Goal: Information Seeking & Learning: Check status

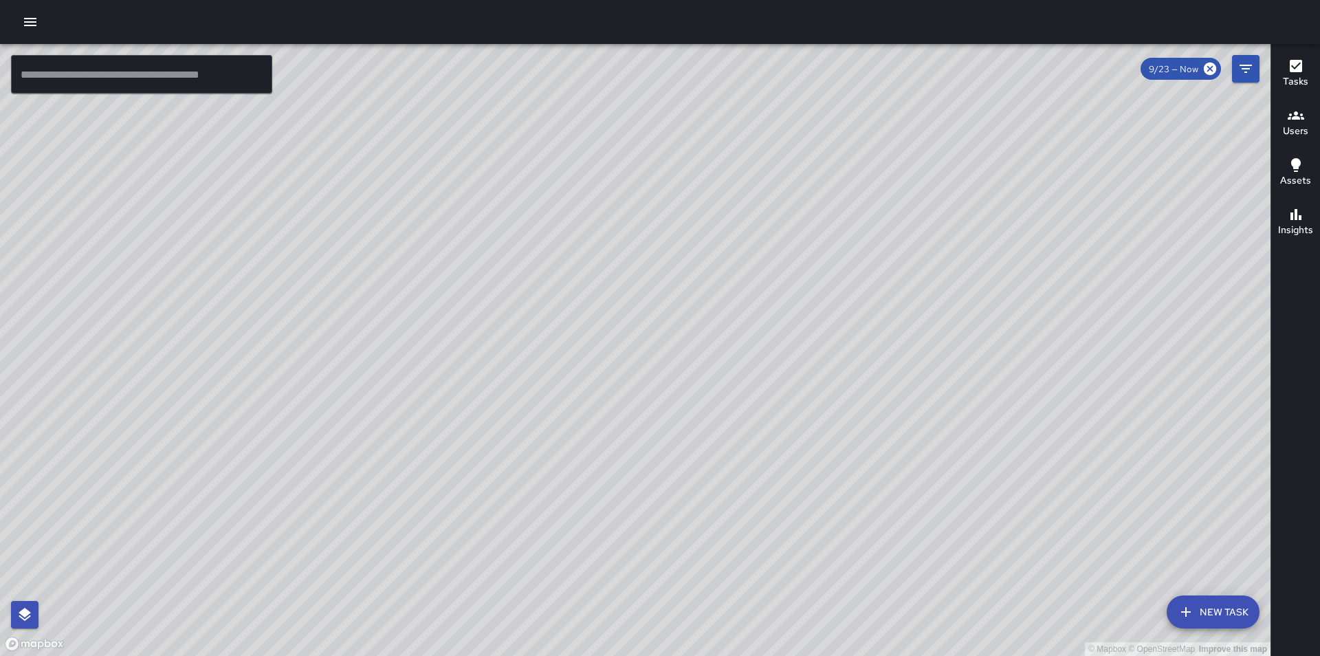
click at [25, 27] on icon "button" at bounding box center [30, 22] width 16 height 16
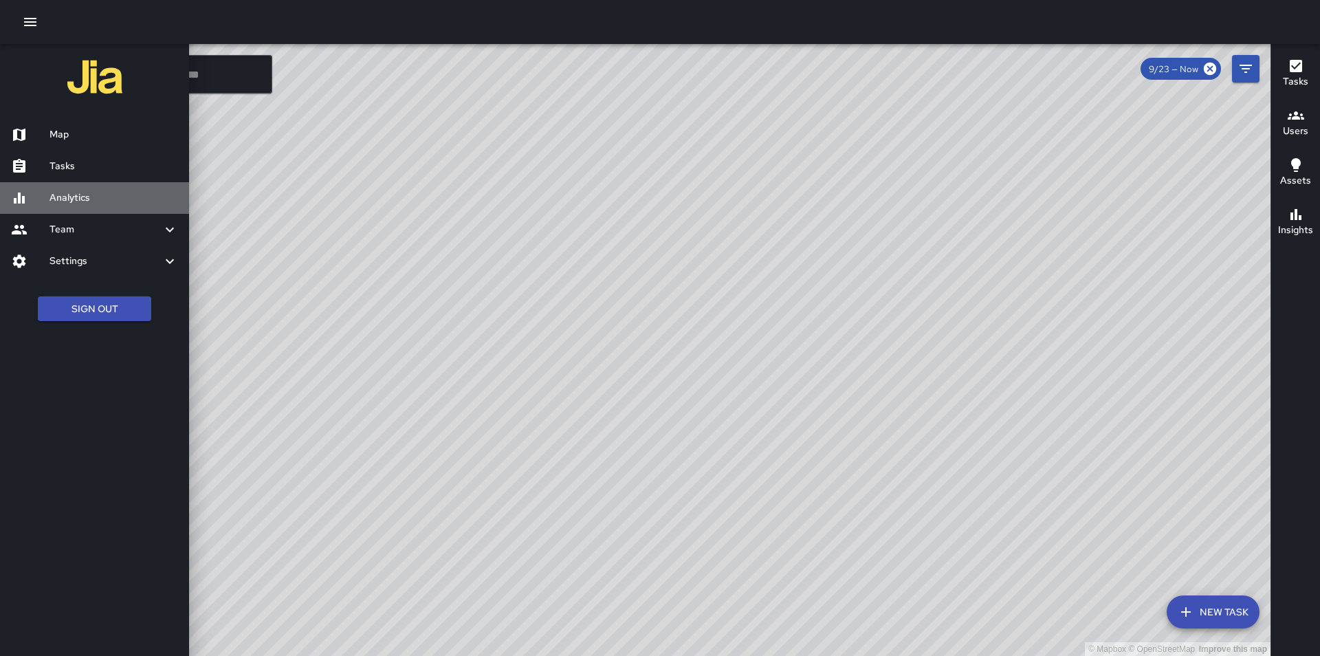
click at [142, 192] on h6 "Analytics" at bounding box center [113, 197] width 129 height 15
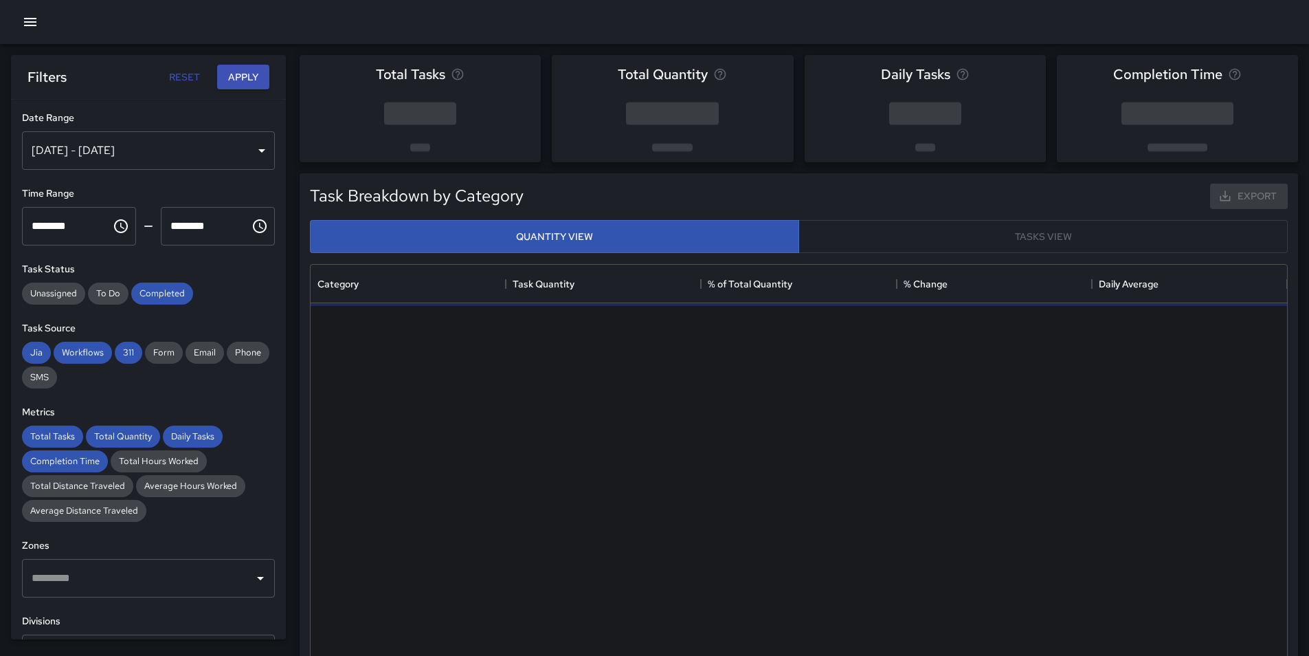
scroll to position [401, 966]
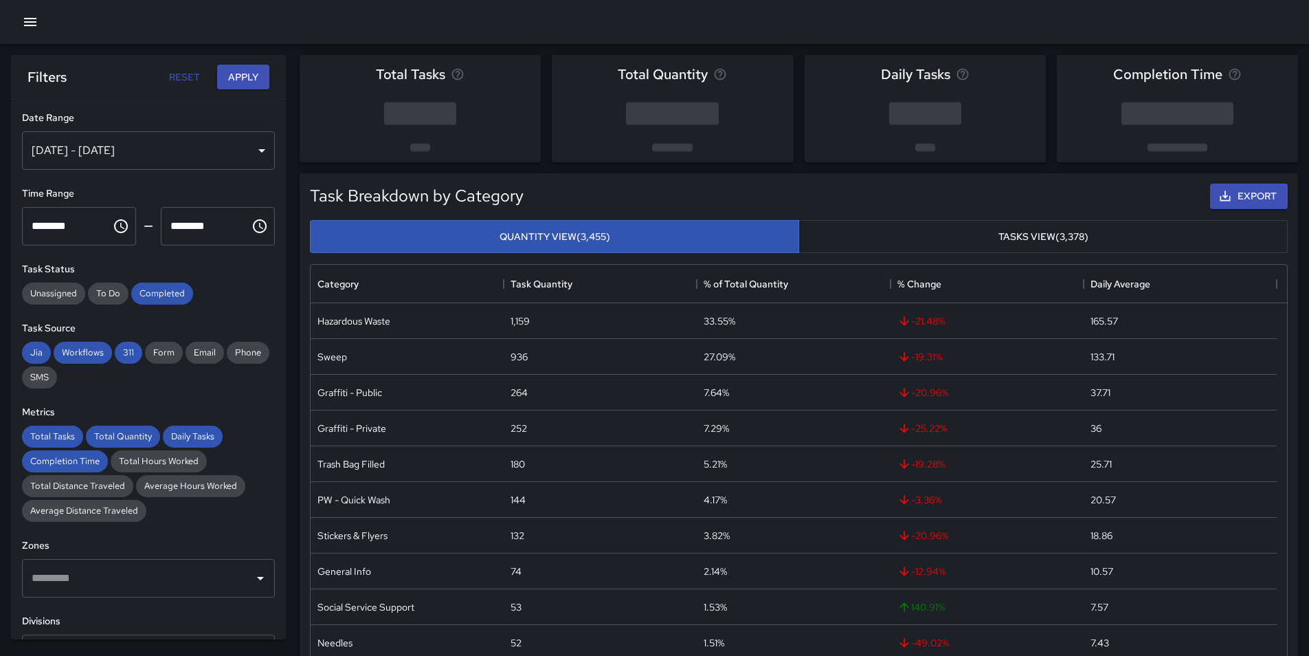
click at [162, 156] on div "Sep 17, 2025 - Sep 23, 2025" at bounding box center [148, 150] width 253 height 38
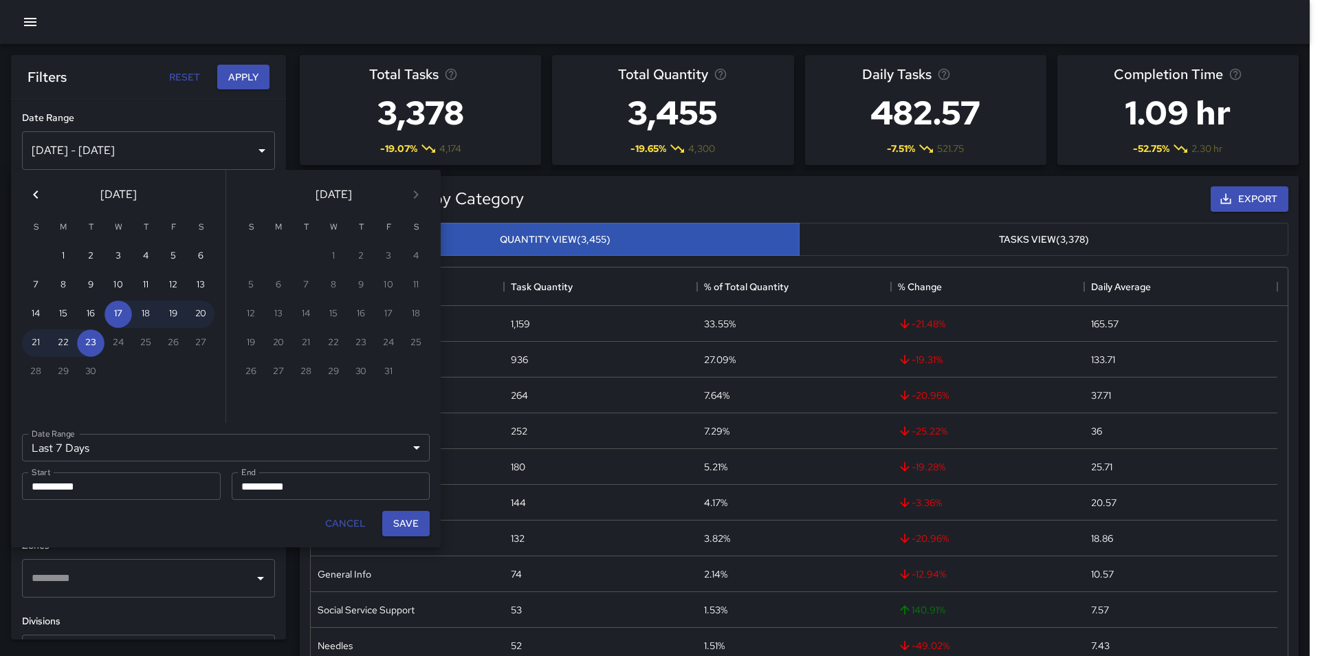
click at [36, 197] on icon "Previous month" at bounding box center [35, 194] width 5 height 8
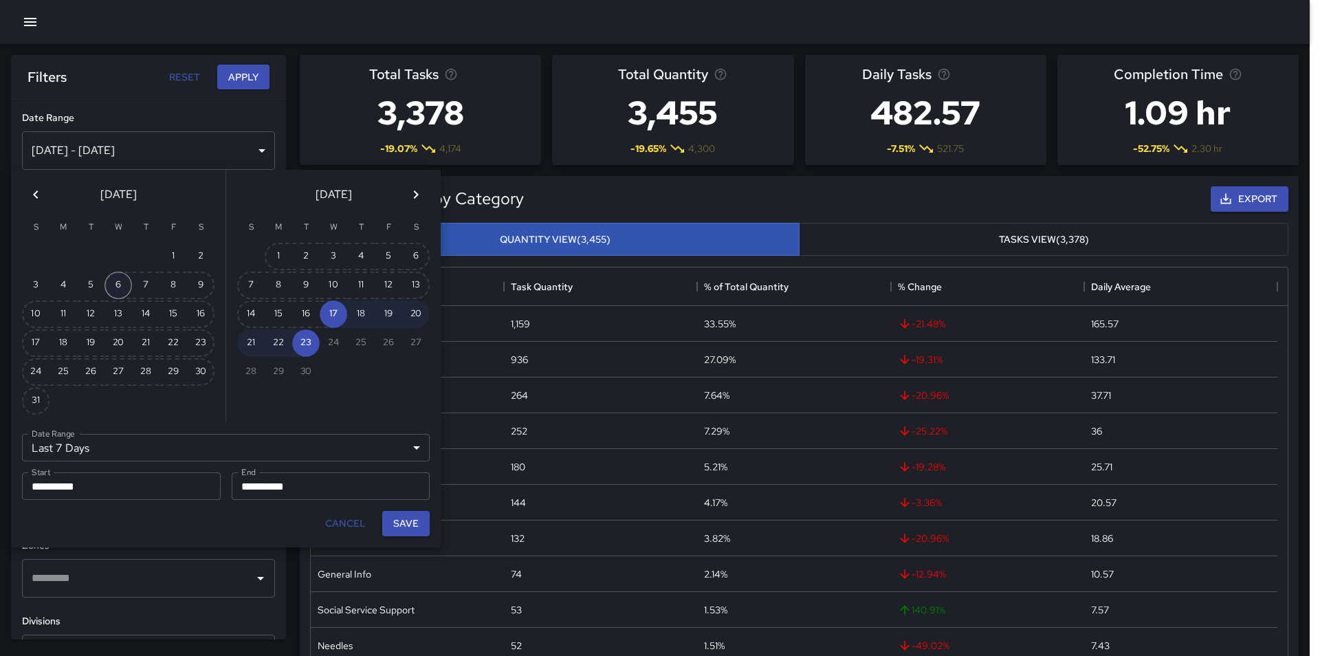
click at [114, 287] on button "6" at bounding box center [117, 285] width 27 height 27
type input "******"
type input "**********"
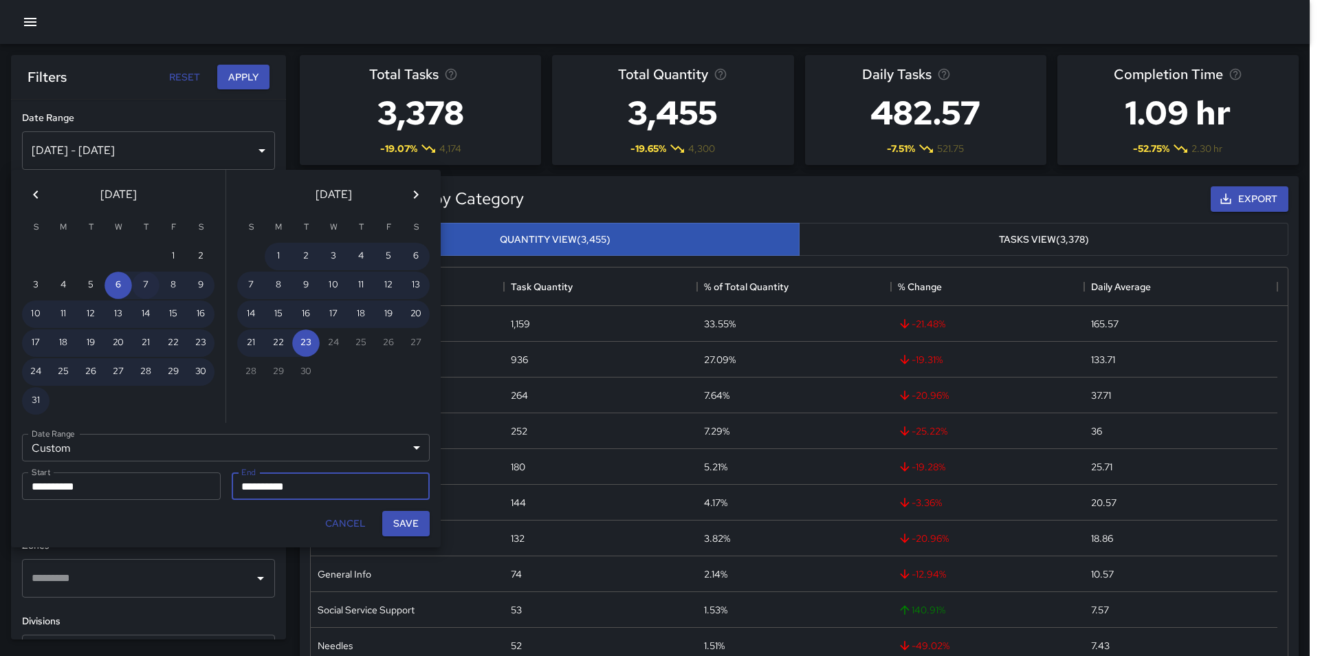
click at [150, 291] on button "7" at bounding box center [145, 285] width 27 height 27
type input "**********"
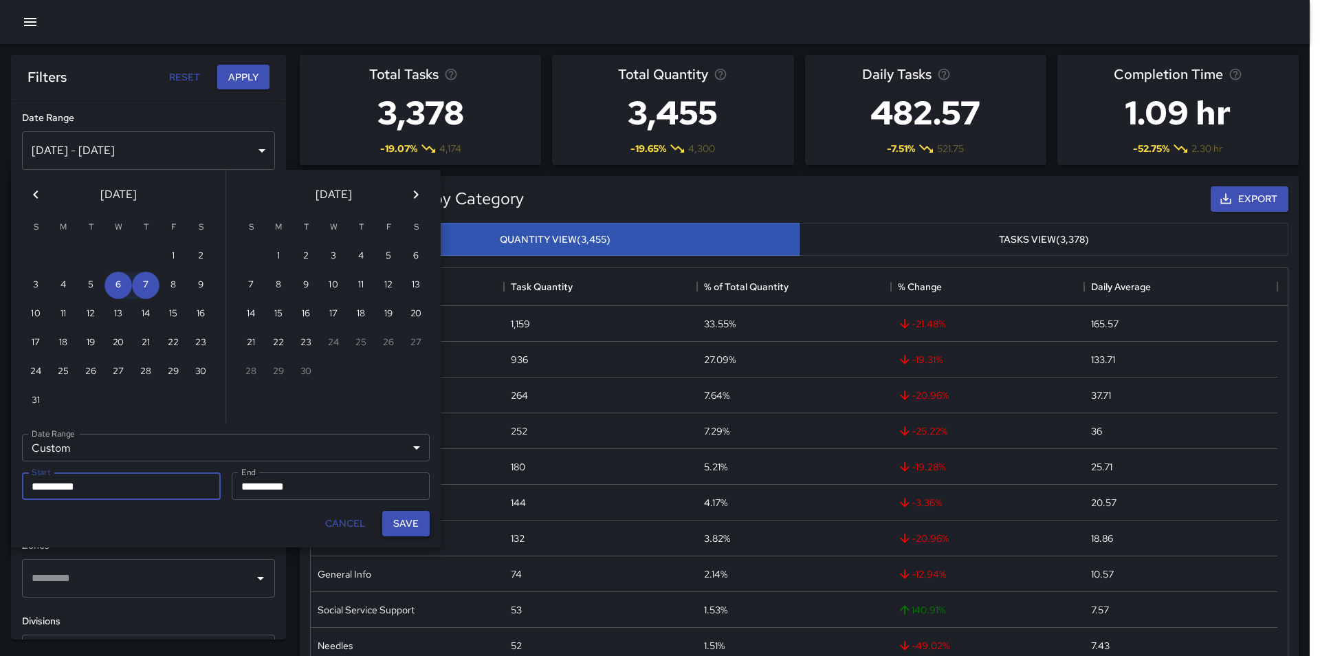
click at [390, 523] on button "Save" at bounding box center [405, 523] width 47 height 25
type input "**********"
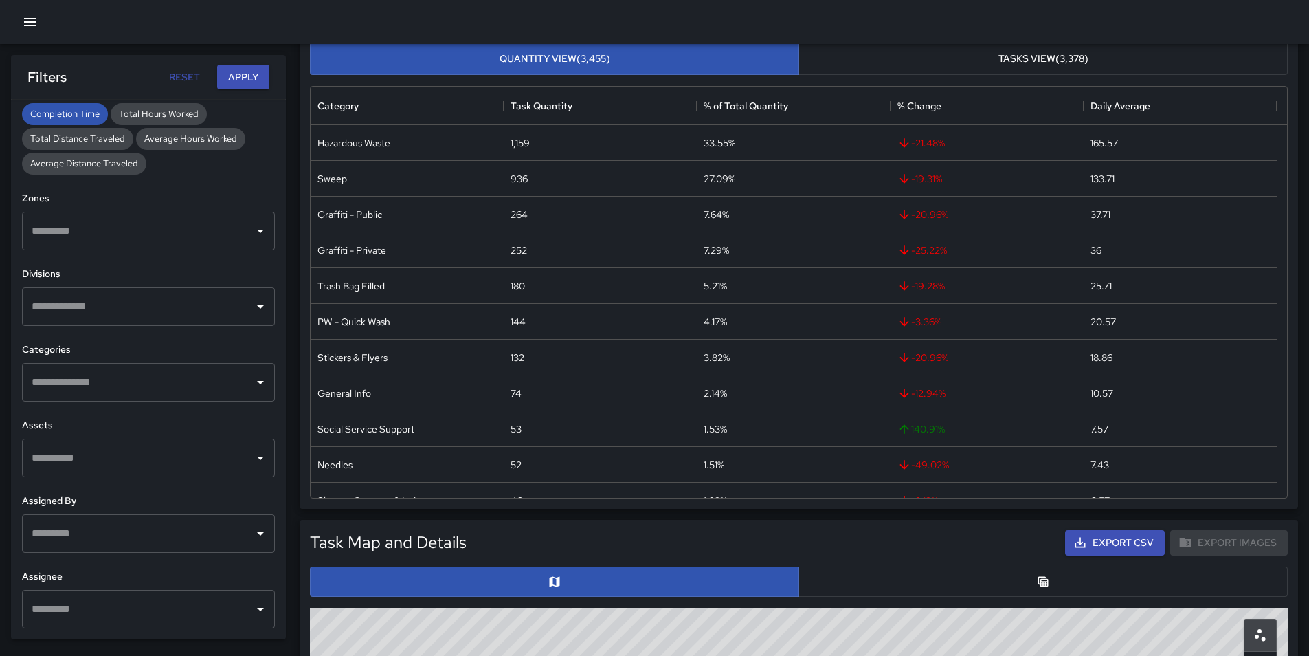
scroll to position [206, 0]
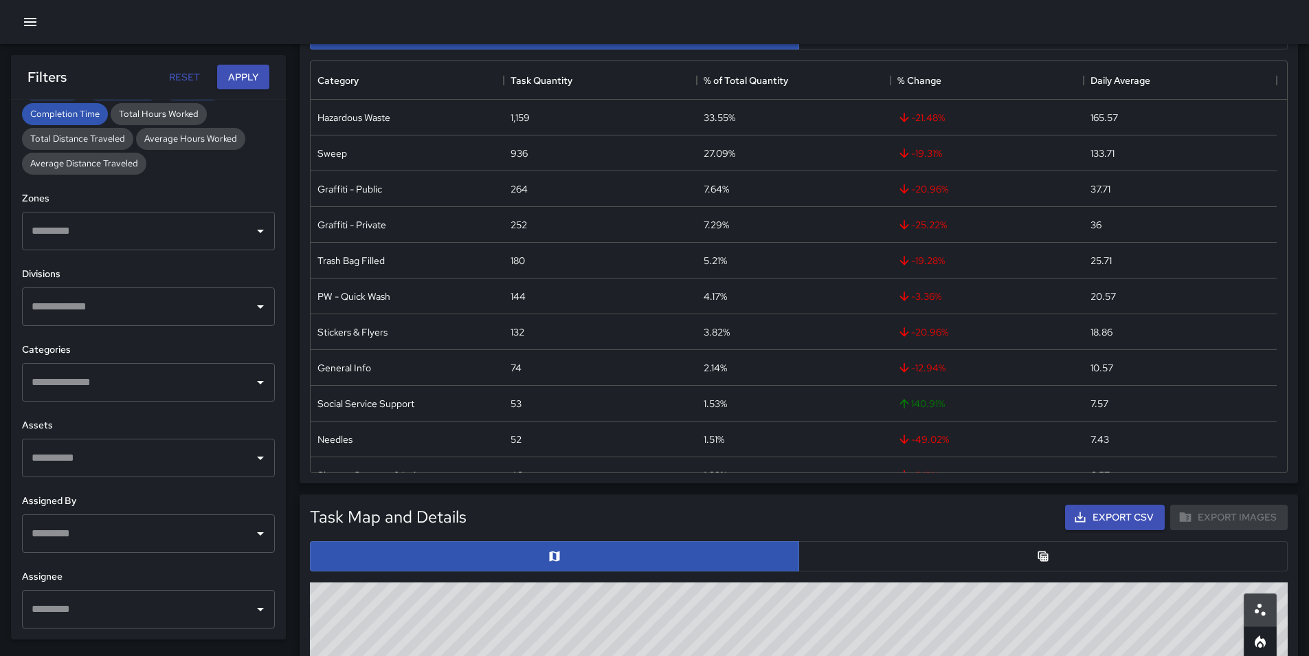
click at [203, 604] on input "text" at bounding box center [138, 609] width 220 height 26
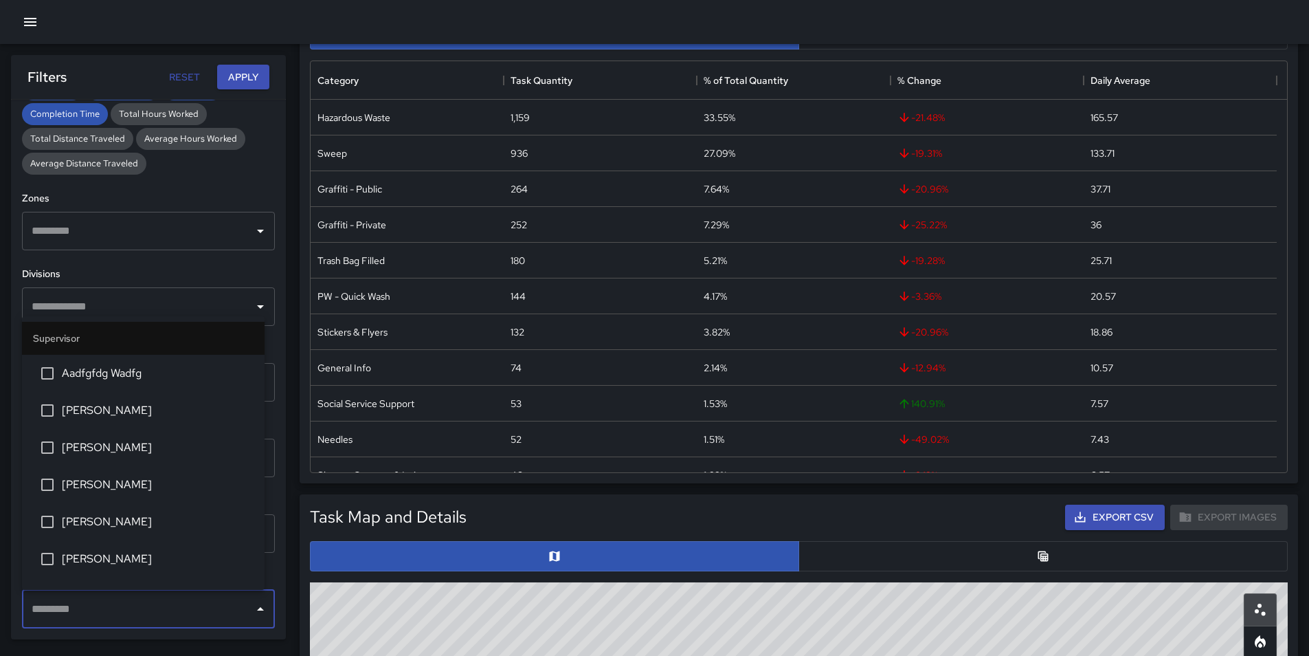
click at [206, 601] on input "text" at bounding box center [138, 609] width 220 height 26
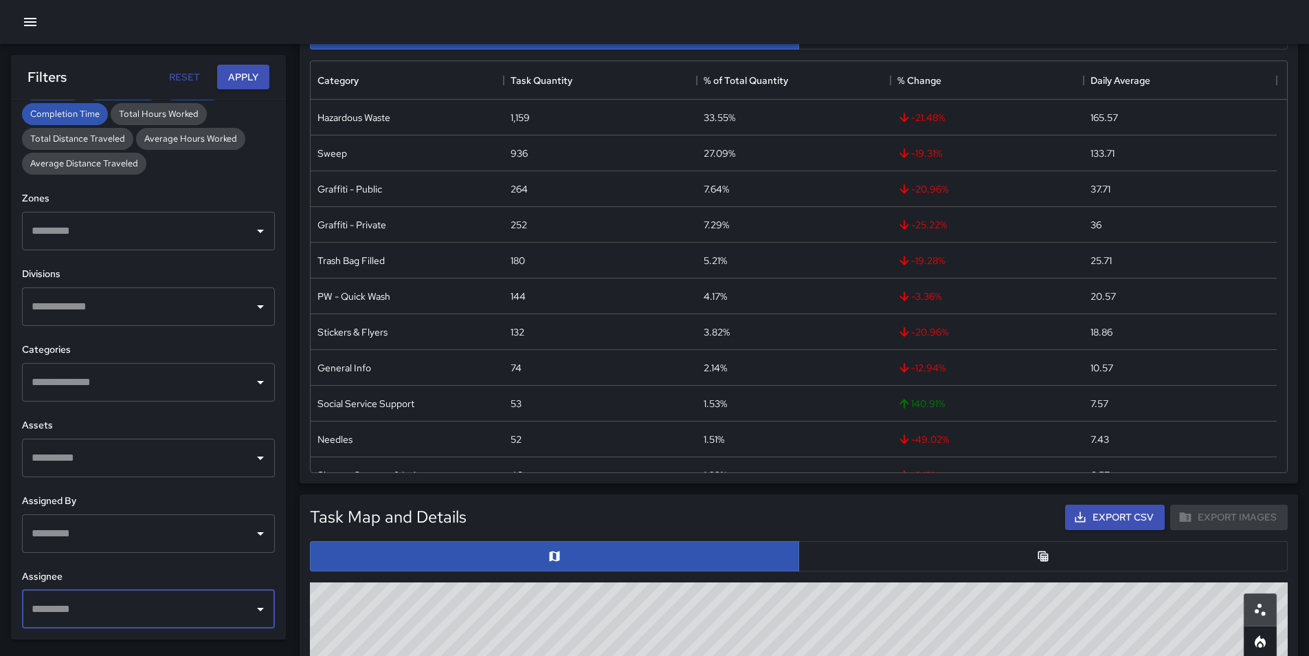
click at [228, 375] on input "text" at bounding box center [138, 382] width 220 height 26
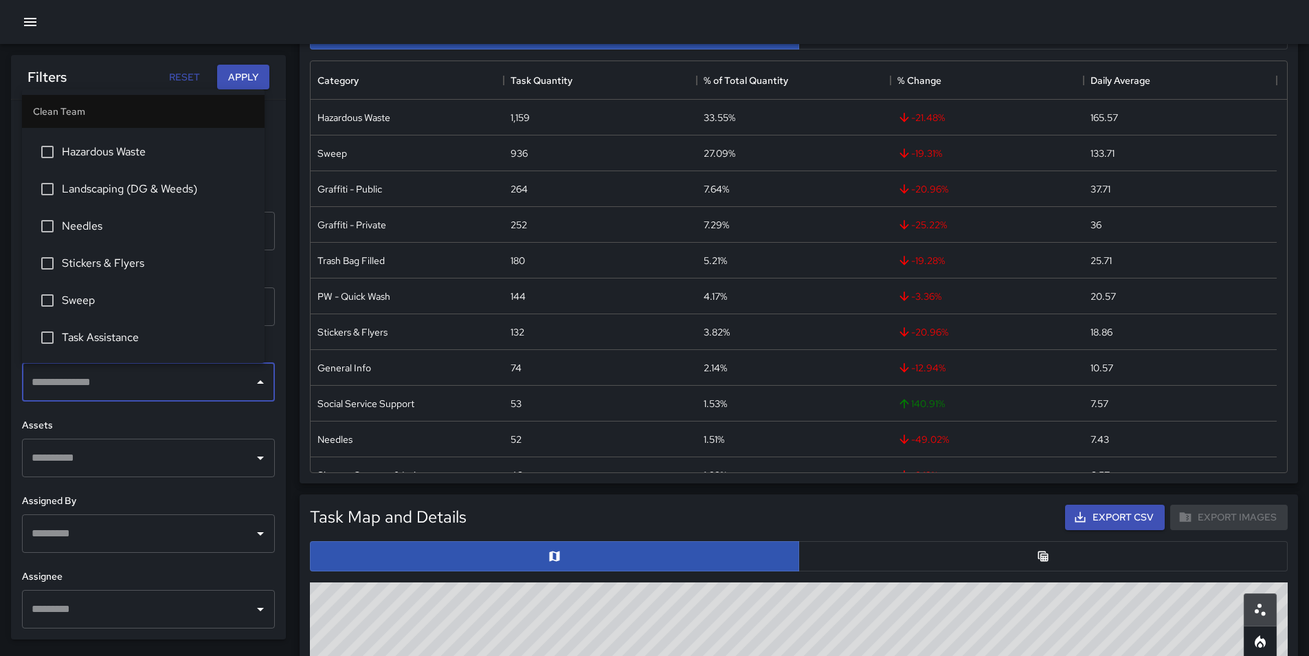
scroll to position [0, 0]
click at [206, 266] on span "Landscaping (DG & Weeds)" at bounding box center [158, 258] width 192 height 16
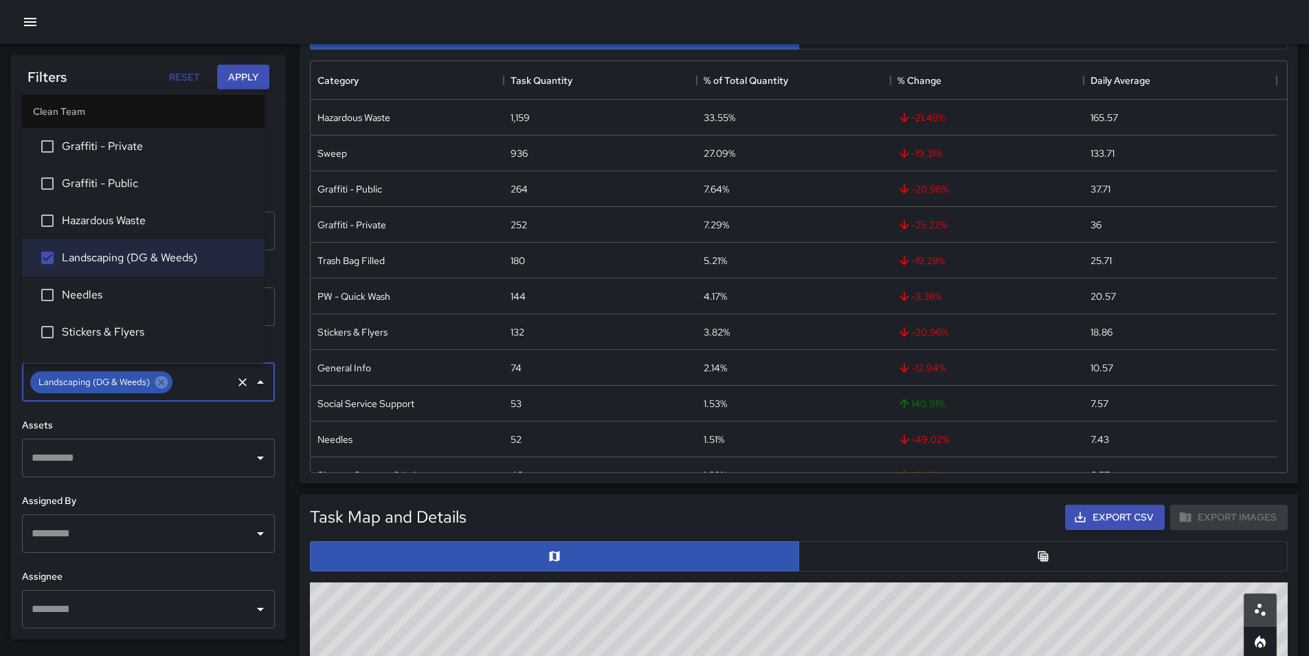
click at [245, 76] on button "Apply" at bounding box center [243, 77] width 52 height 25
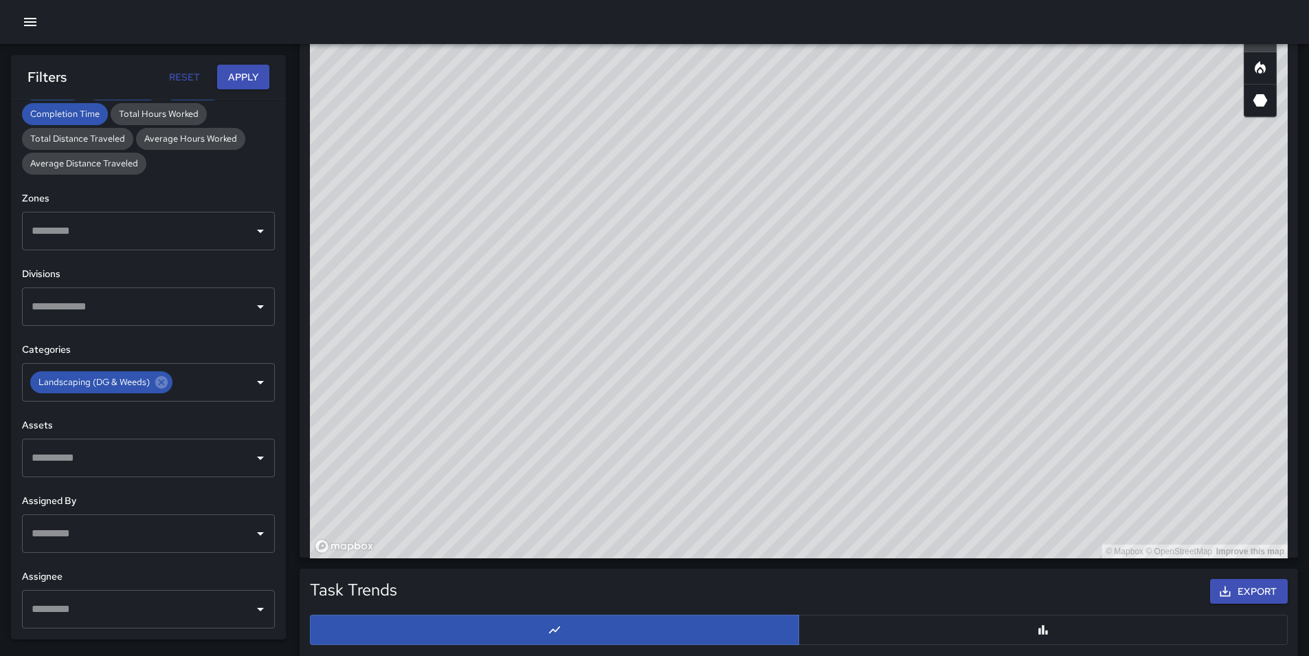
scroll to position [825, 0]
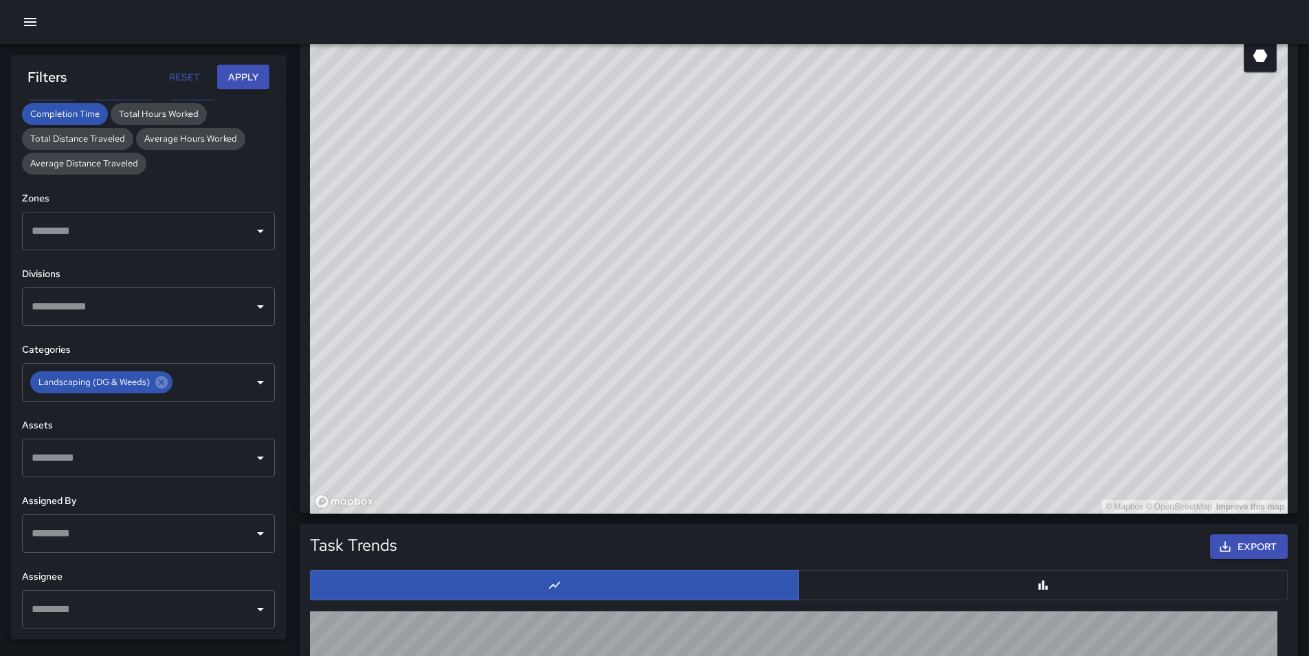
drag, startPoint x: 916, startPoint y: 561, endPoint x: 889, endPoint y: 502, distance: 64.9
click at [865, 655] on html "**********" at bounding box center [654, 145] width 1309 height 1941
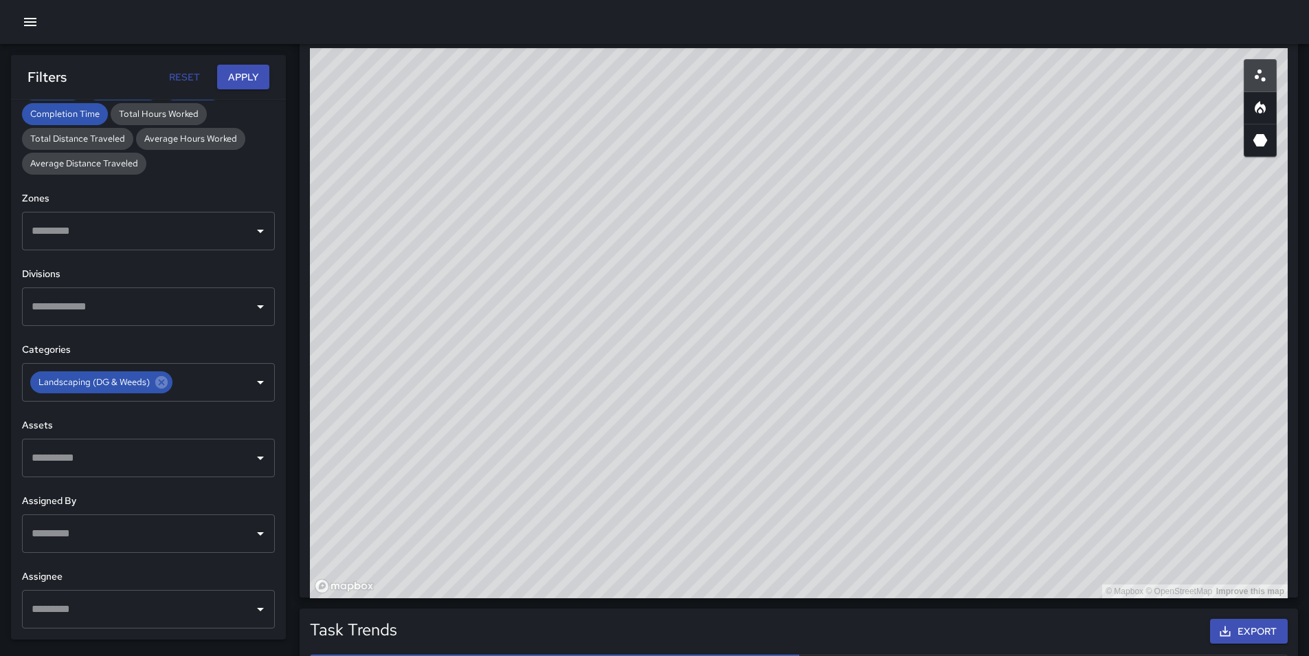
scroll to position [550, 0]
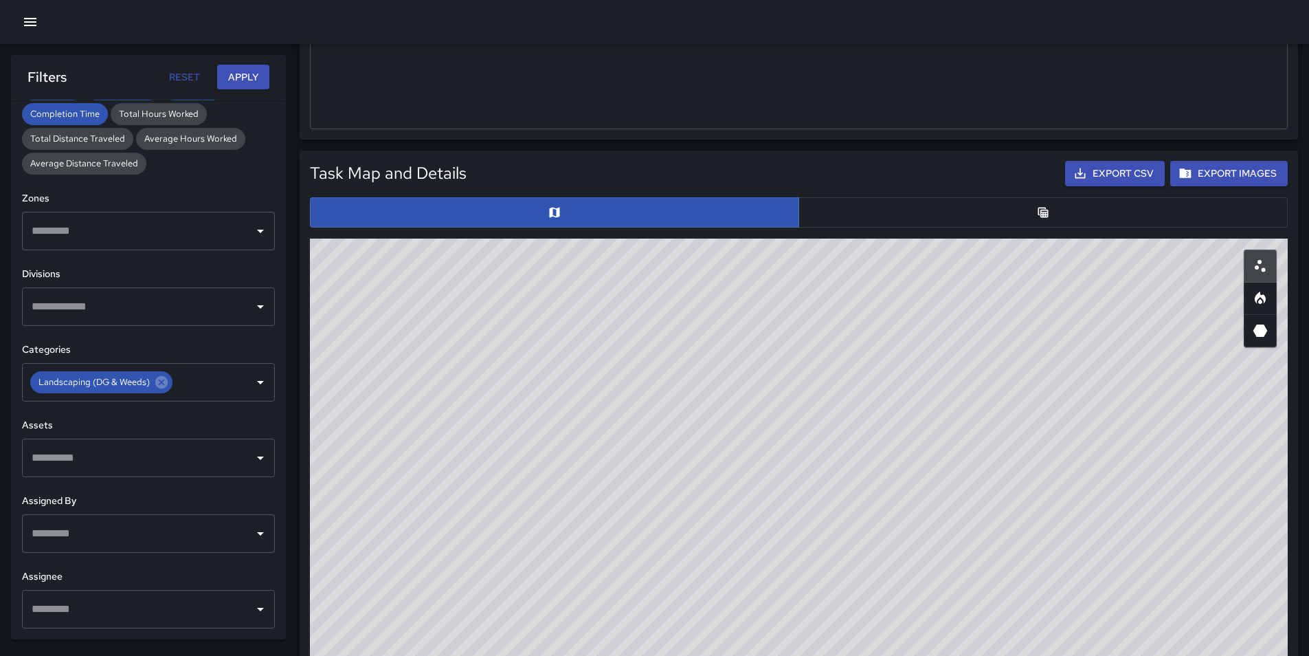
click at [962, 214] on button "button" at bounding box center [1043, 212] width 489 height 30
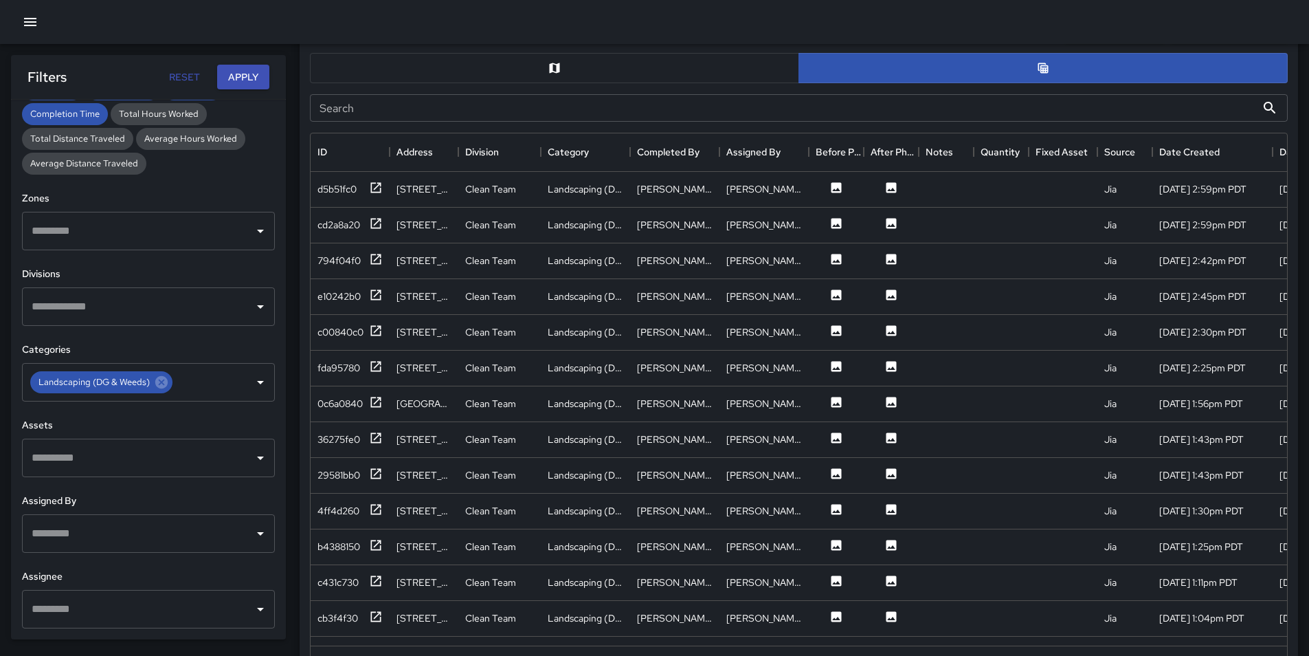
scroll to position [687, 0]
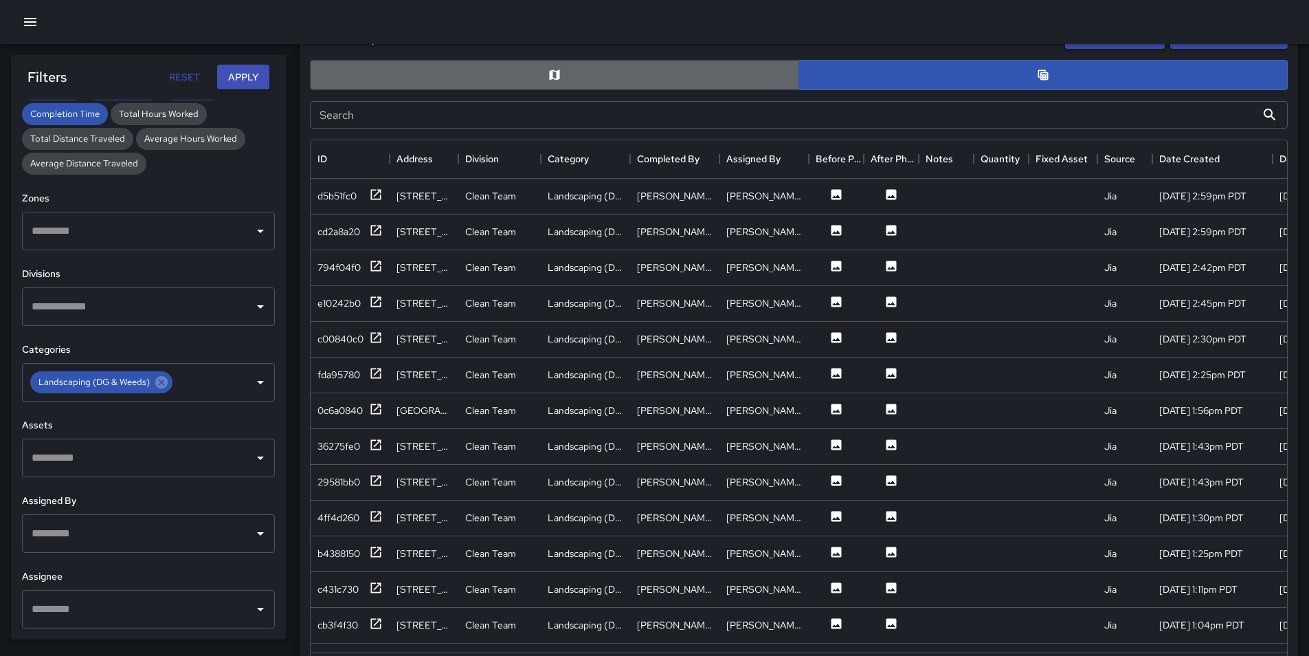
click at [636, 73] on button "button" at bounding box center [554, 75] width 489 height 30
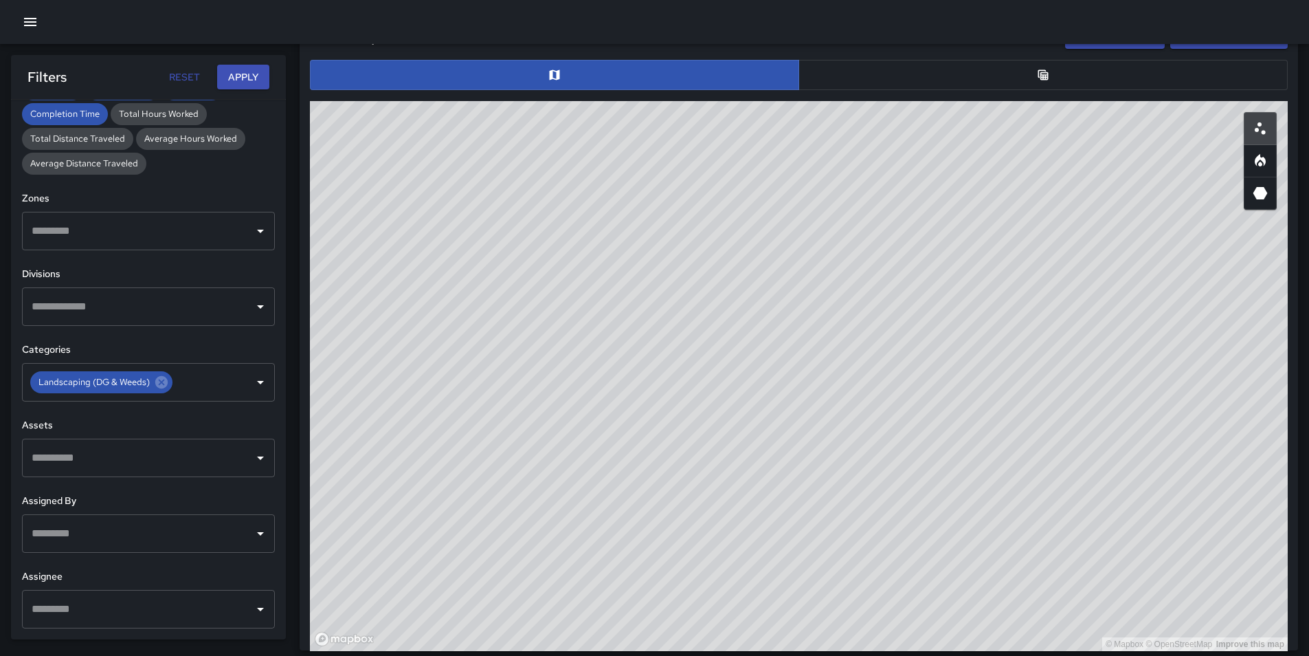
drag, startPoint x: 872, startPoint y: 263, endPoint x: 643, endPoint y: 607, distance: 413.9
click at [645, 612] on div "© Mapbox © OpenStreetMap Improve this map" at bounding box center [799, 376] width 978 height 550
drag, startPoint x: 837, startPoint y: 408, endPoint x: 778, endPoint y: 505, distance: 112.9
click at [777, 511] on div "© Mapbox © OpenStreetMap Improve this map" at bounding box center [799, 376] width 978 height 550
drag, startPoint x: 796, startPoint y: 346, endPoint x: 873, endPoint y: 182, distance: 180.8
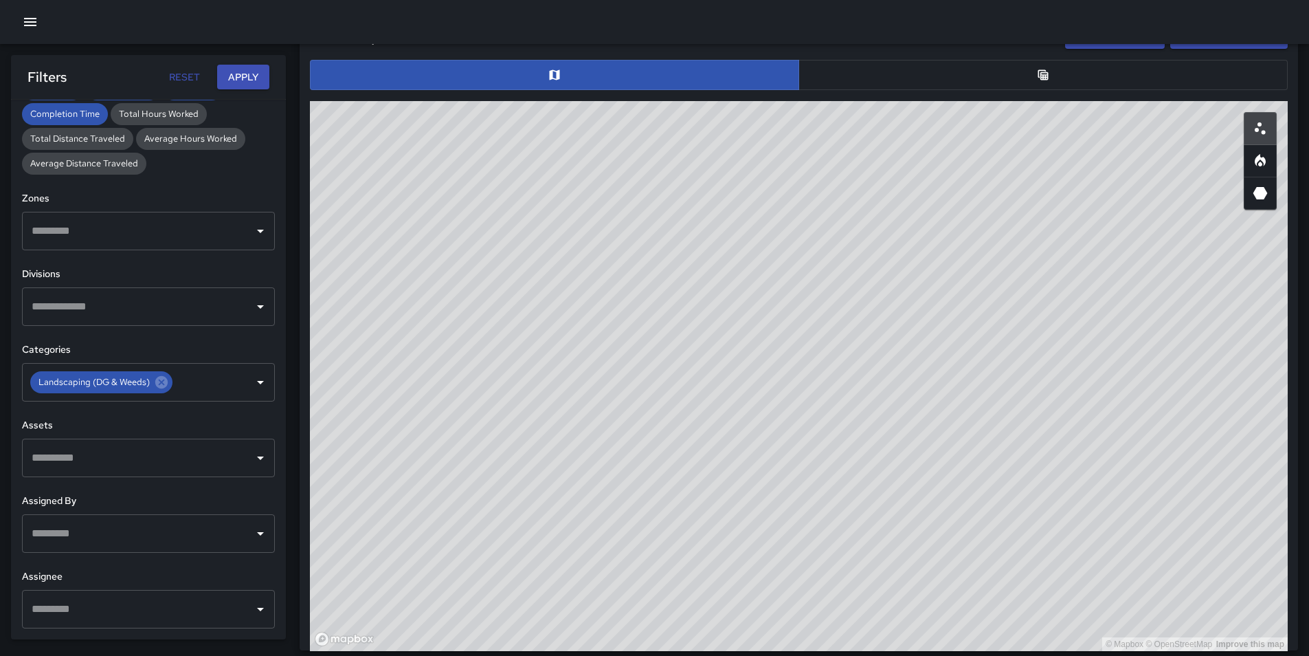
click at [873, 182] on div "© Mapbox © OpenStreetMap Improve this map" at bounding box center [799, 376] width 978 height 550
drag, startPoint x: 770, startPoint y: 366, endPoint x: 720, endPoint y: 412, distance: 67.6
click at [720, 420] on div "© Mapbox © OpenStreetMap Improve this map" at bounding box center [799, 376] width 978 height 550
drag, startPoint x: 717, startPoint y: 432, endPoint x: 401, endPoint y: 575, distance: 346.7
click at [432, 602] on div "© Mapbox © OpenStreetMap Improve this map" at bounding box center [799, 376] width 978 height 550
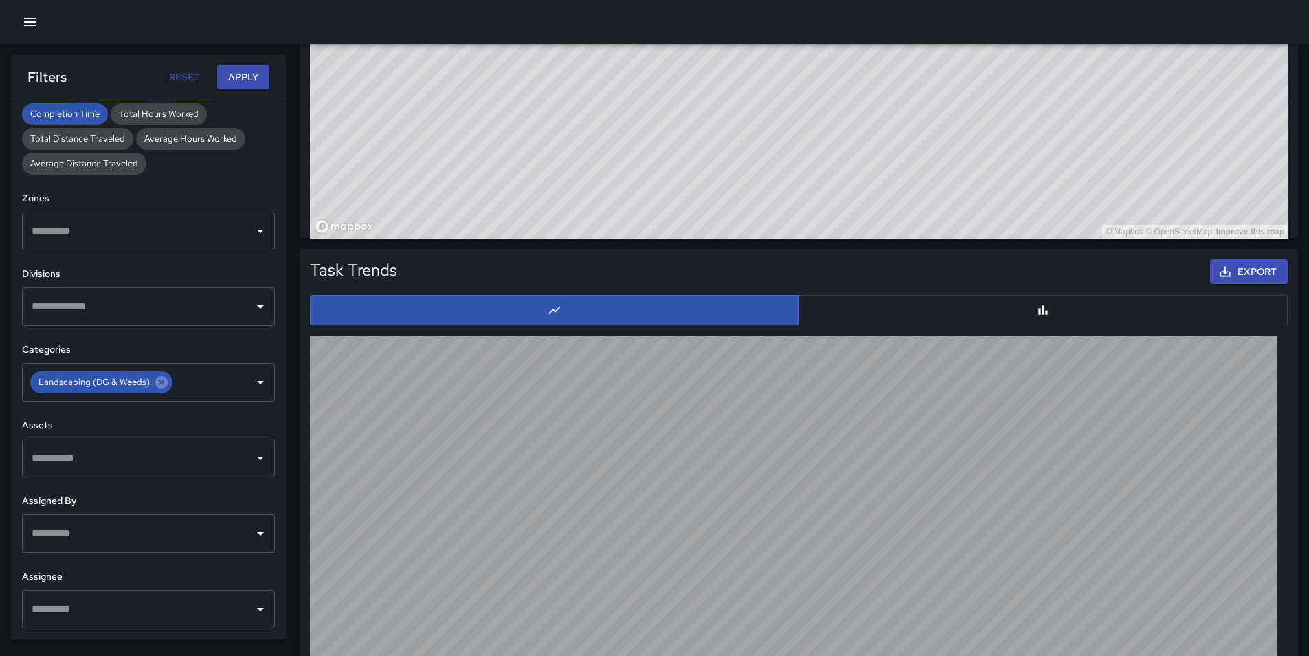
scroll to position [1285, 0]
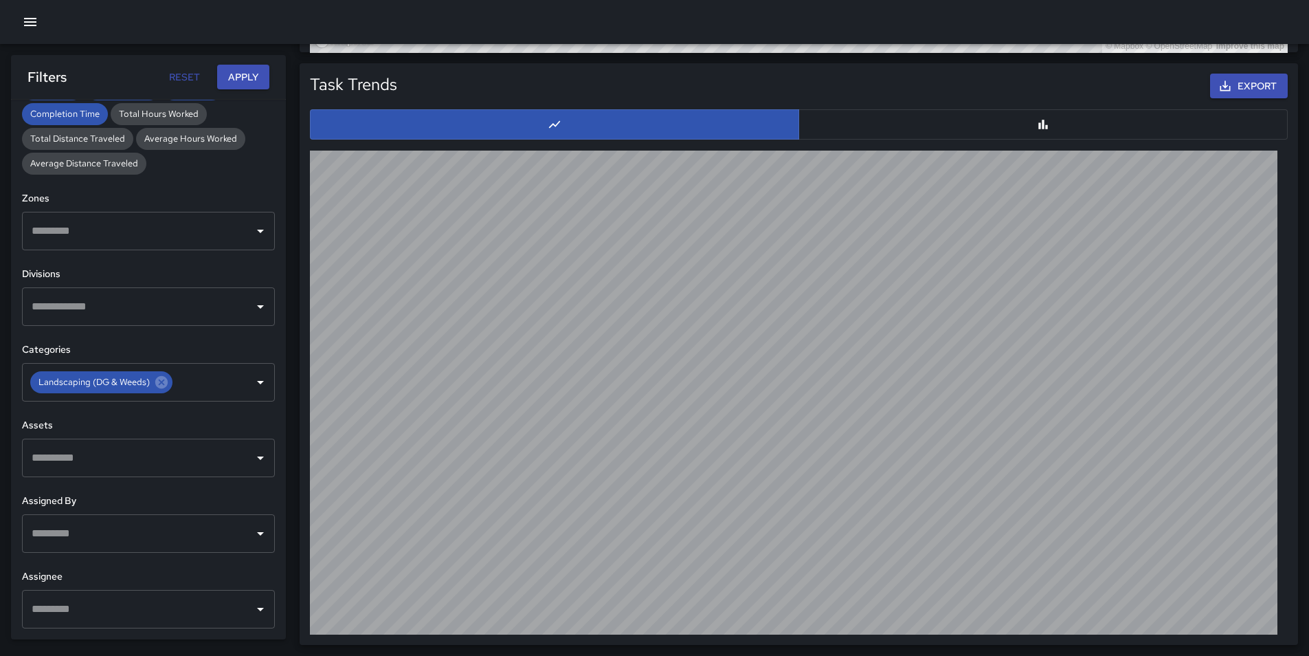
click at [1006, 140] on div at bounding box center [798, 124] width 989 height 41
click at [1004, 130] on button "button" at bounding box center [1043, 124] width 489 height 30
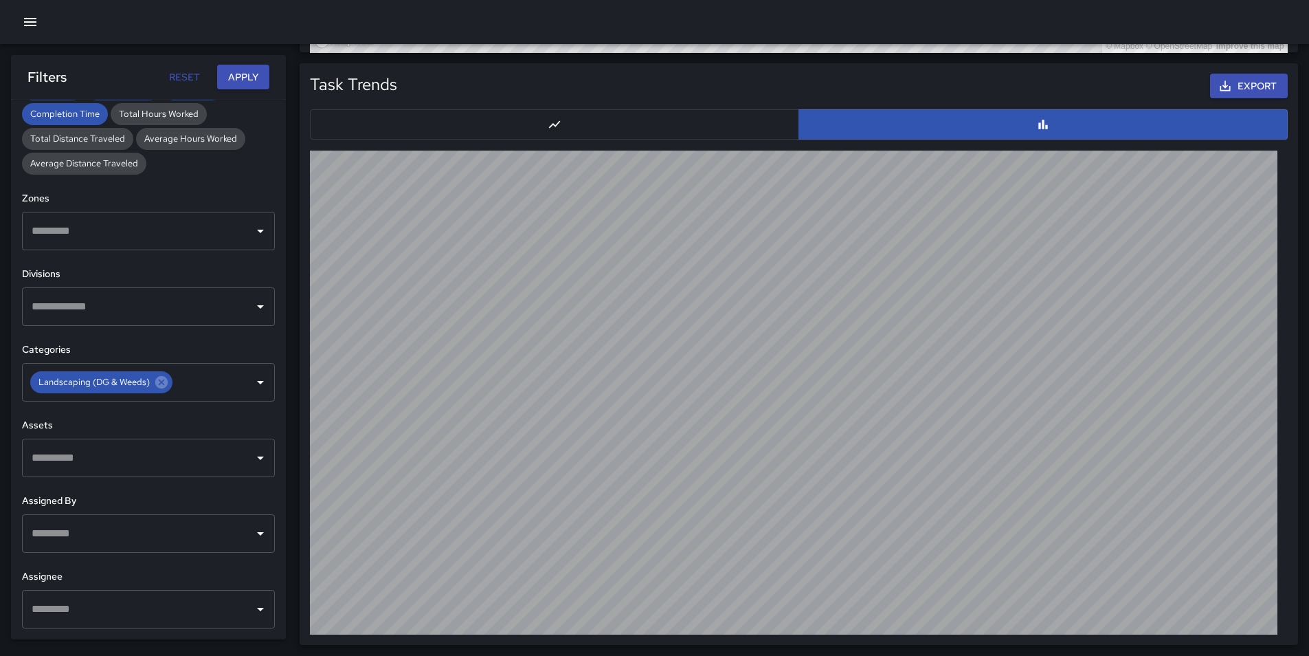
click at [766, 115] on button "button" at bounding box center [554, 124] width 489 height 30
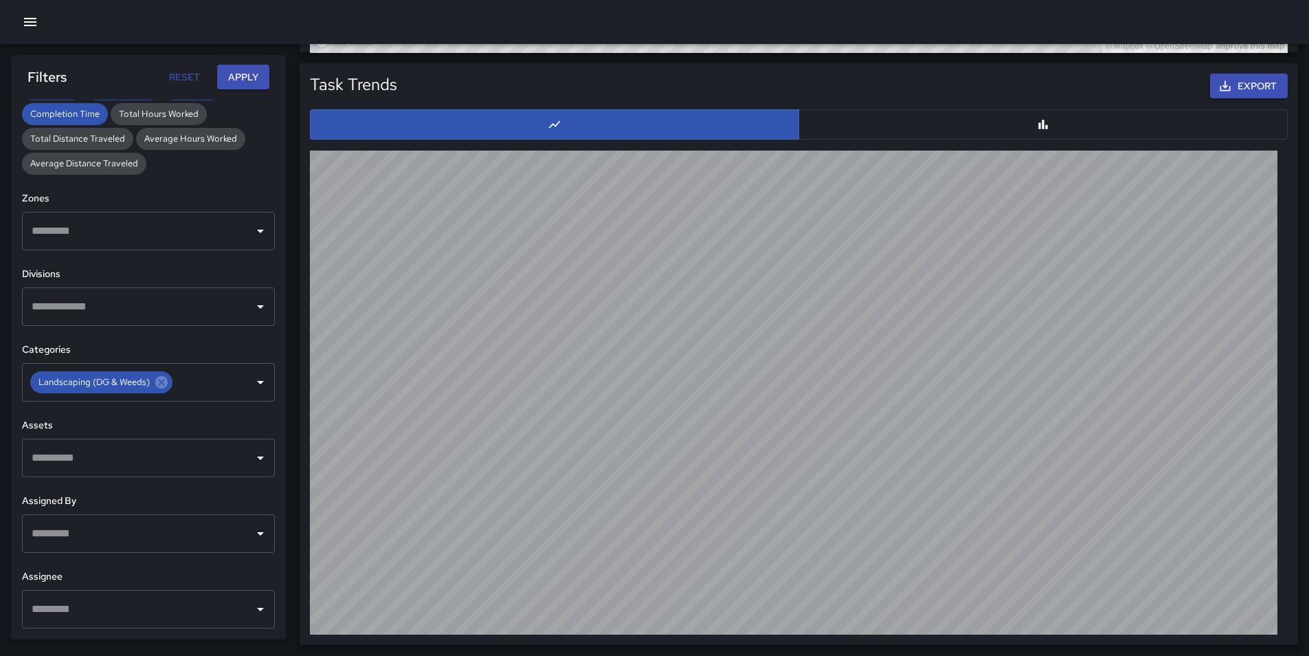
click at [291, 170] on div "Task Trends Export" at bounding box center [794, 348] width 1010 height 593
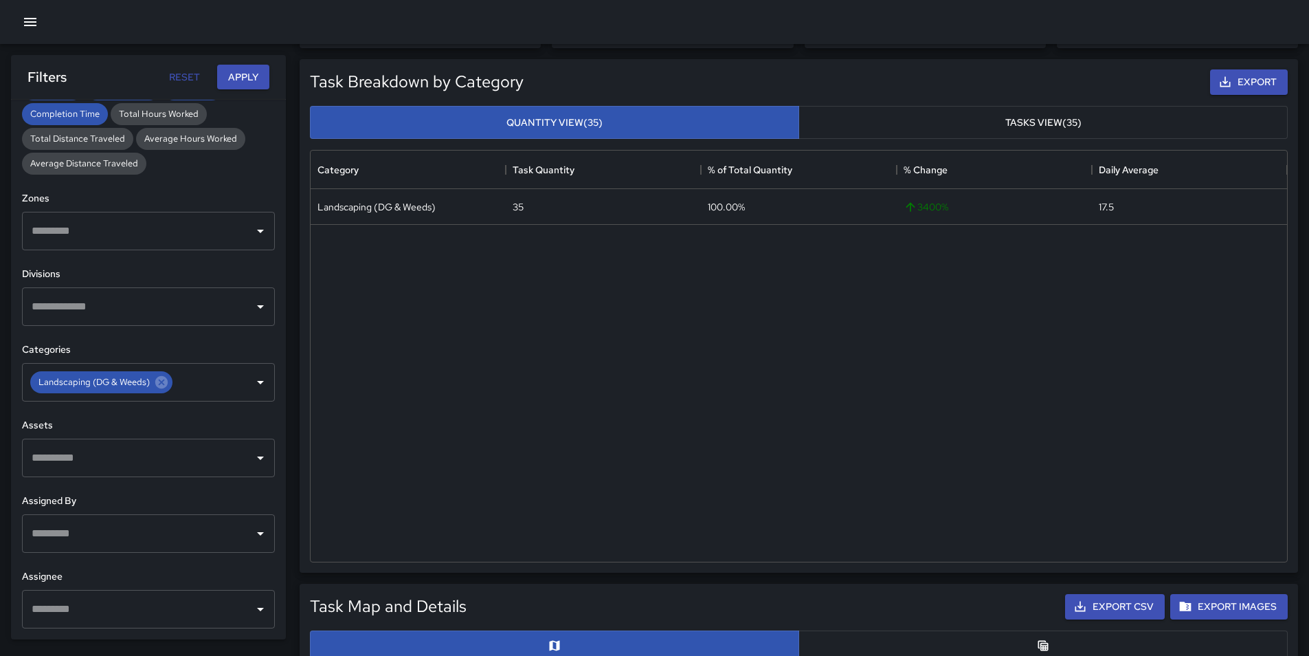
scroll to position [48, 0]
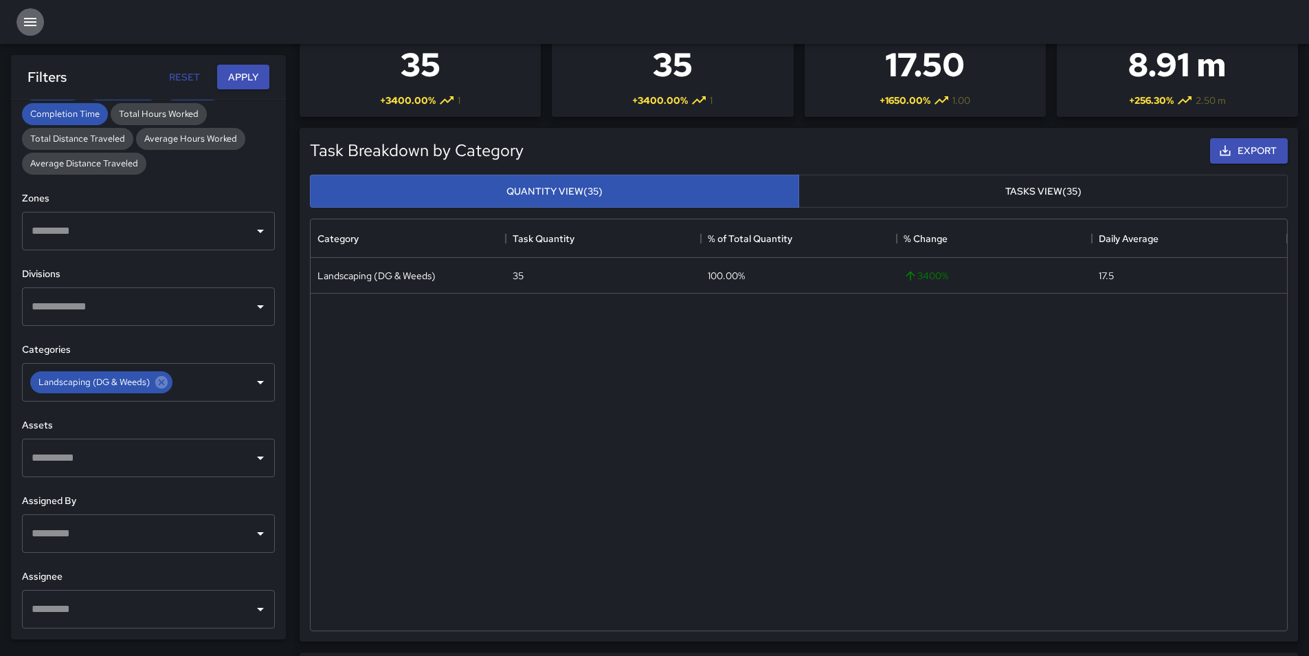
click at [23, 19] on icon "button" at bounding box center [30, 22] width 16 height 16
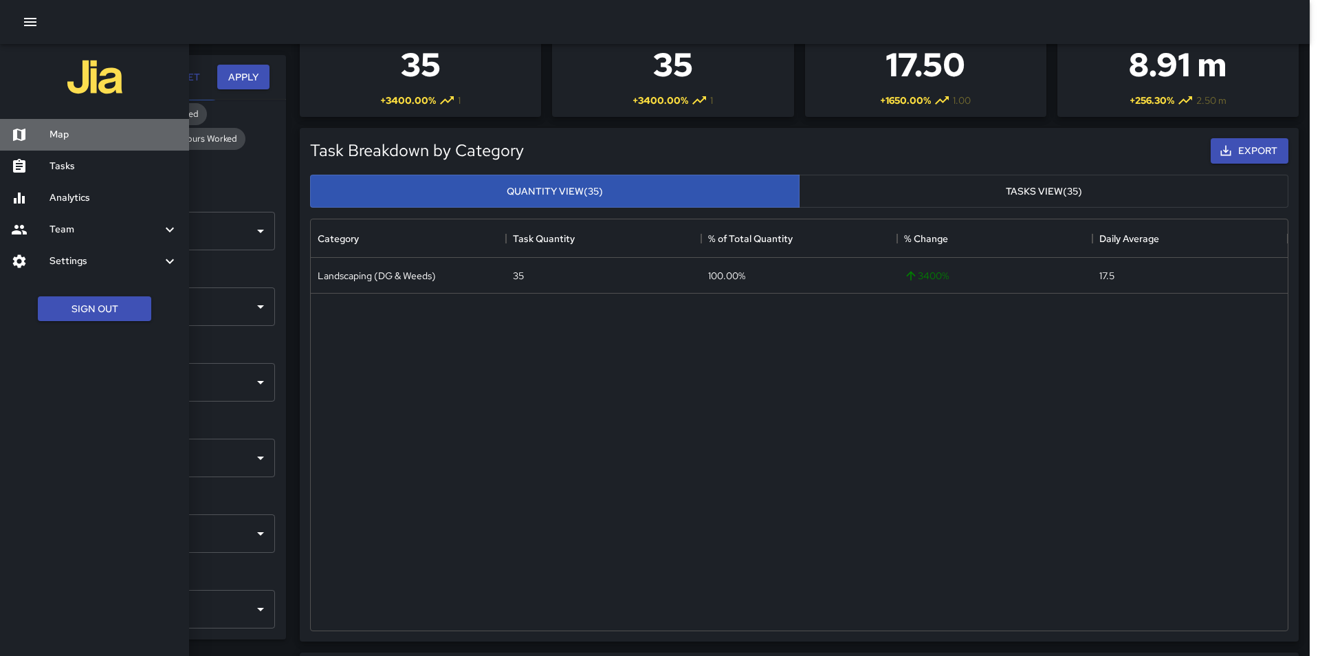
click at [63, 133] on h6 "Map" at bounding box center [113, 134] width 129 height 15
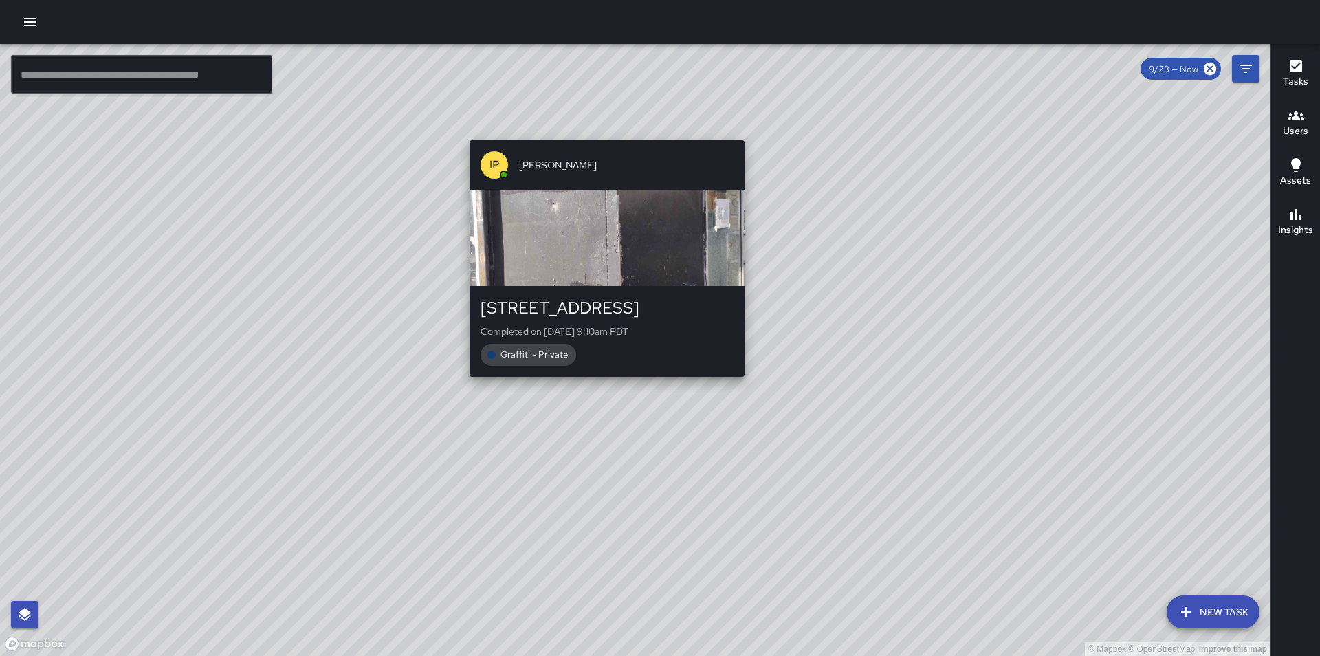
click at [608, 115] on div "© Mapbox © OpenStreetMap Improve this map IP Ignacio Pelayo 1003 Market Street …" at bounding box center [635, 350] width 1270 height 612
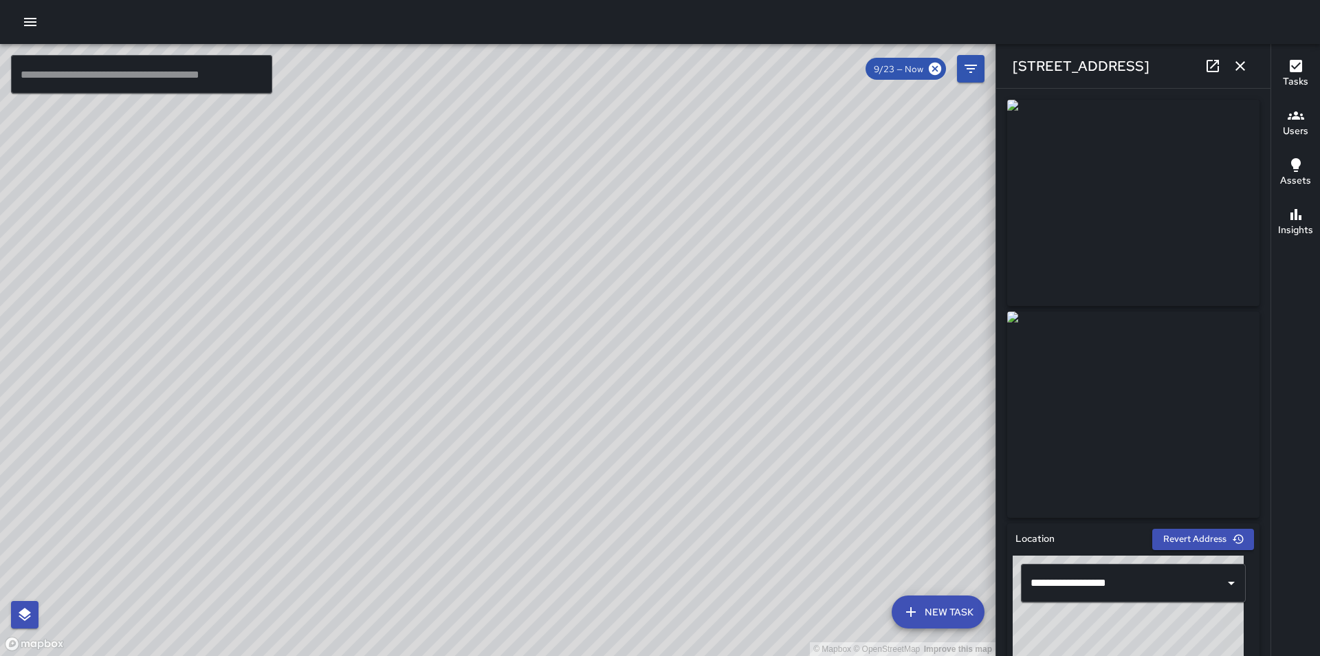
drag, startPoint x: 461, startPoint y: 412, endPoint x: 535, endPoint y: 335, distance: 106.9
click at [461, 412] on div "© Mapbox © OpenStreetMap Improve this map" at bounding box center [497, 350] width 995 height 612
click at [937, 68] on icon at bounding box center [935, 69] width 12 height 12
click at [1234, 75] on button "button" at bounding box center [1239, 65] width 27 height 27
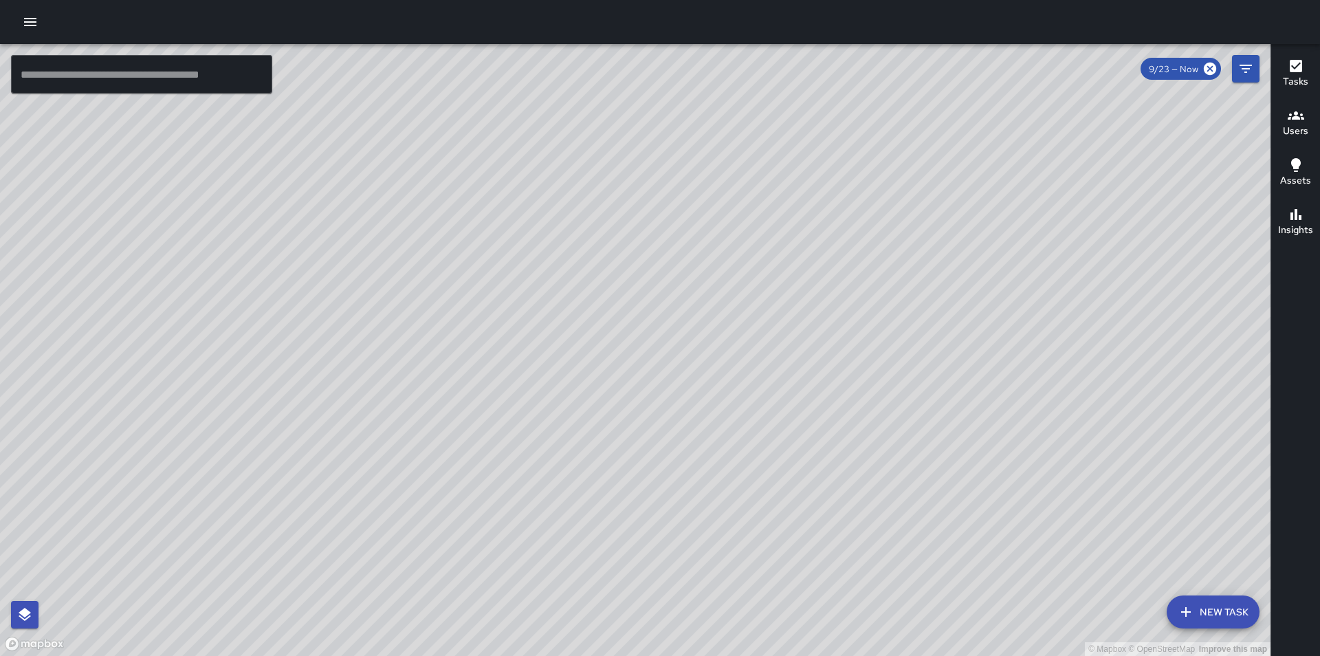
click at [586, 370] on div "© Mapbox © OpenStreetMap Improve this map IP Ignacio Pelayo 1003 Market Street …" at bounding box center [635, 350] width 1270 height 612
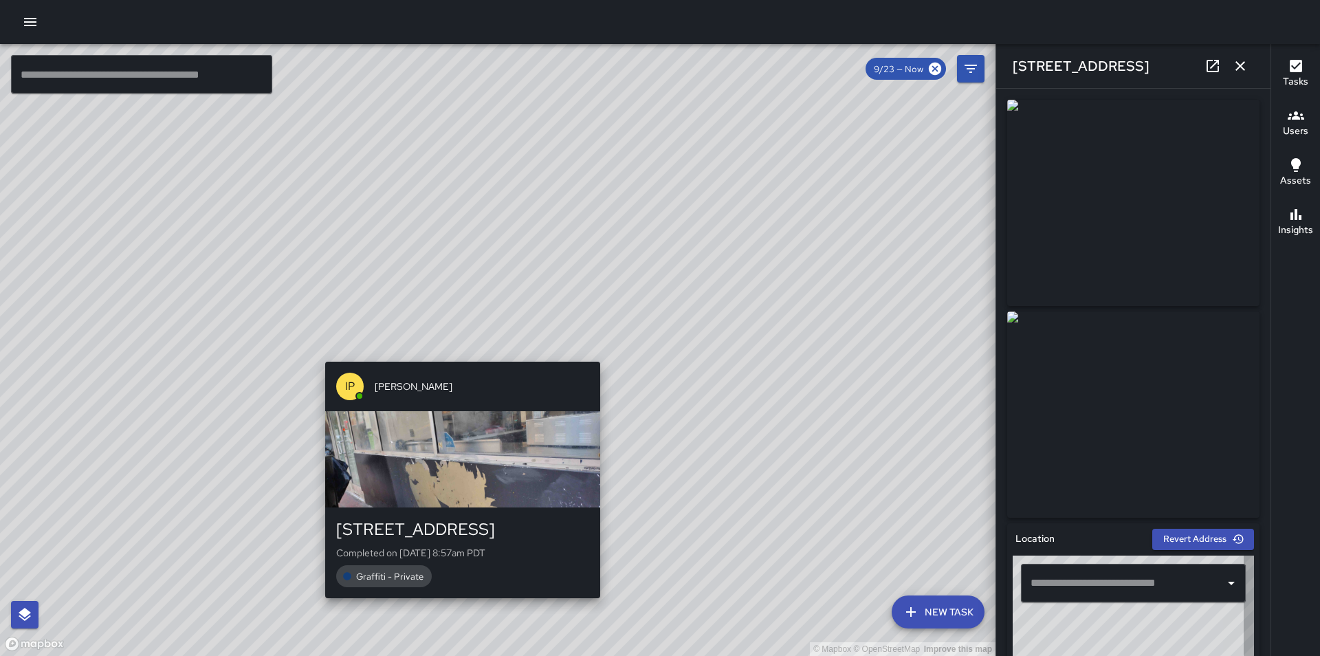
type input "**********"
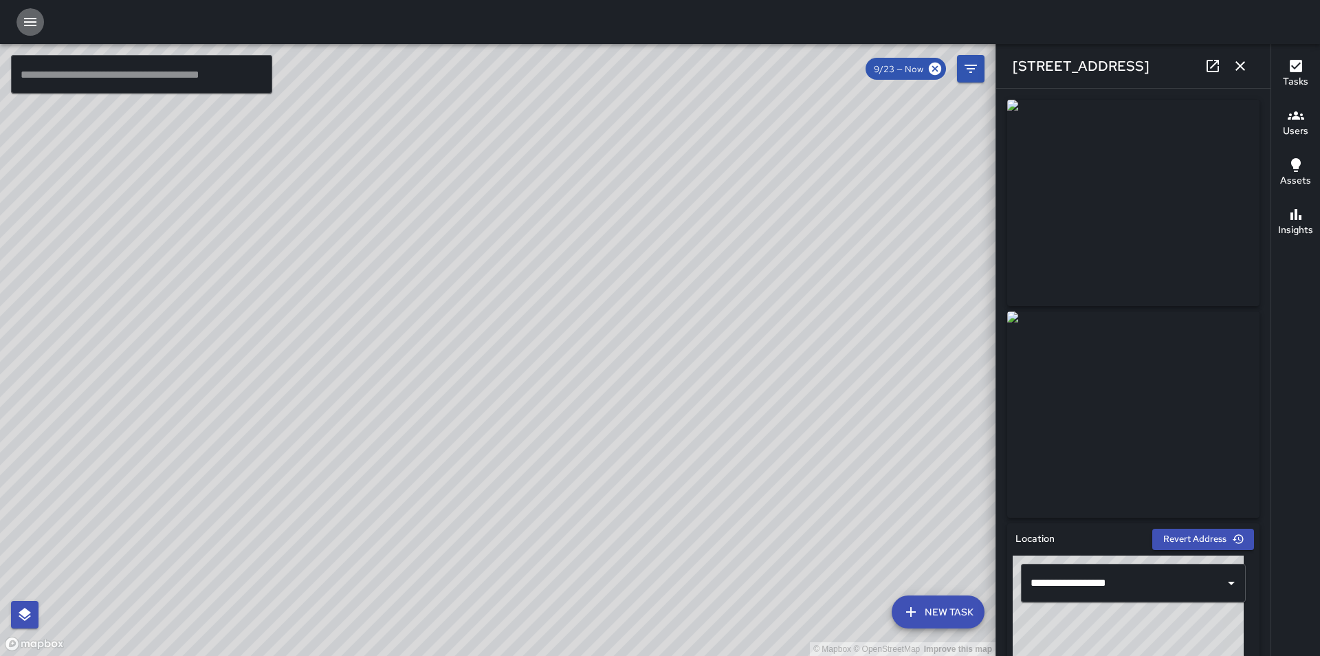
click at [28, 17] on icon "button" at bounding box center [30, 22] width 16 height 16
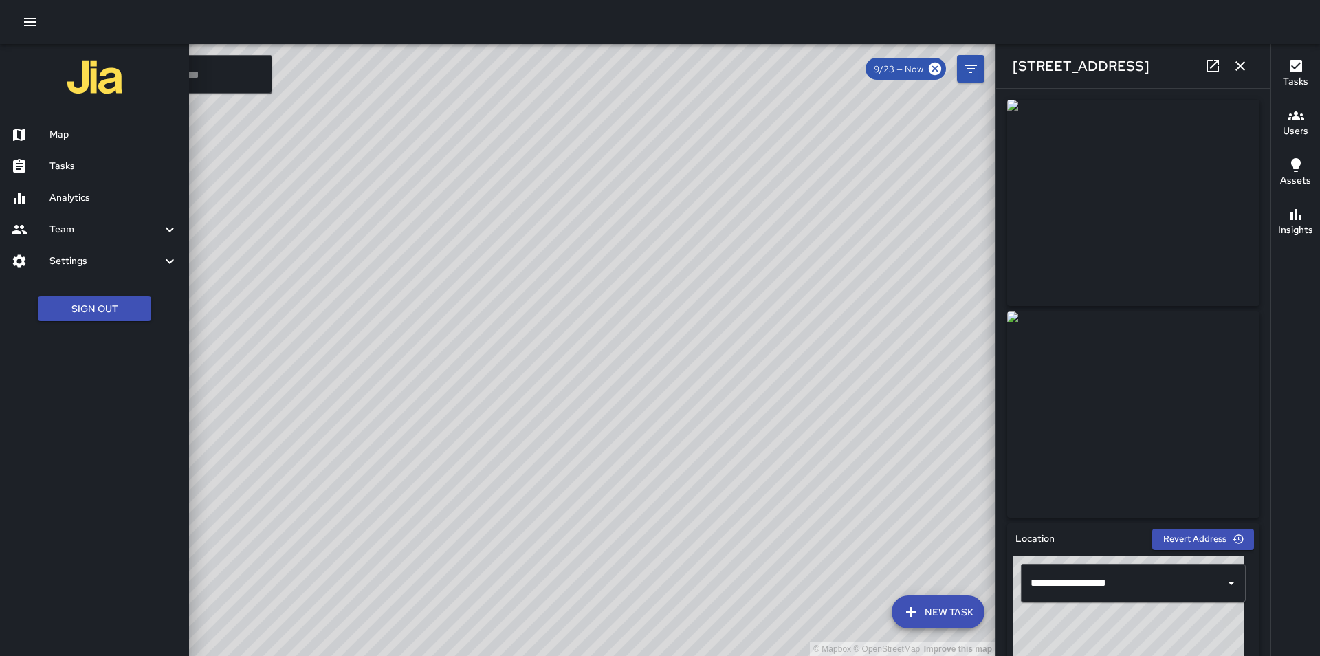
click at [117, 267] on h6 "Settings" at bounding box center [105, 261] width 112 height 15
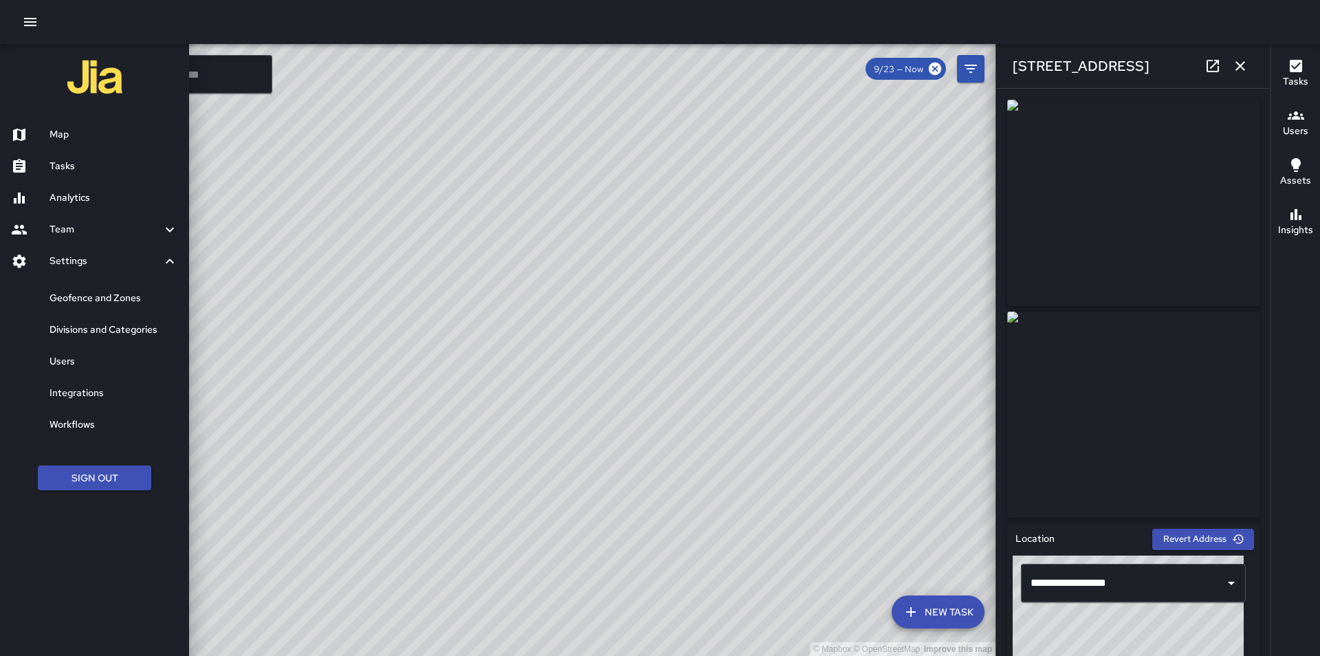
click at [111, 203] on h6 "Analytics" at bounding box center [113, 197] width 129 height 15
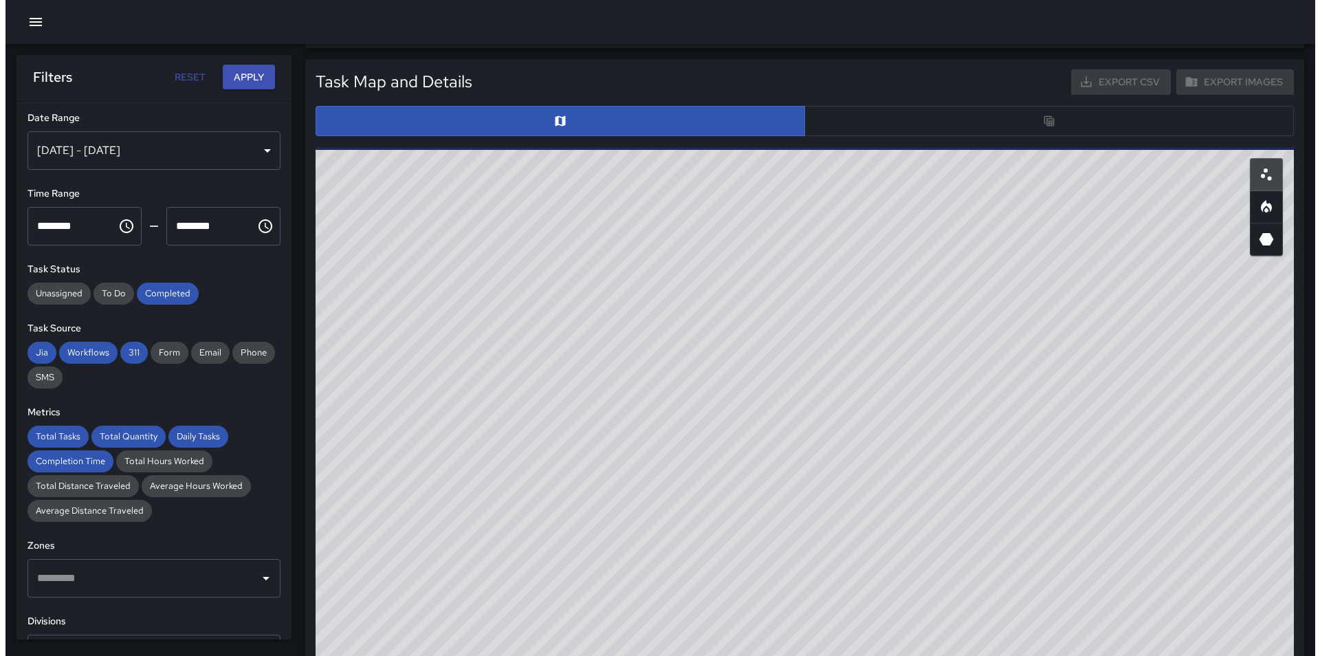
scroll to position [687, 0]
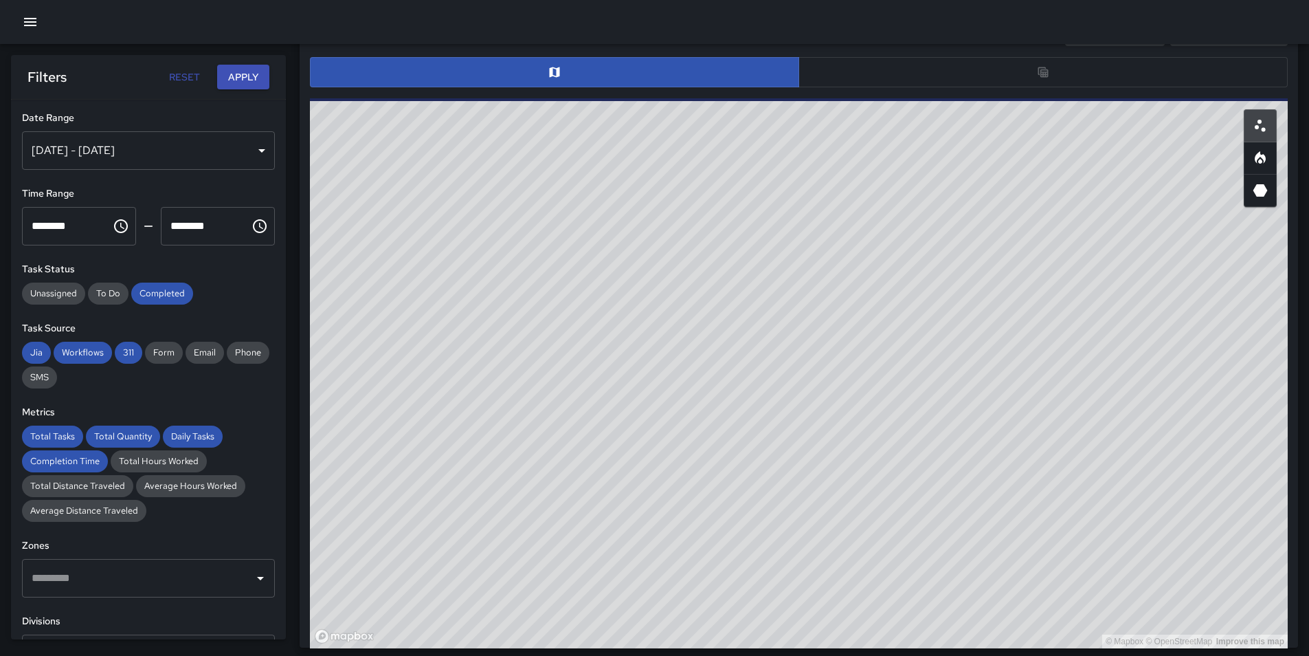
click at [162, 157] on div "Sep 17, 2025 - Sep 23, 2025" at bounding box center [148, 150] width 253 height 38
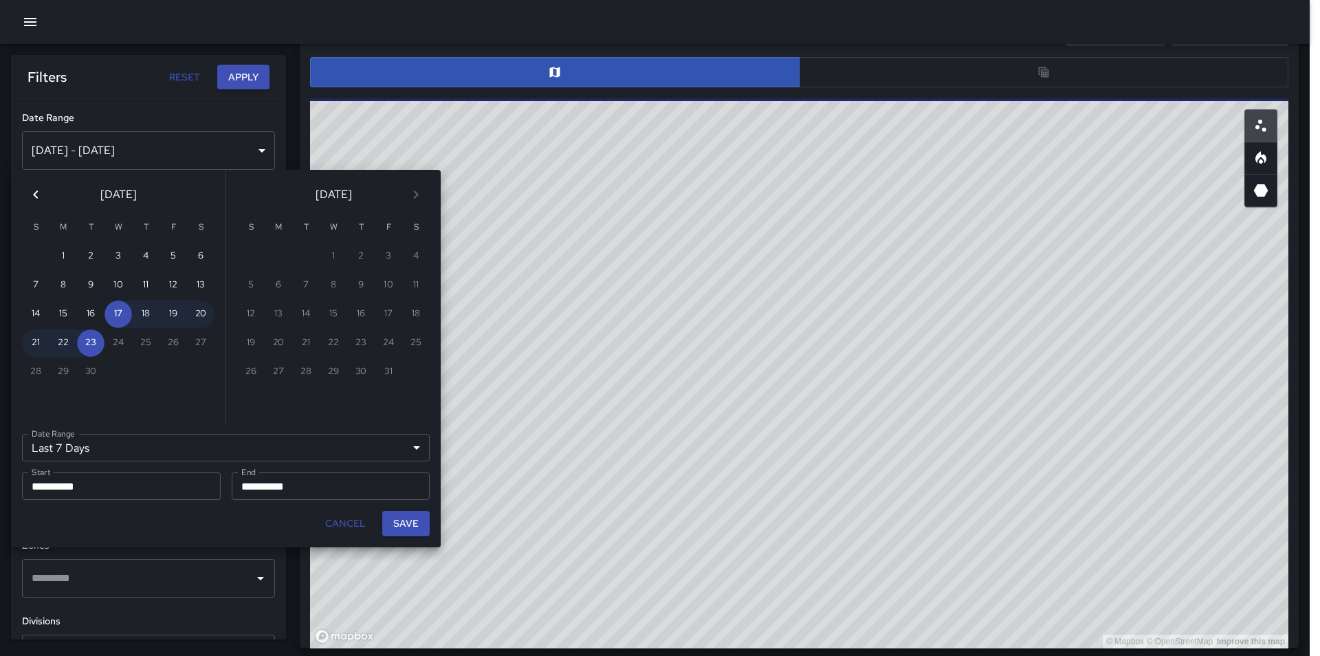
click at [36, 192] on icon "Previous month" at bounding box center [35, 194] width 5 height 8
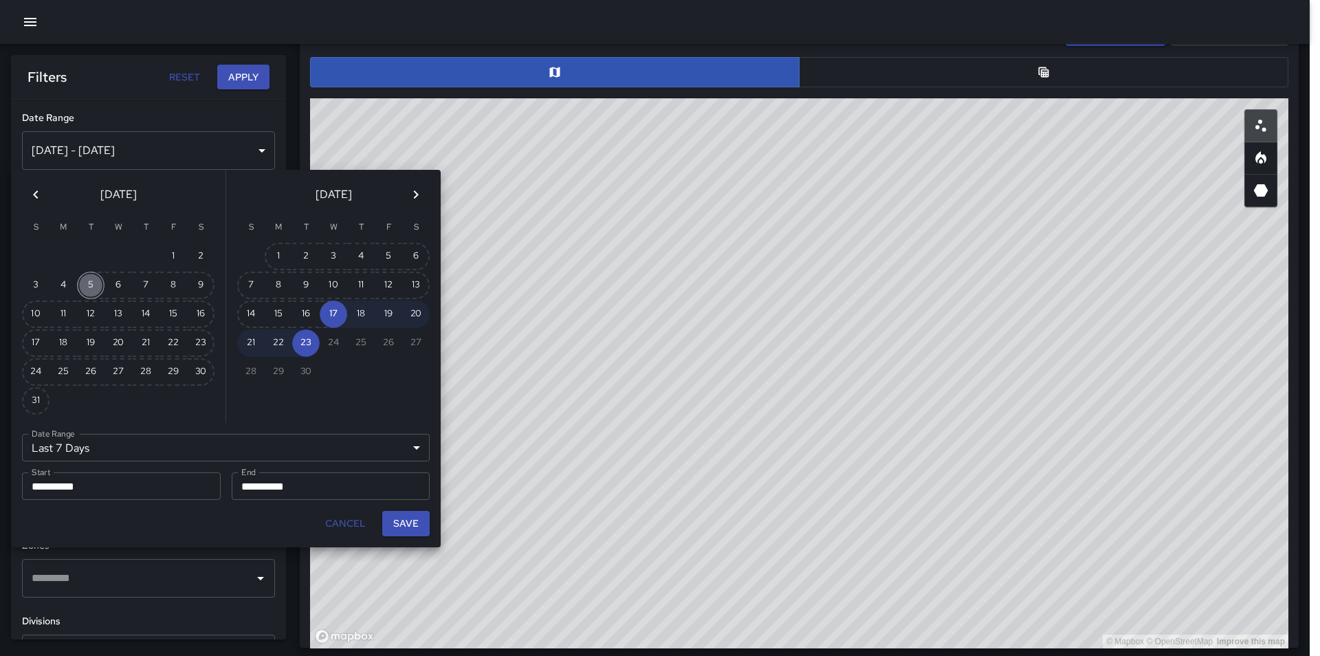
click at [85, 286] on button "5" at bounding box center [90, 285] width 27 height 27
type input "******"
type input "**********"
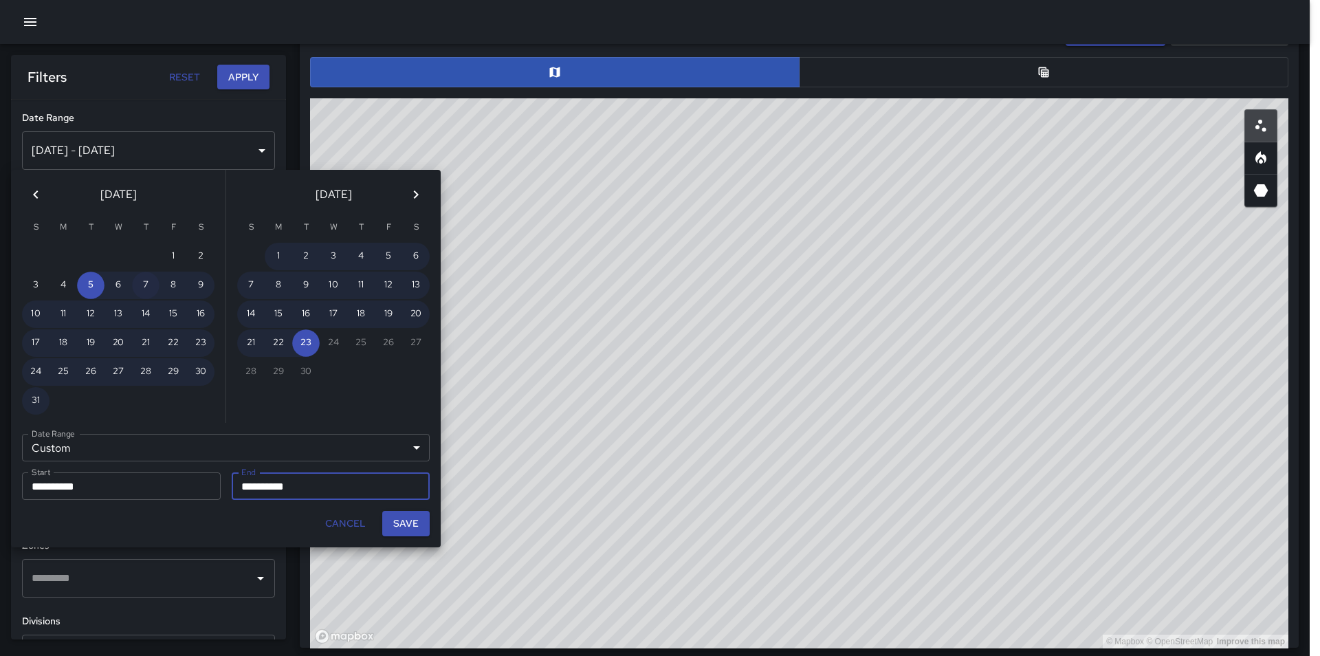
click at [149, 290] on button "7" at bounding box center [145, 285] width 27 height 27
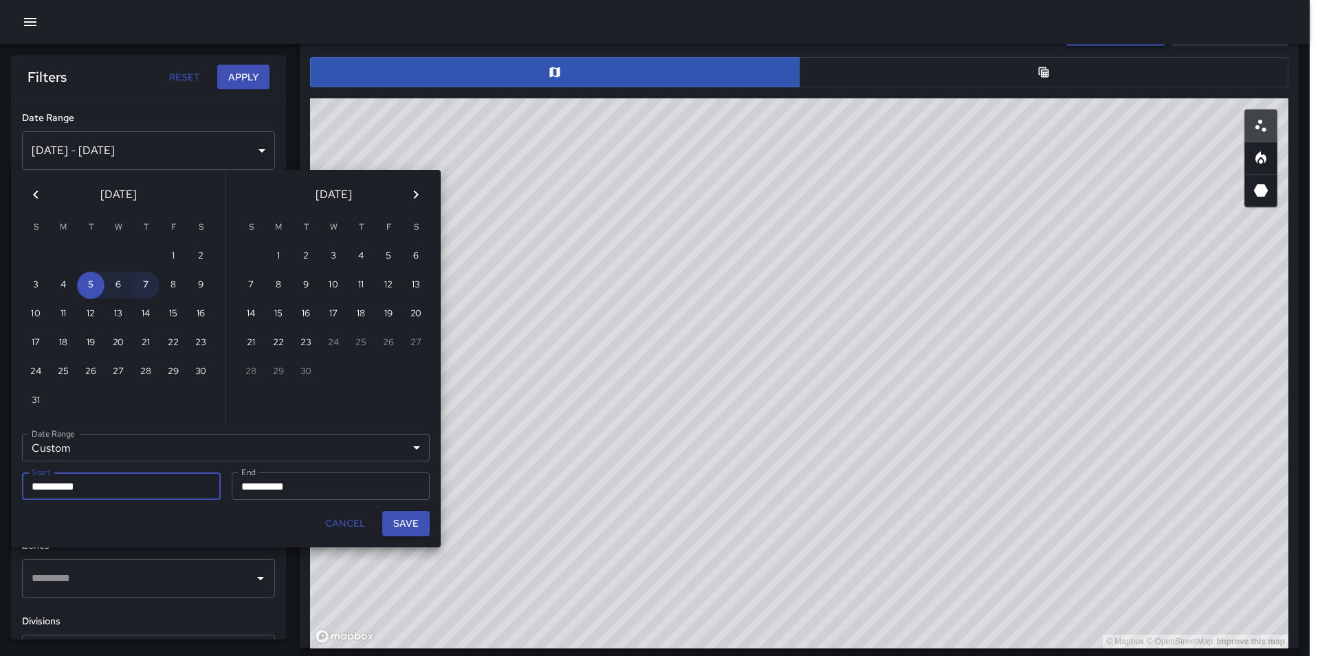
type input "**********"
click at [395, 531] on button "Save" at bounding box center [405, 523] width 47 height 25
type input "**********"
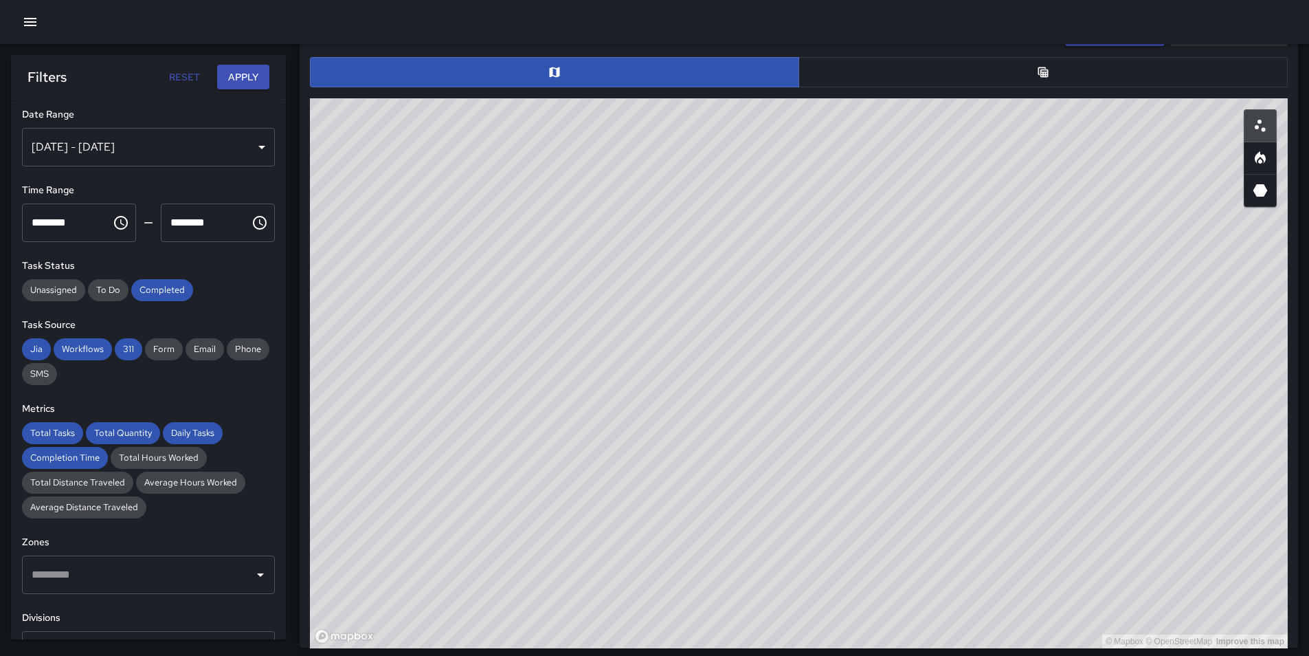
scroll to position [278, 0]
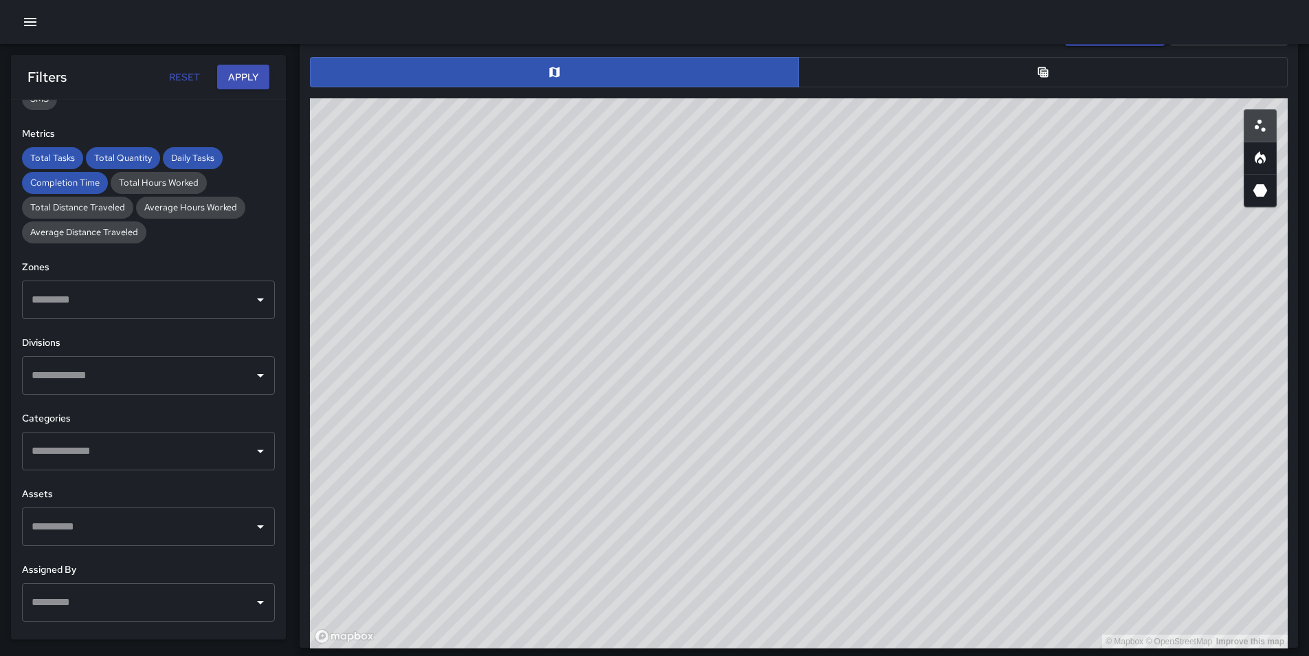
click at [156, 383] on input "text" at bounding box center [138, 375] width 220 height 26
click at [164, 445] on input "text" at bounding box center [138, 451] width 220 height 26
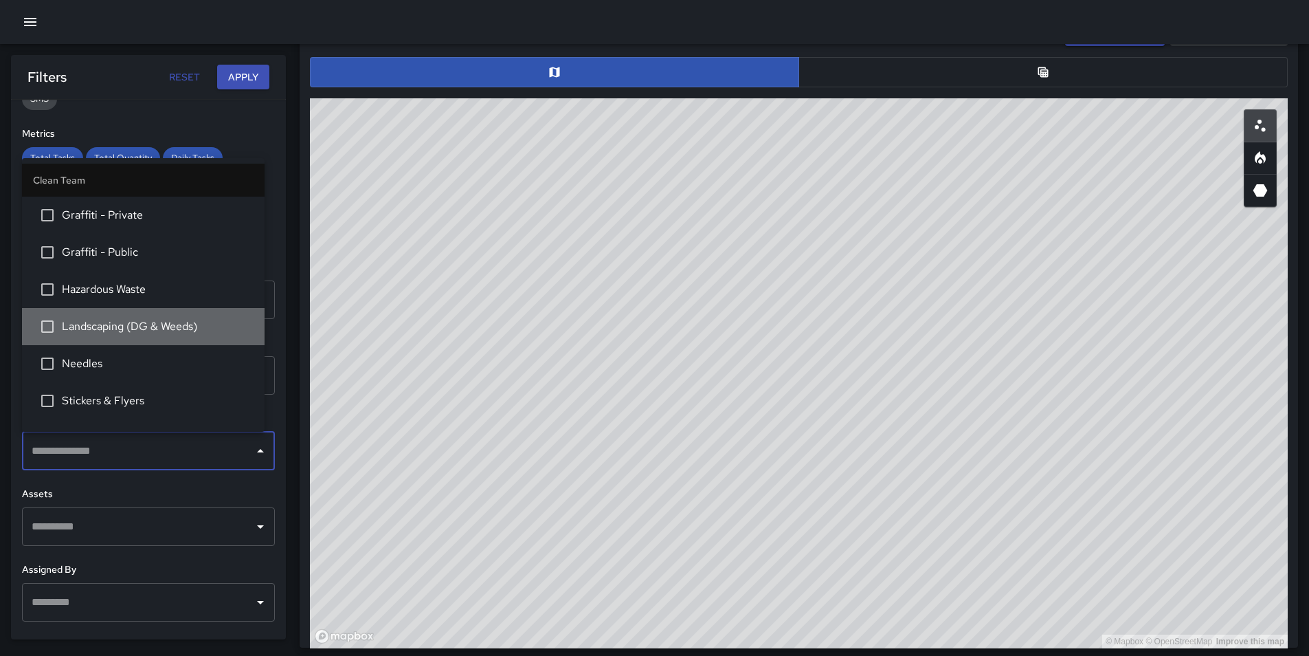
click at [192, 335] on span "Landscaping (DG & Weeds)" at bounding box center [158, 326] width 192 height 16
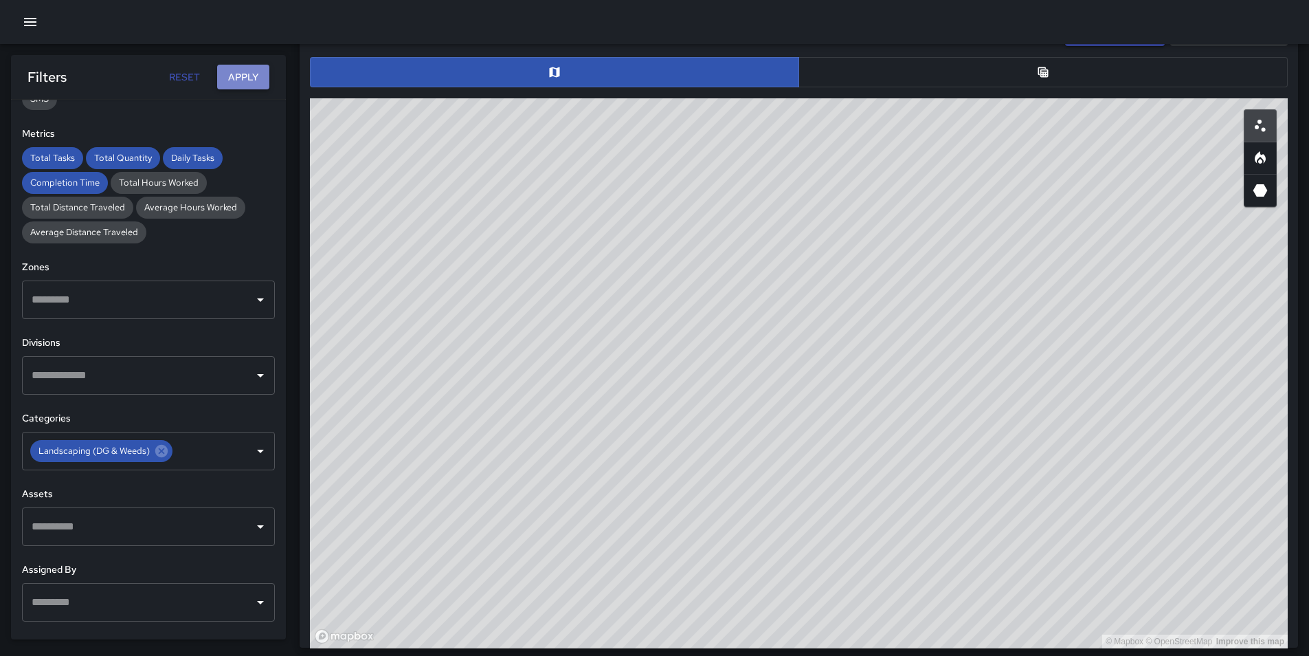
click at [241, 69] on button "Apply" at bounding box center [243, 77] width 52 height 25
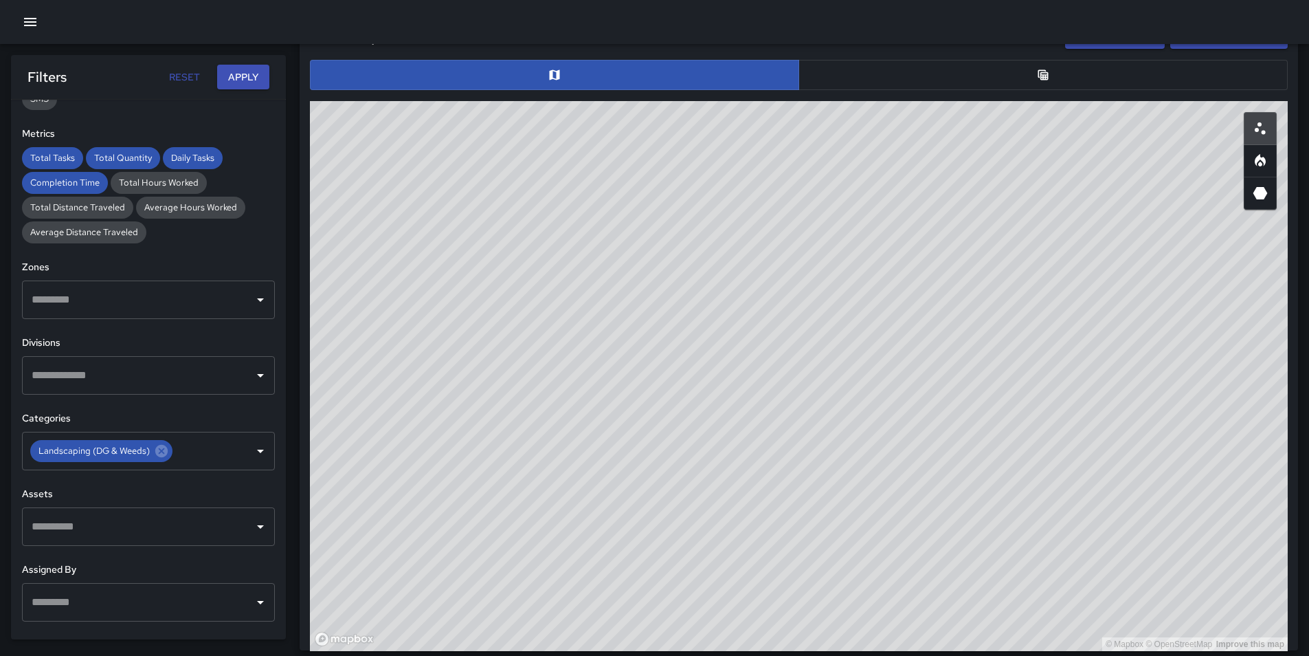
scroll to position [690, 0]
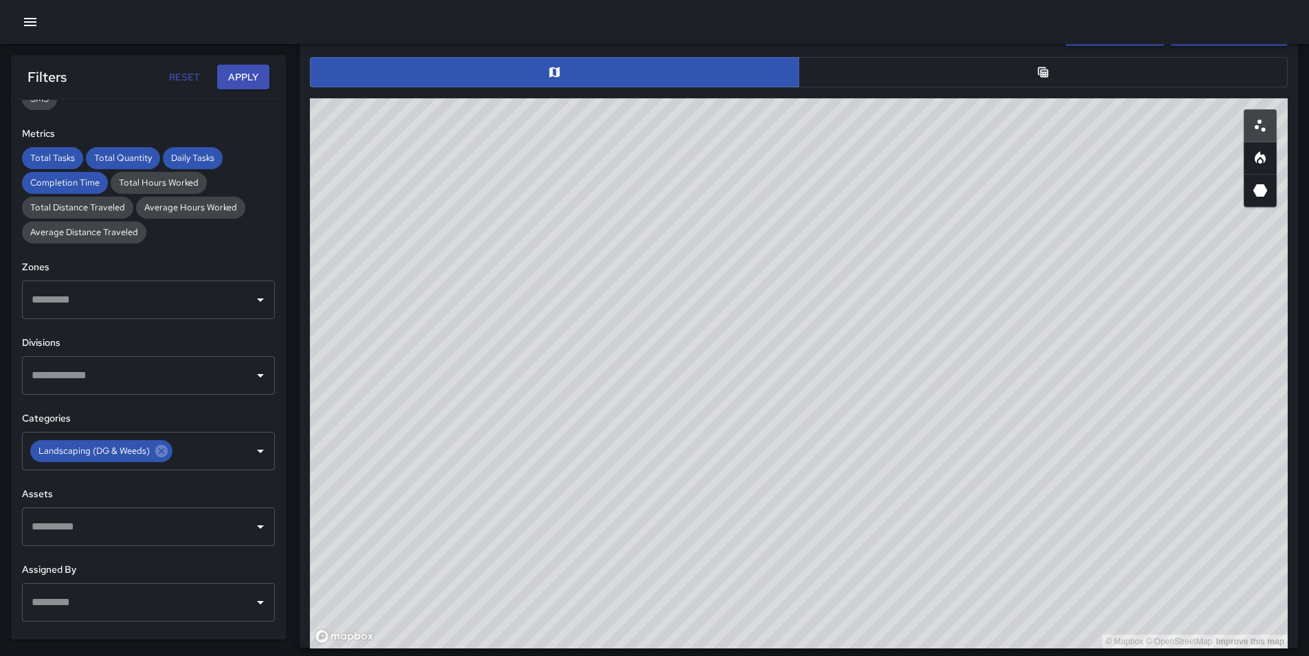
drag, startPoint x: 930, startPoint y: 467, endPoint x: 637, endPoint y: 621, distance: 330.8
click at [637, 621] on div "© Mapbox © OpenStreetMap Improve this map" at bounding box center [799, 373] width 978 height 550
drag, startPoint x: 959, startPoint y: 390, endPoint x: 944, endPoint y: 419, distance: 32.0
click at [944, 419] on div "© Mapbox © OpenStreetMap Improve this map" at bounding box center [799, 373] width 978 height 550
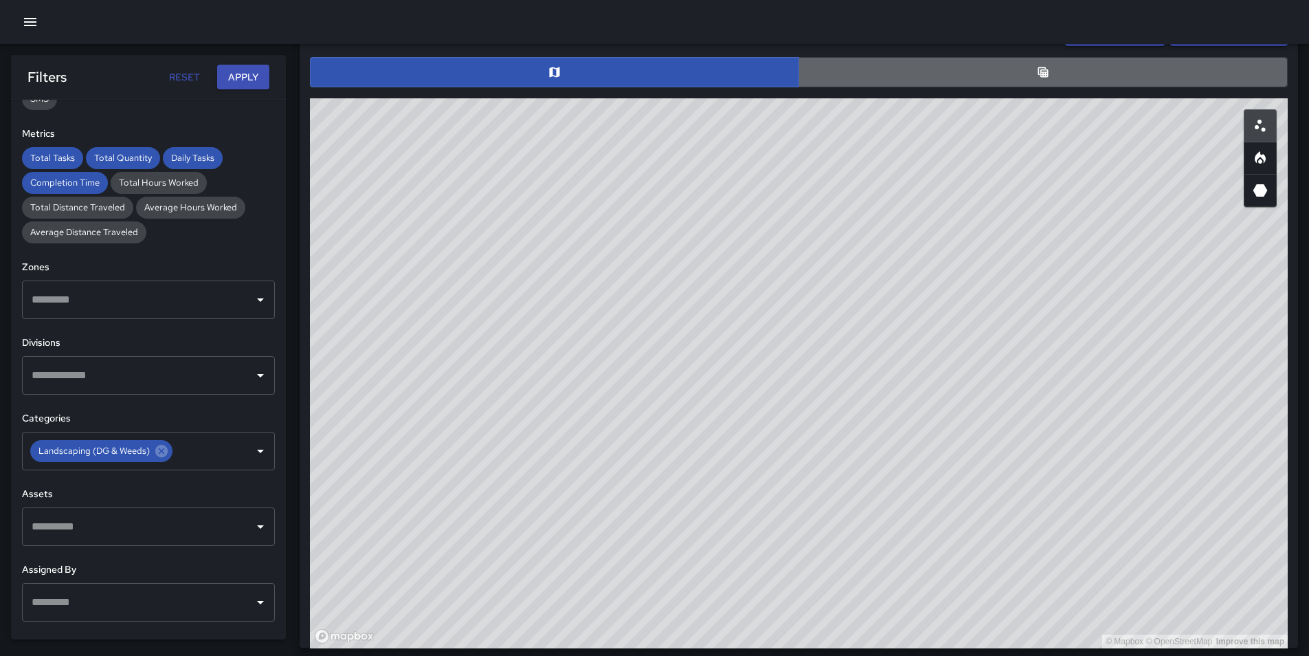
click at [1105, 67] on button "button" at bounding box center [1043, 72] width 489 height 30
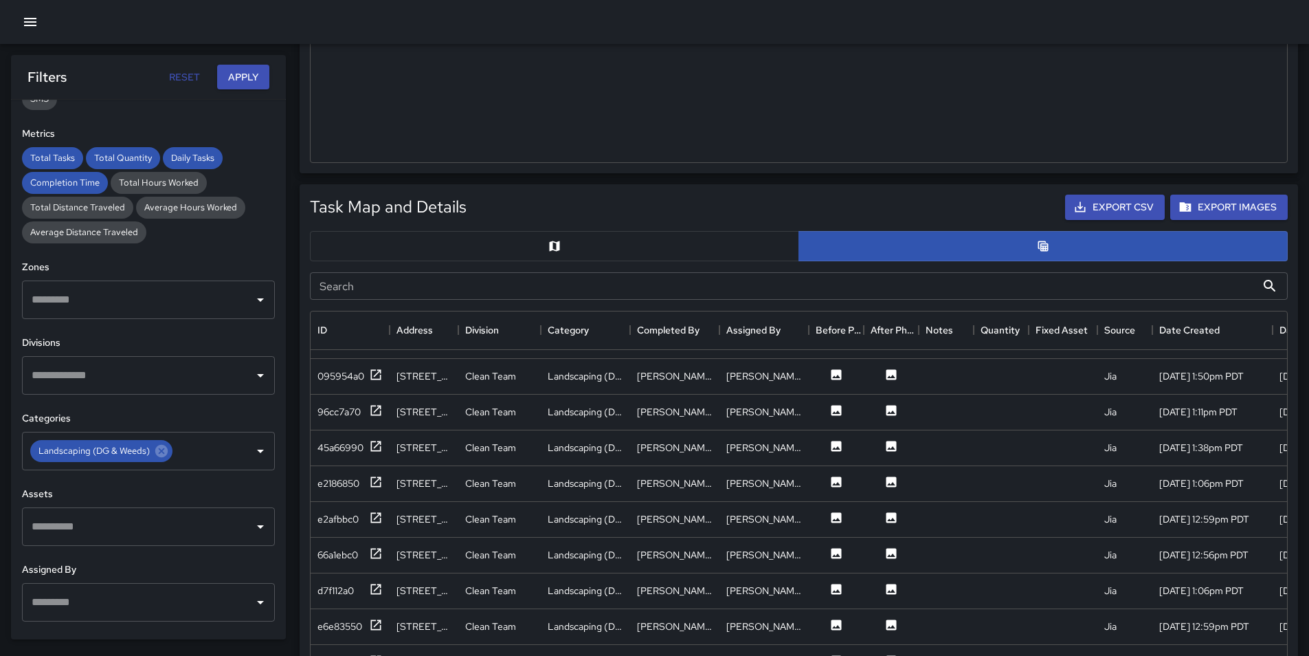
scroll to position [621, 0]
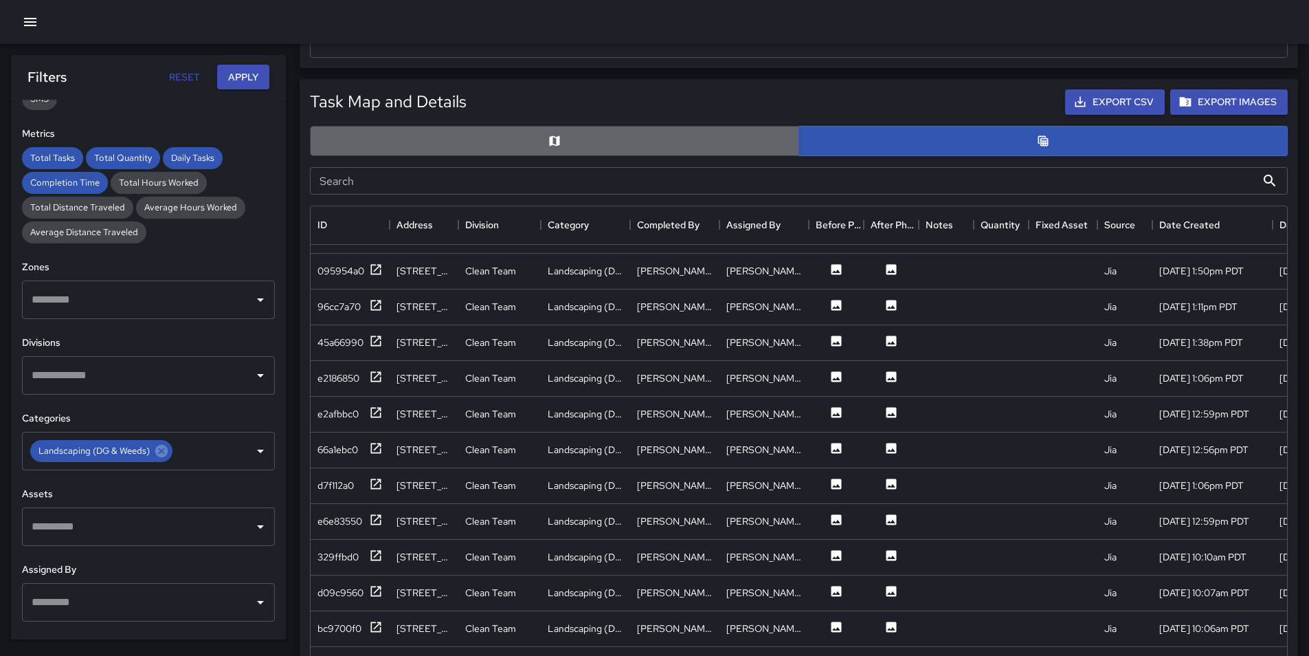
click at [722, 147] on button "button" at bounding box center [554, 141] width 489 height 30
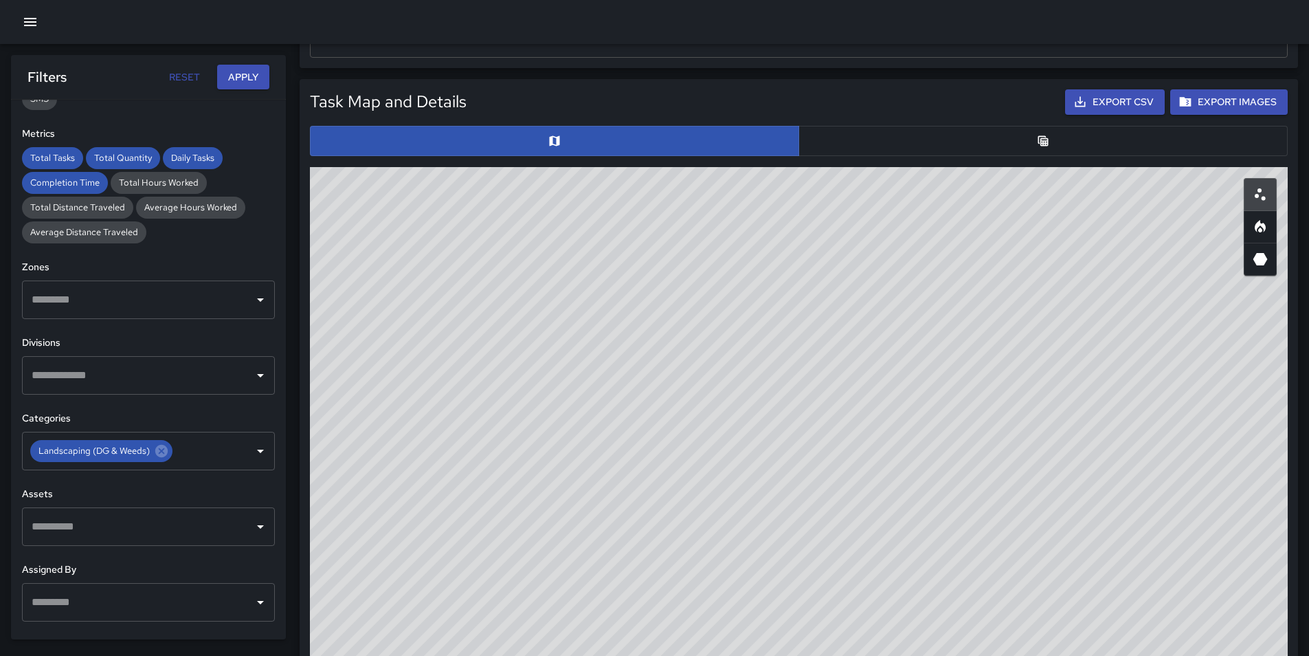
type button "map"
click at [867, 359] on div "© Mapbox © OpenStreetMap Improve this map" at bounding box center [799, 442] width 978 height 550
click at [960, 285] on div "© Mapbox © OpenStreetMap Improve this map" at bounding box center [799, 442] width 978 height 550
click at [959, 283] on div "© Mapbox © OpenStreetMap Improve this map" at bounding box center [799, 442] width 978 height 550
click at [913, 137] on button "button" at bounding box center [1043, 141] width 489 height 30
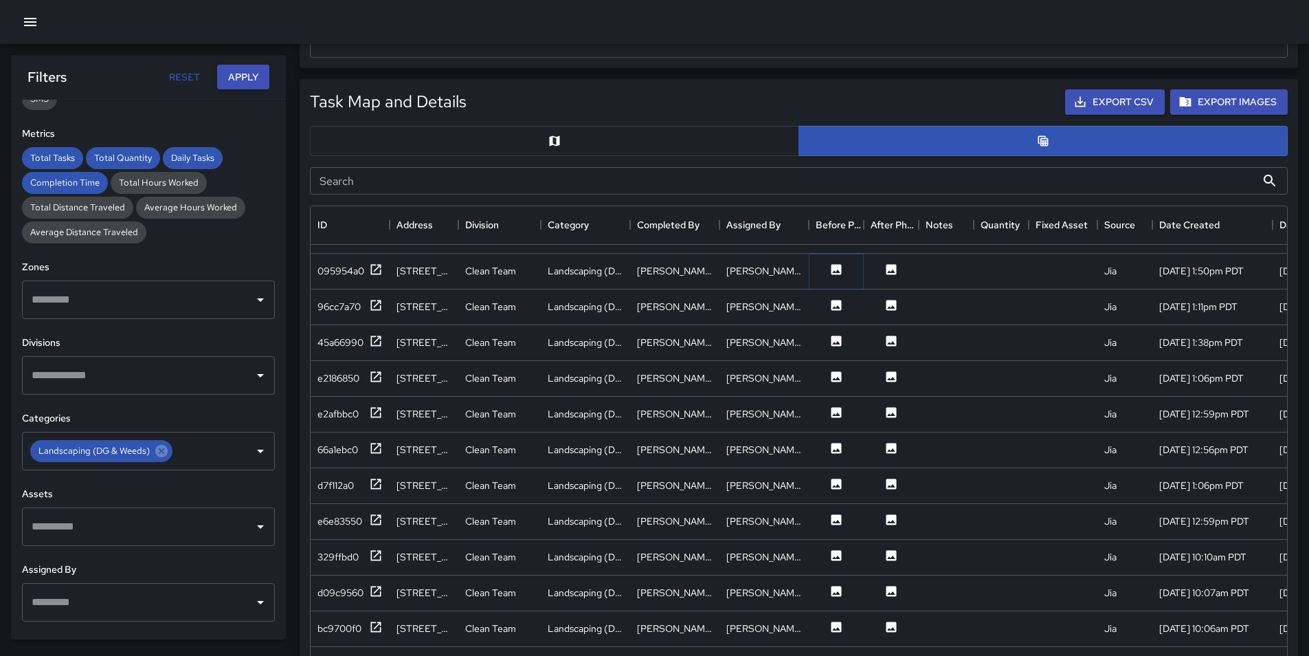
click at [831, 263] on icon at bounding box center [837, 270] width 14 height 14
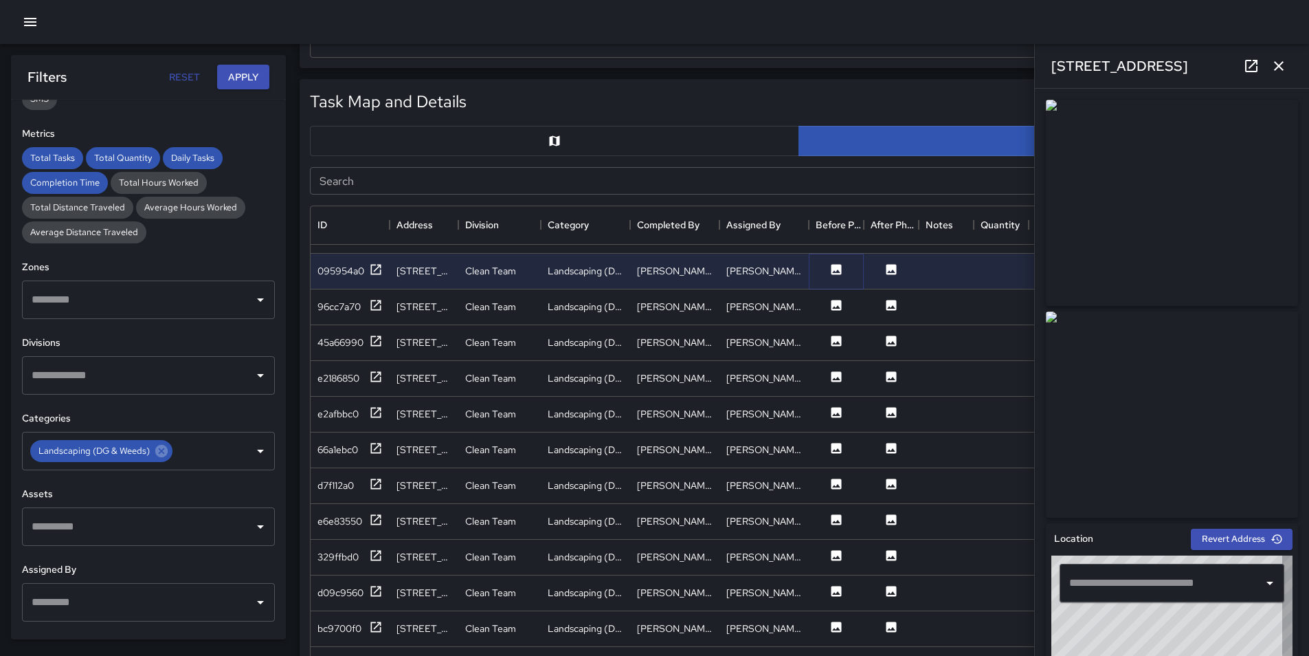
type input "**********"
click at [834, 300] on icon at bounding box center [837, 305] width 10 height 10
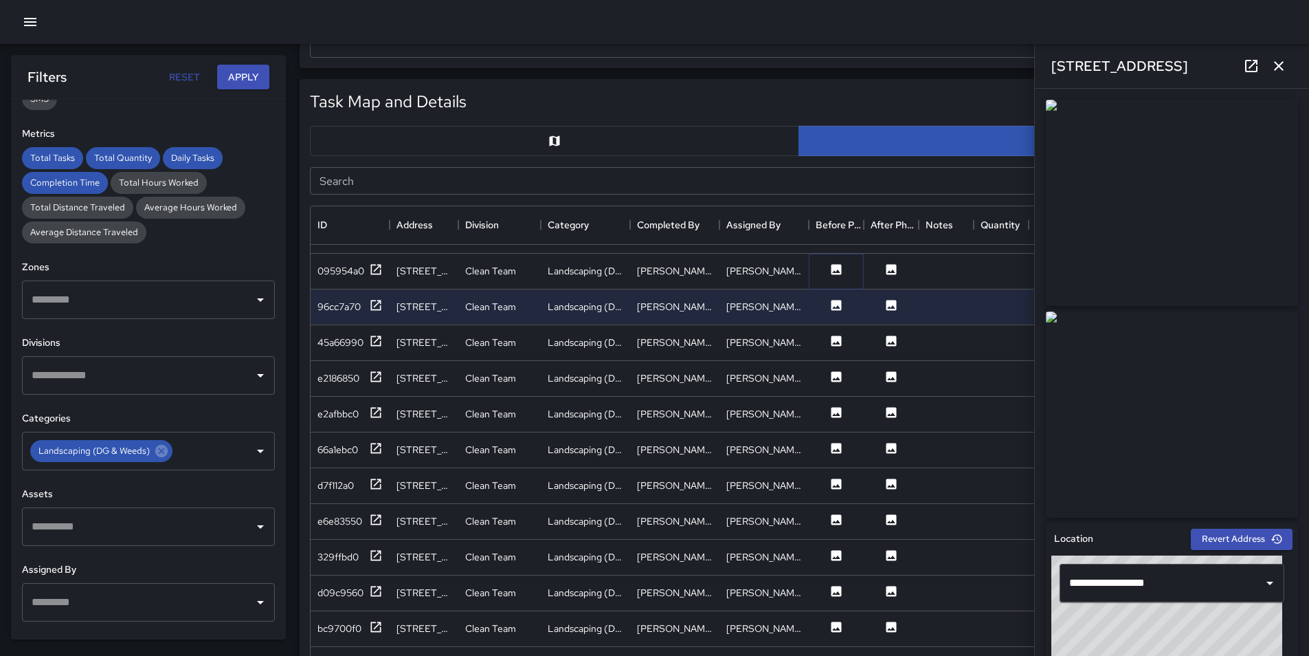
click at [834, 264] on icon at bounding box center [837, 269] width 10 height 10
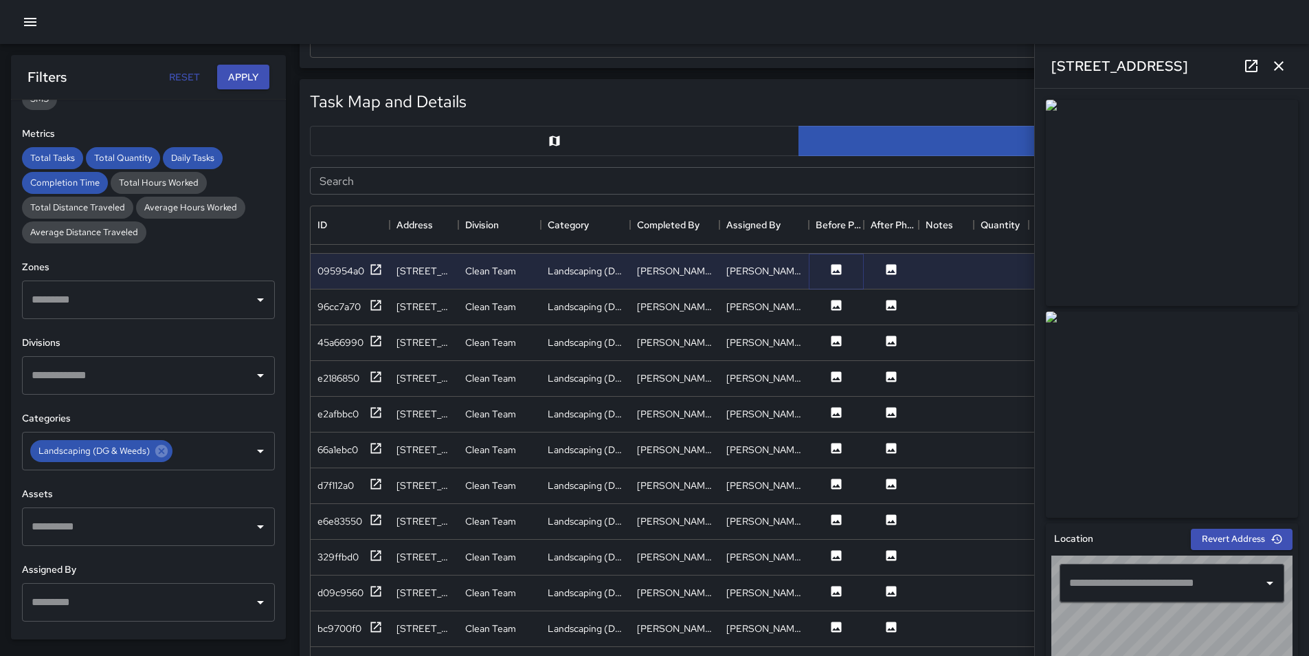
type input "**********"
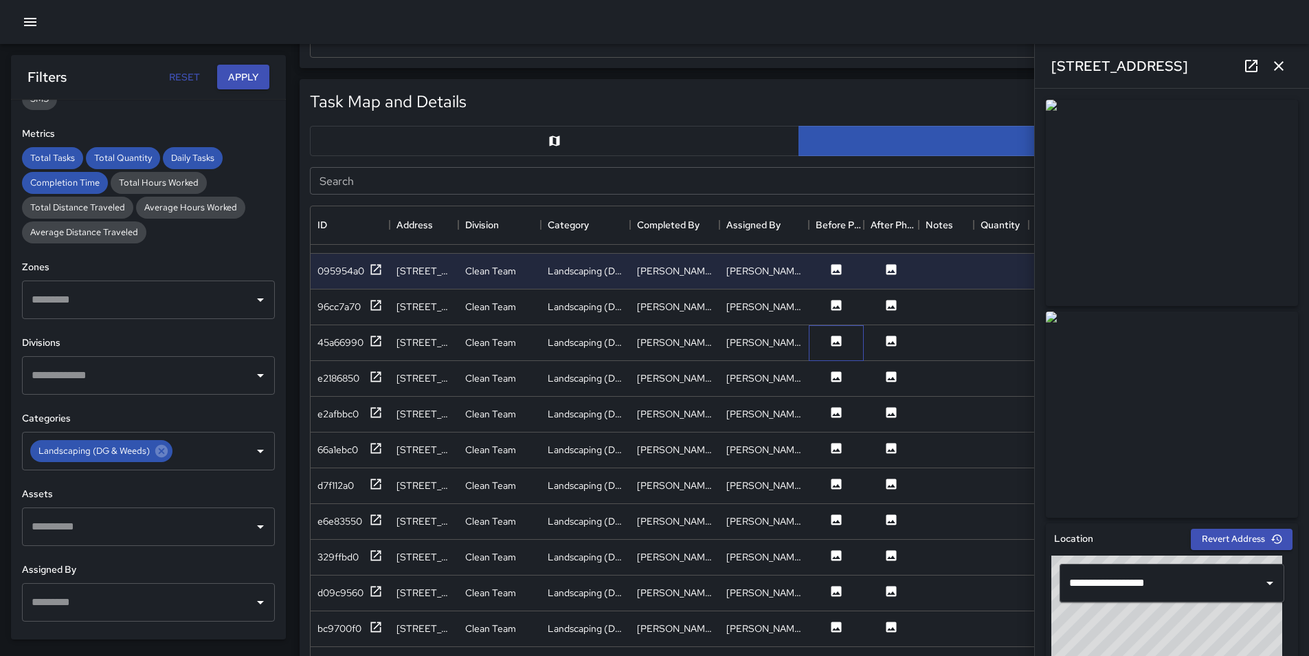
click at [837, 344] on div at bounding box center [836, 343] width 55 height 36
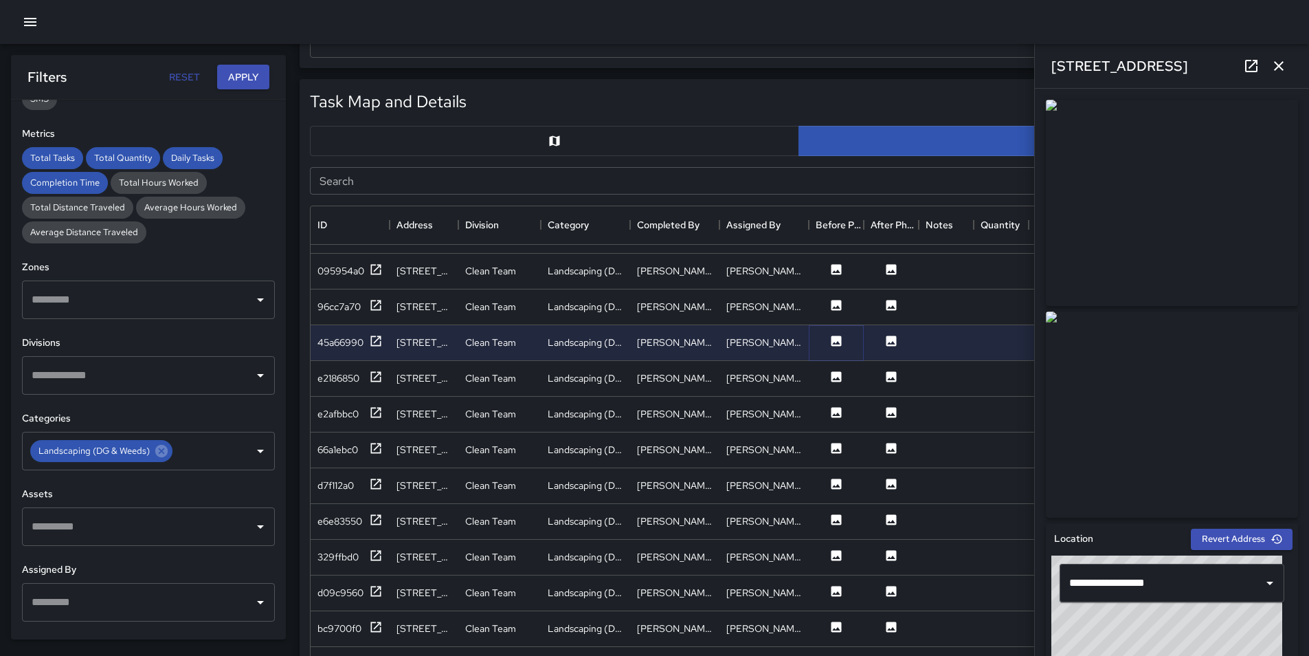
click at [836, 339] on button at bounding box center [836, 342] width 41 height 17
type input "**********"
click at [836, 373] on button at bounding box center [836, 378] width 41 height 17
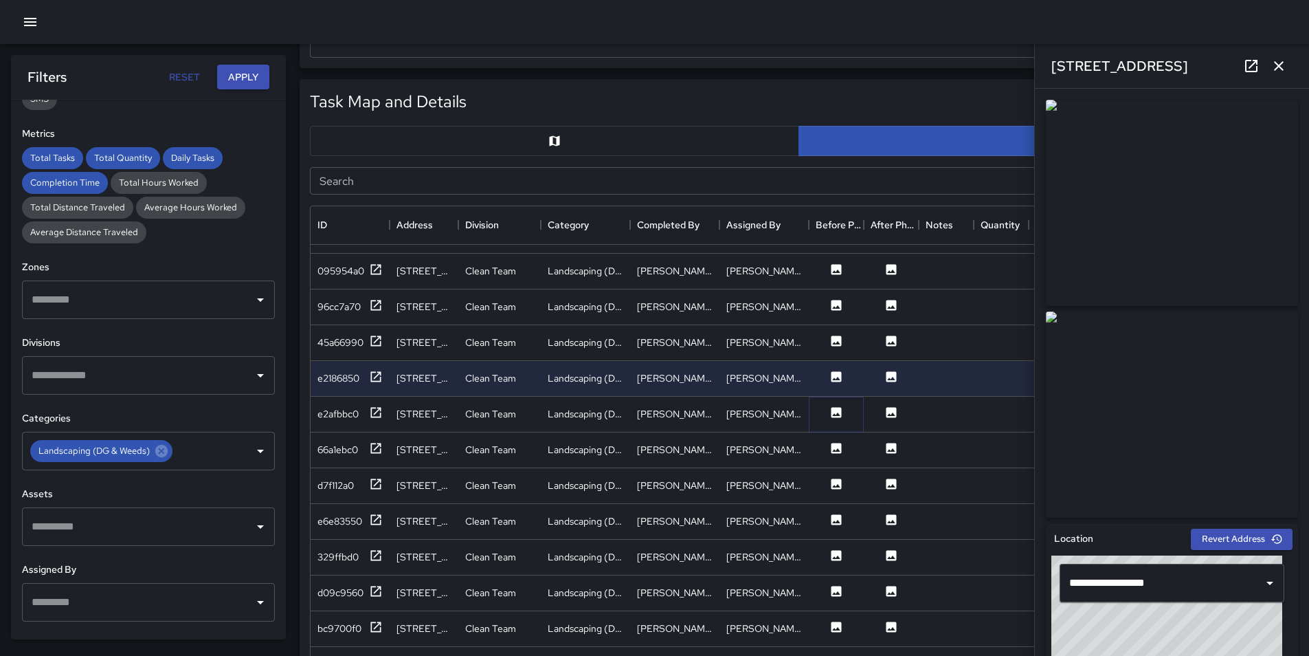
click at [832, 407] on icon at bounding box center [837, 412] width 10 height 10
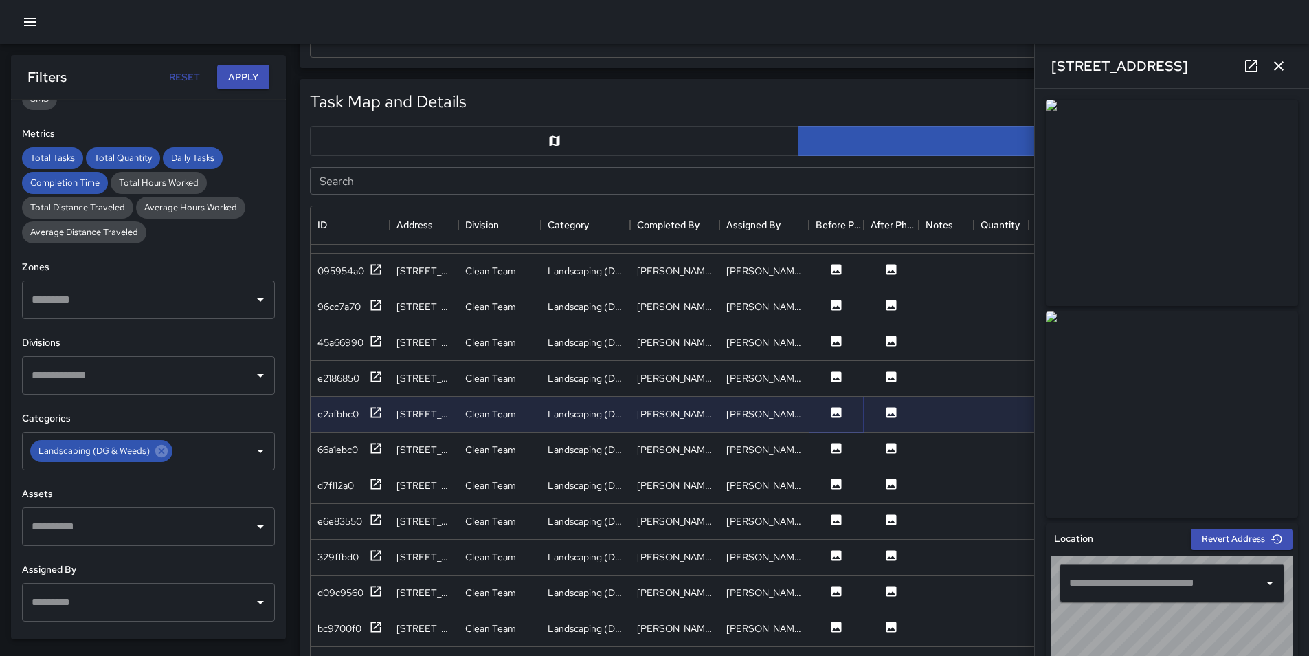
type input "**********"
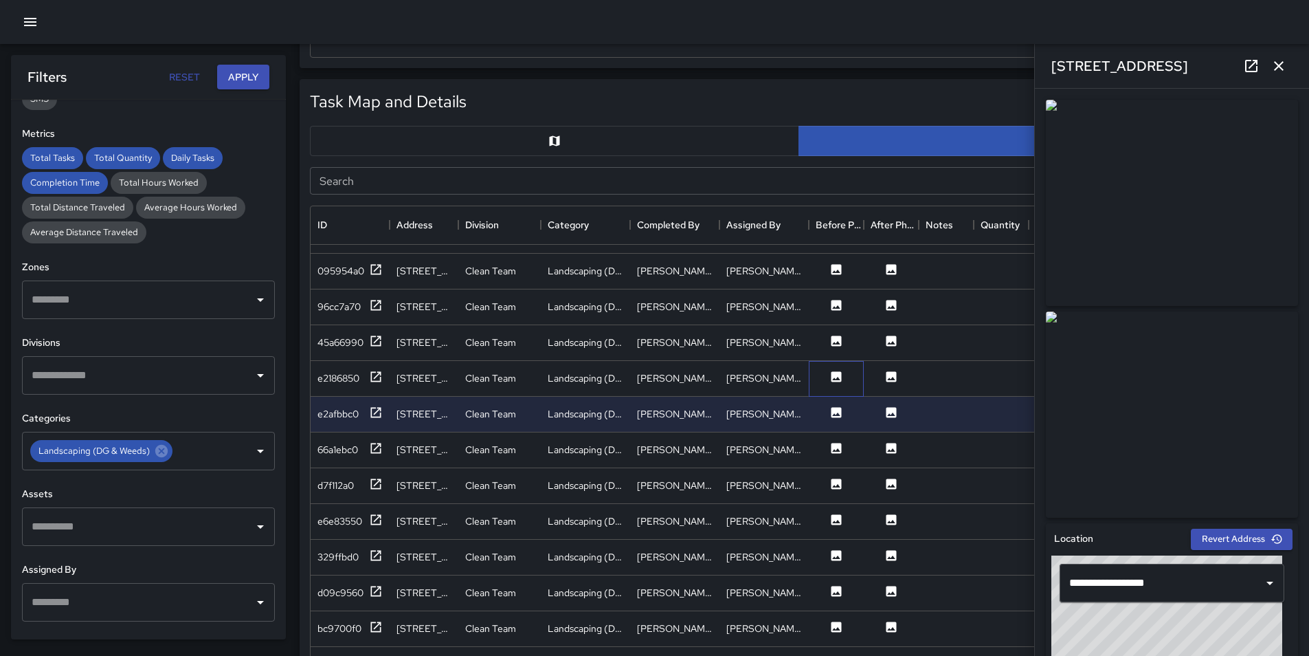
click at [830, 377] on div at bounding box center [836, 379] width 55 height 36
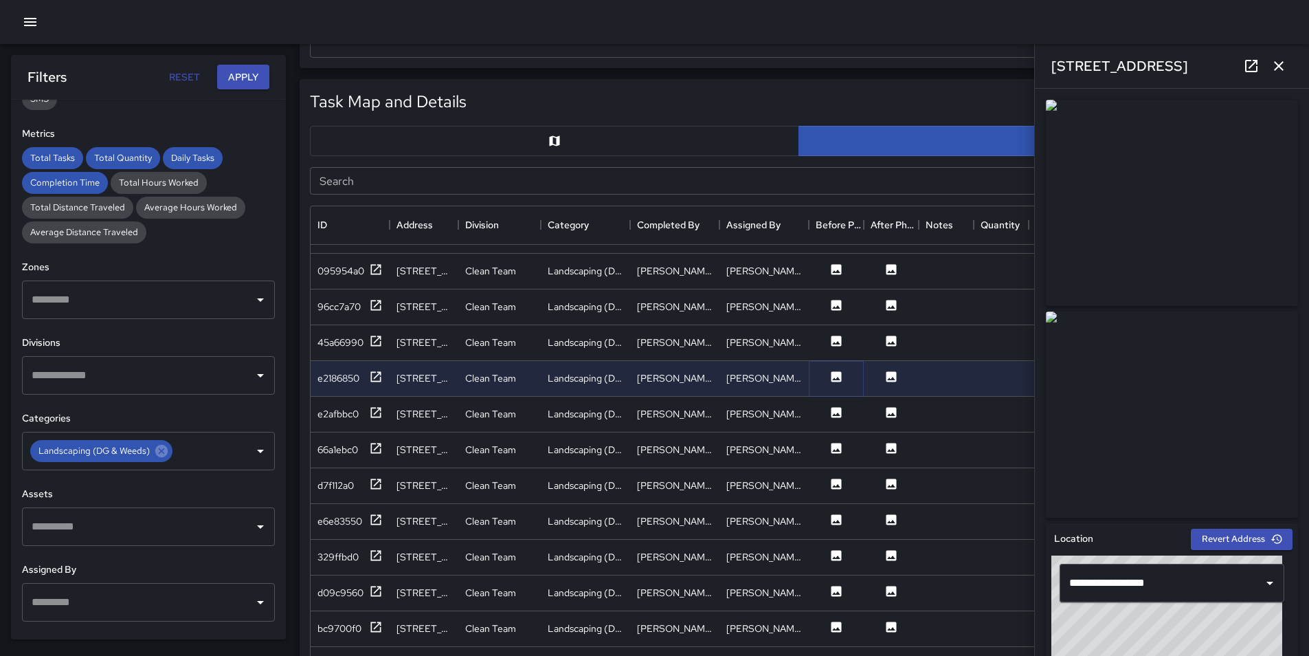
click at [831, 370] on icon at bounding box center [837, 377] width 14 height 14
click at [344, 407] on div "e2afbbc0" at bounding box center [338, 414] width 41 height 14
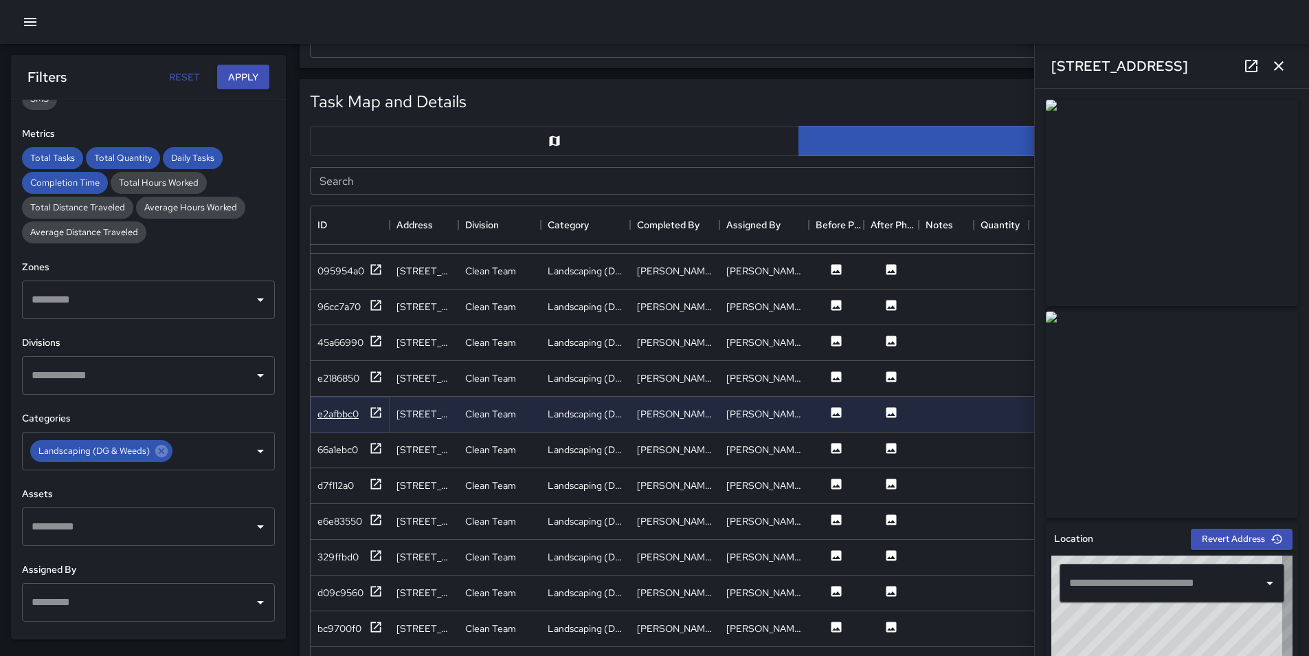
type input "**********"
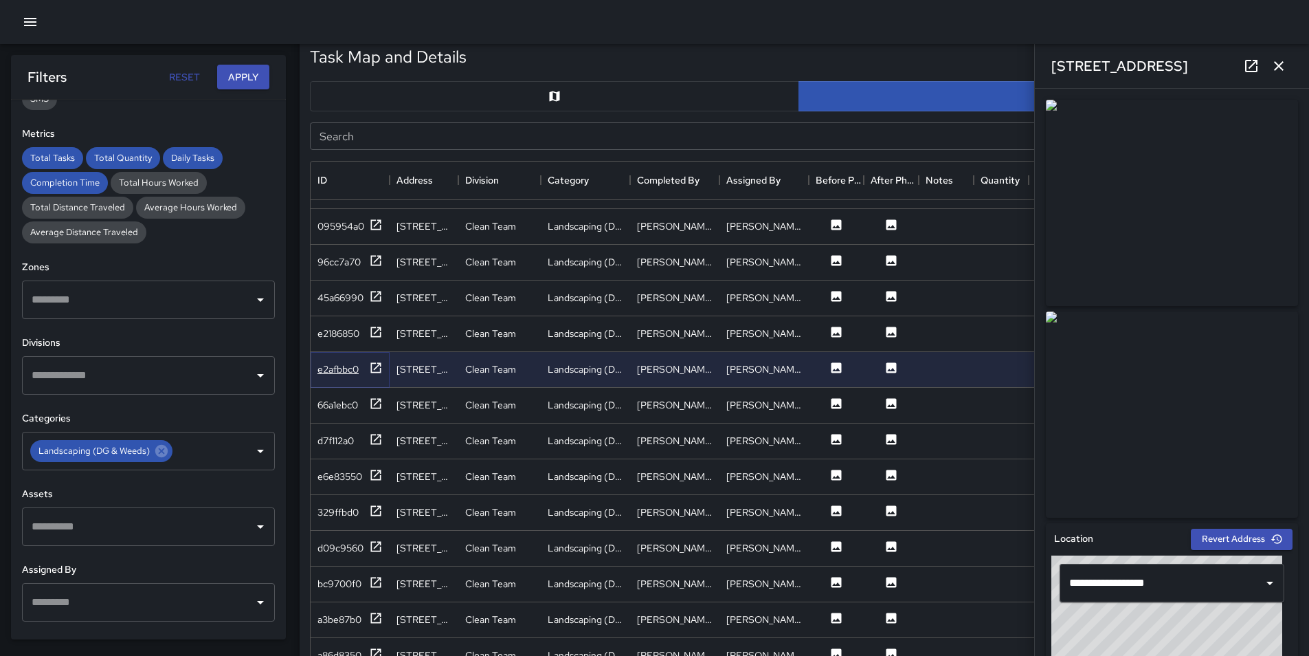
scroll to position [690, 0]
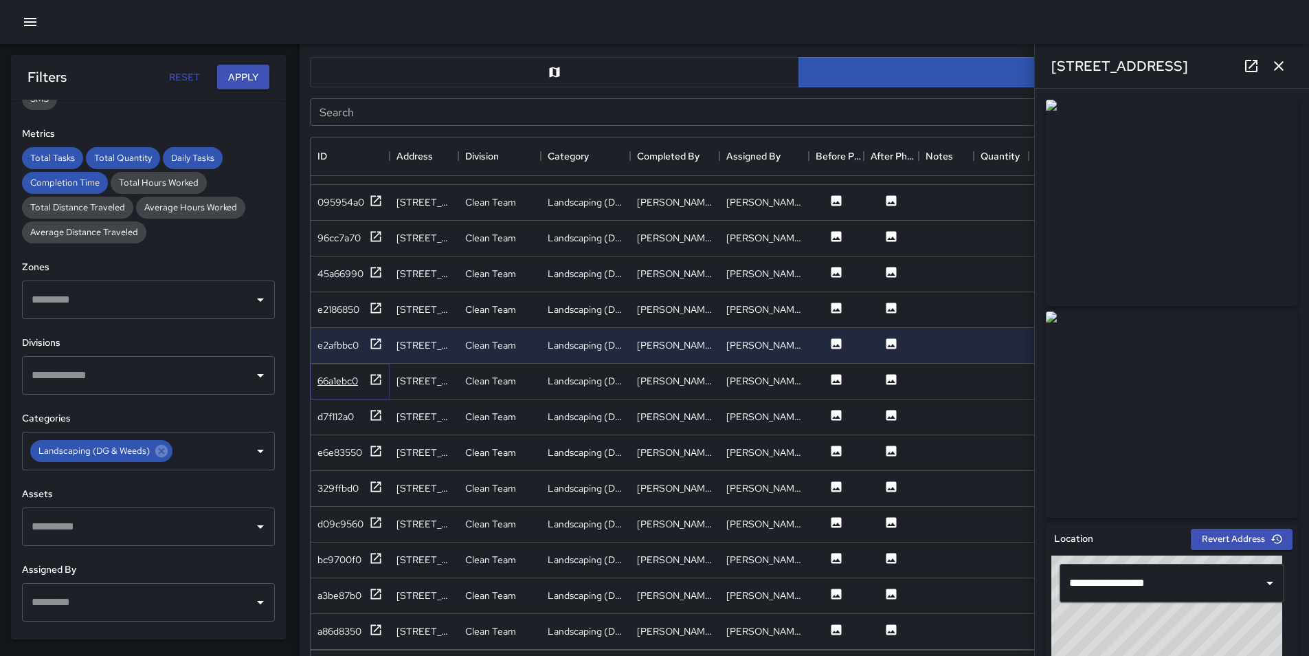
click at [342, 373] on div "66a1ebc0" at bounding box center [350, 381] width 65 height 17
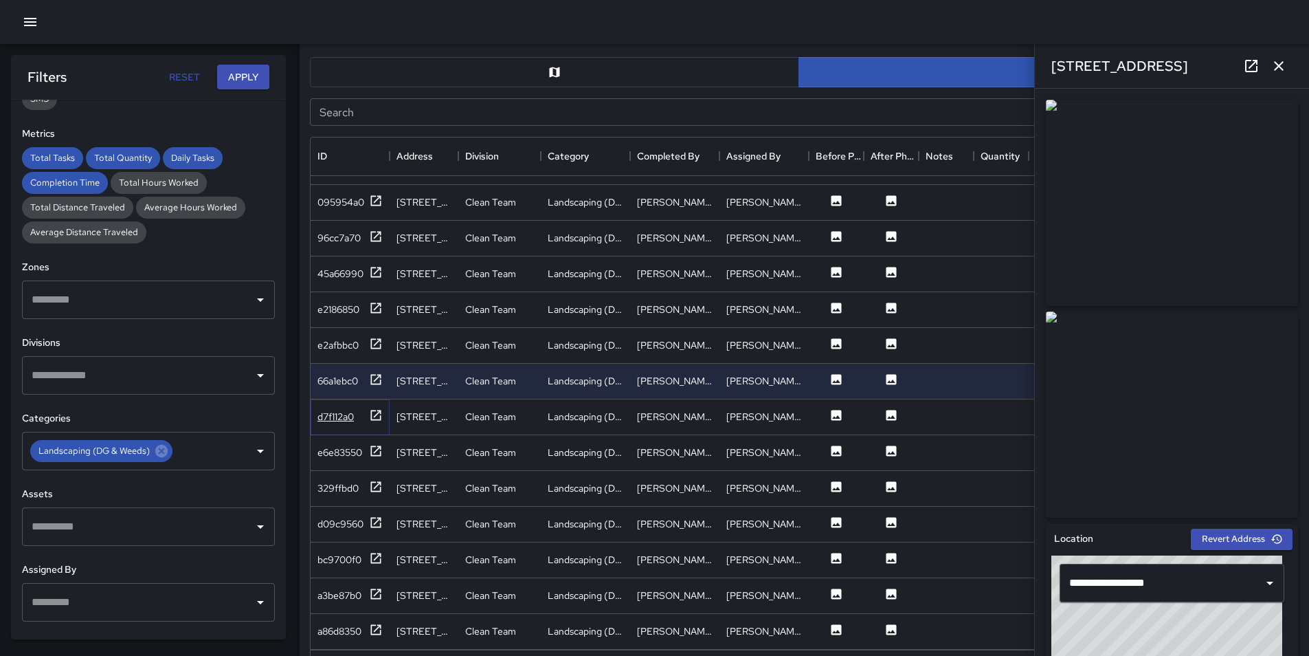
click at [347, 412] on div "d7f112a0" at bounding box center [336, 417] width 36 height 14
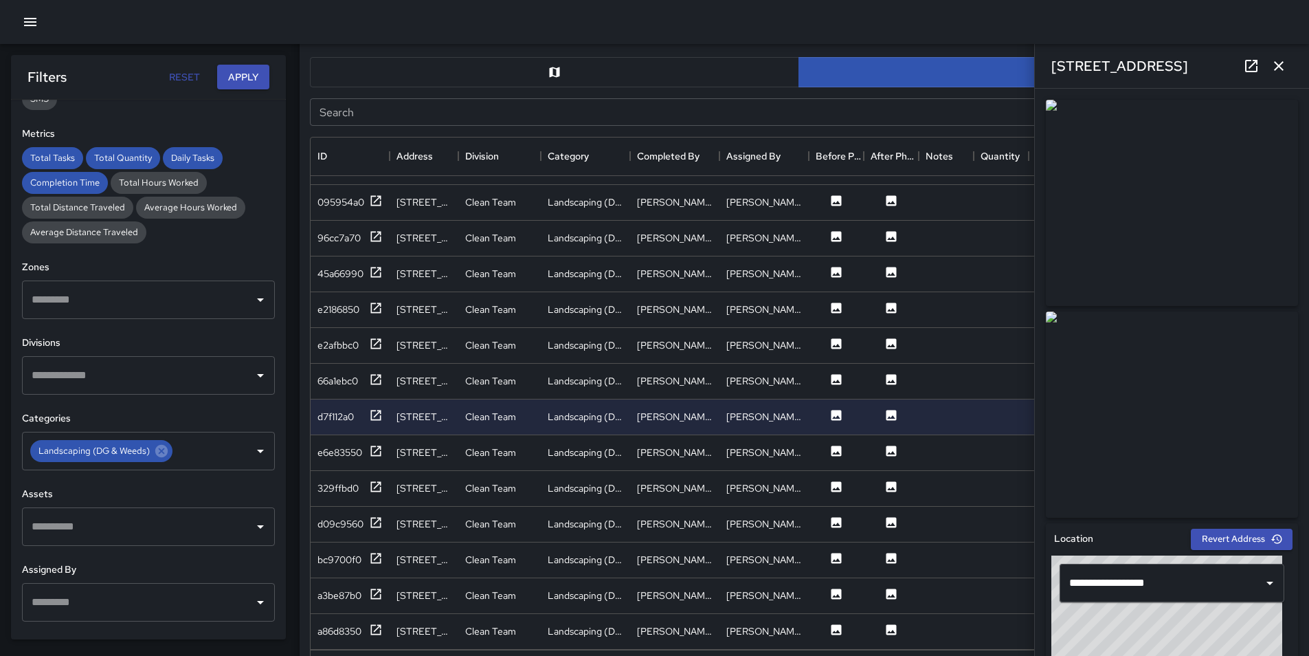
click at [1221, 159] on img at bounding box center [1172, 203] width 252 height 206
click at [322, 444] on div "e6e83550" at bounding box center [350, 452] width 65 height 17
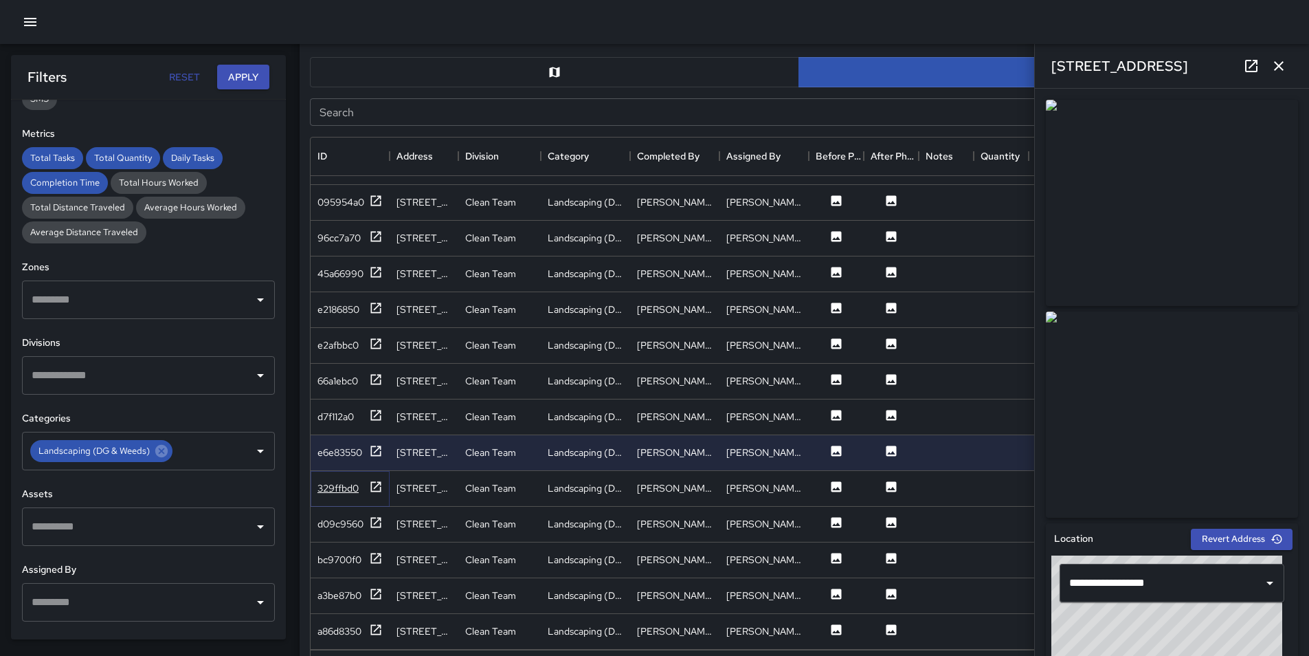
click at [338, 481] on div "329ffbd0" at bounding box center [338, 488] width 41 height 14
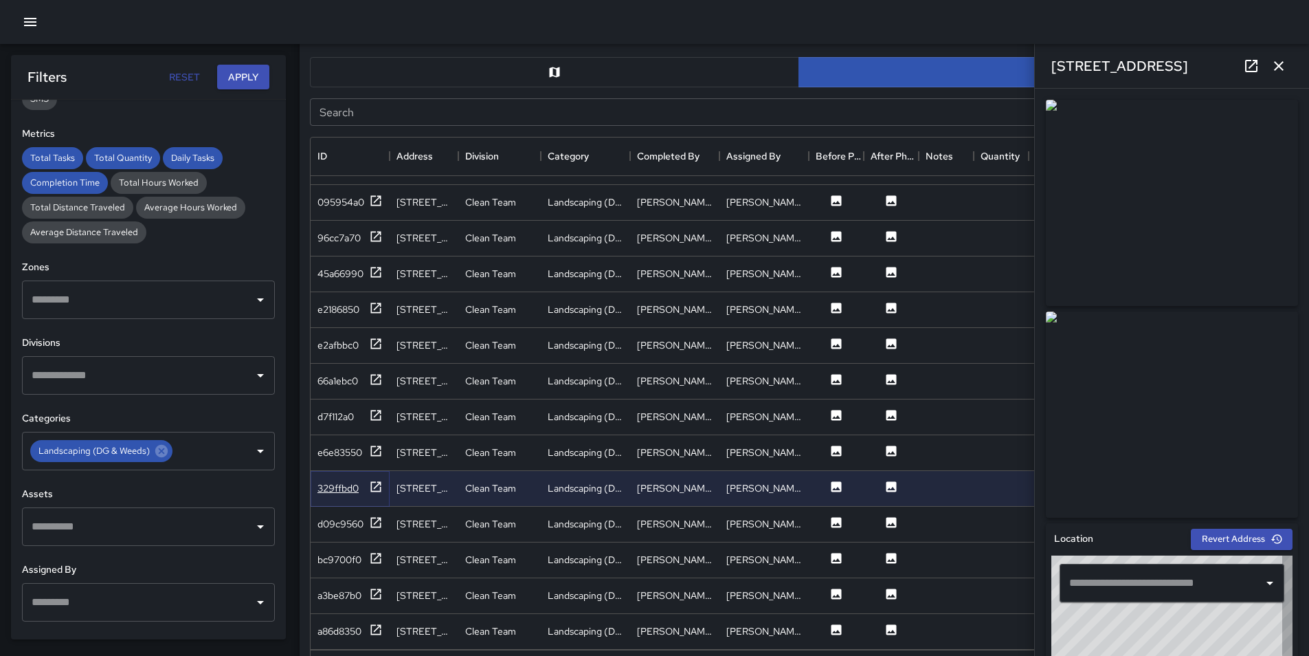
type input "**********"
click at [342, 517] on div "d09c9560" at bounding box center [341, 524] width 46 height 14
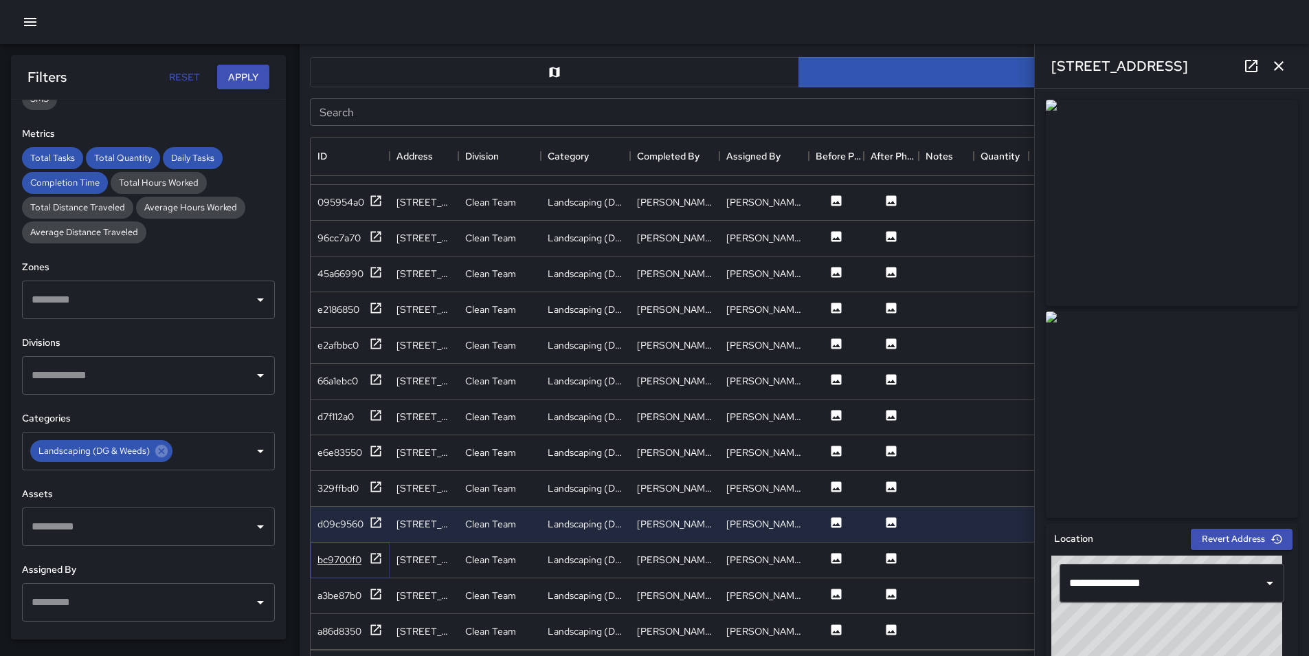
click at [333, 553] on div "bc9700f0" at bounding box center [340, 560] width 44 height 14
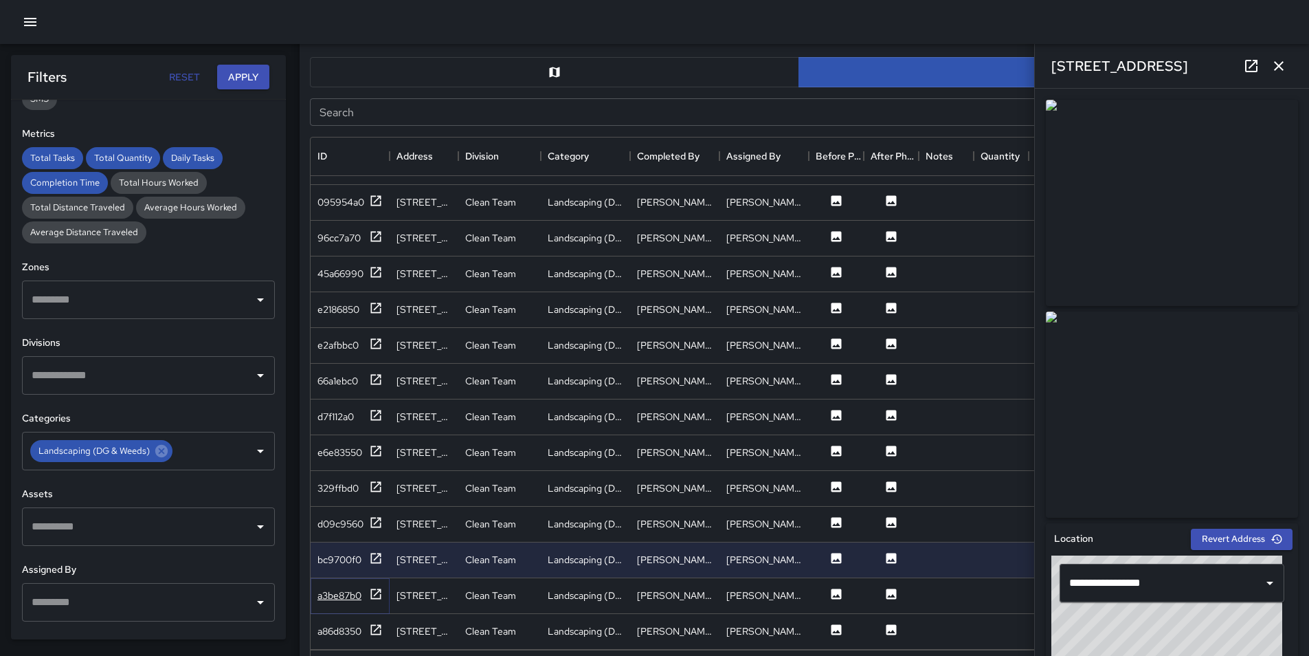
click at [341, 588] on div "a3be87b0" at bounding box center [340, 595] width 44 height 14
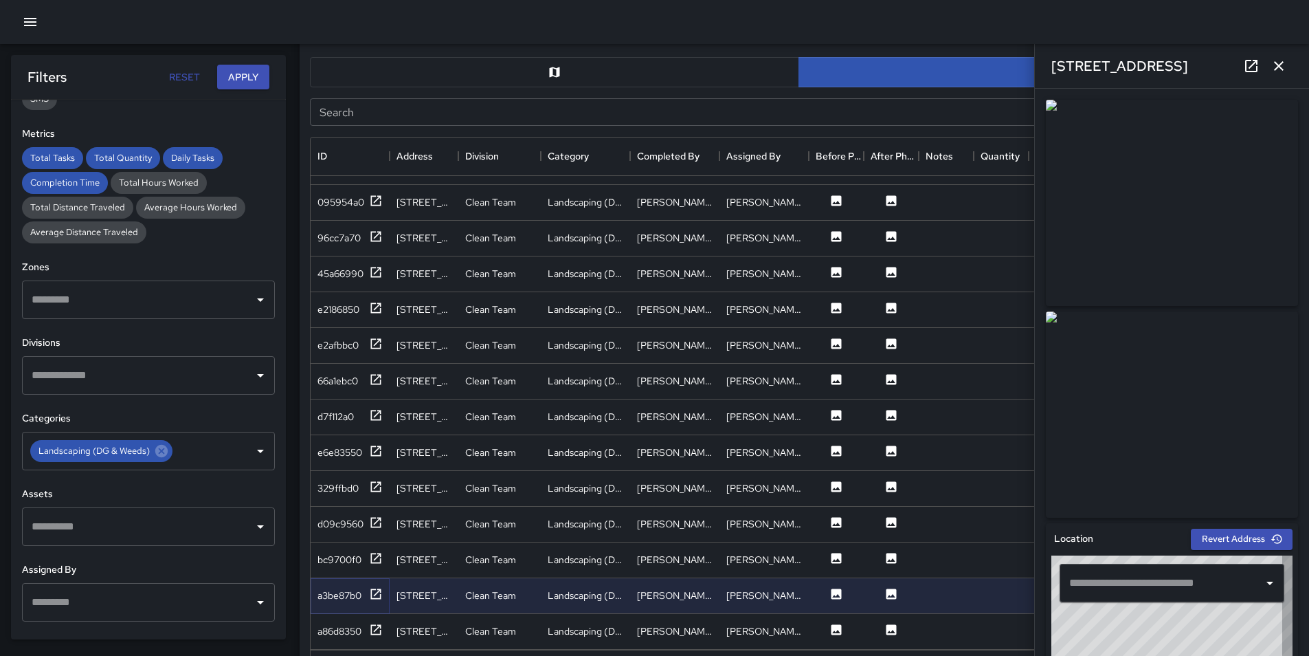
type input "**********"
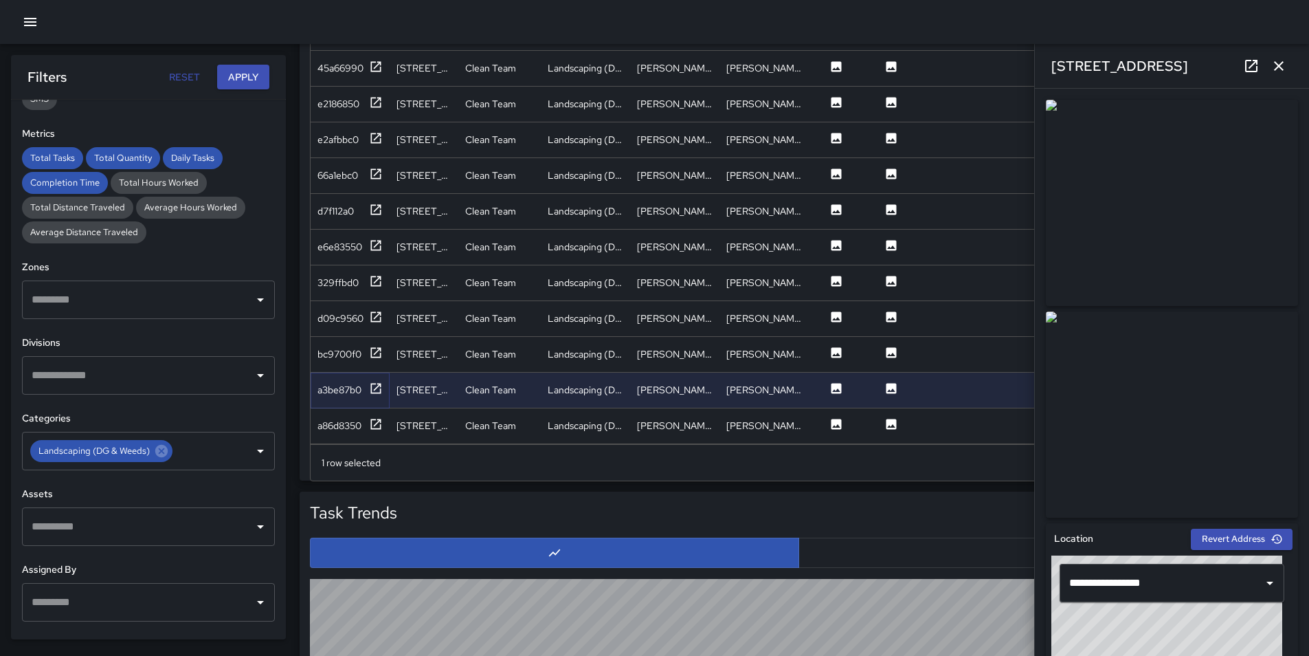
scroll to position [896, 0]
click at [341, 418] on div "a86d8350" at bounding box center [340, 425] width 44 height 14
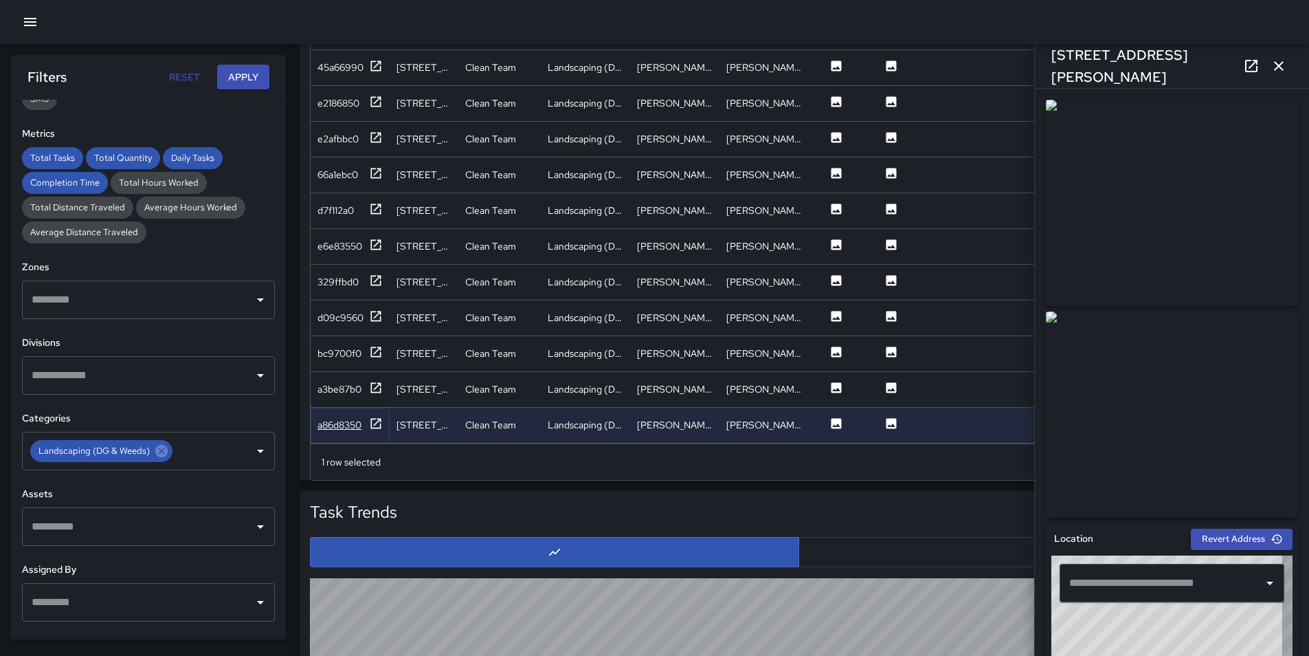
type input "**********"
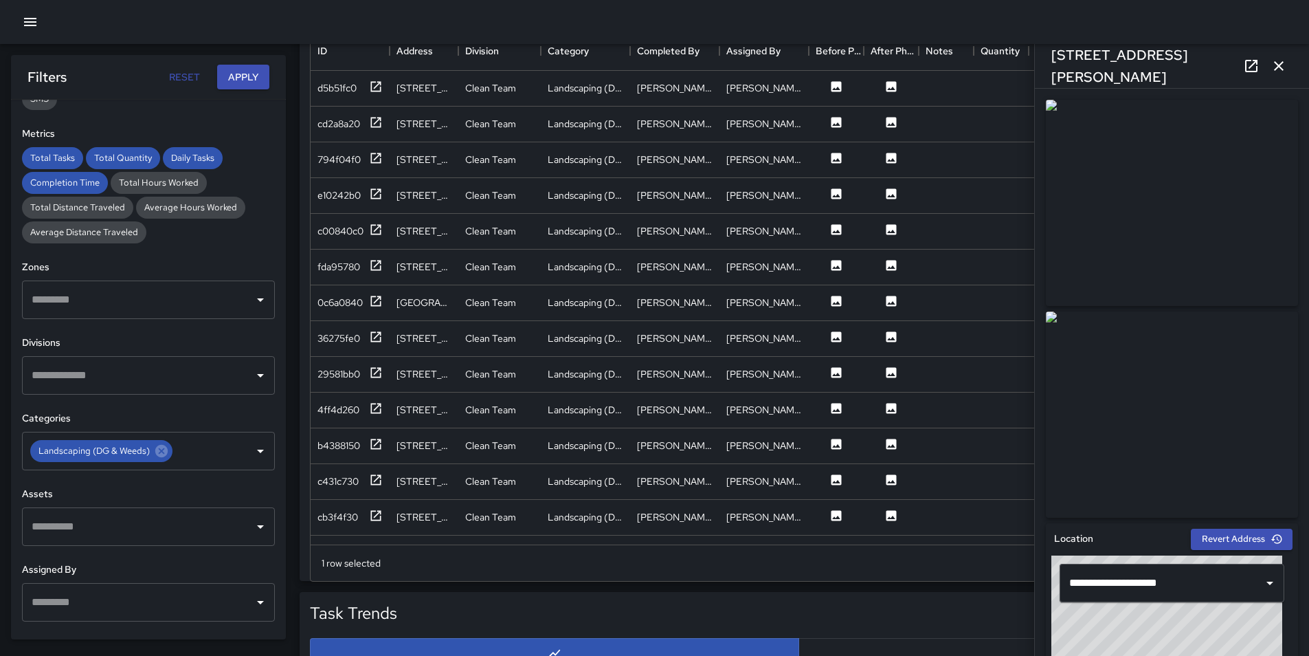
scroll to position [690, 0]
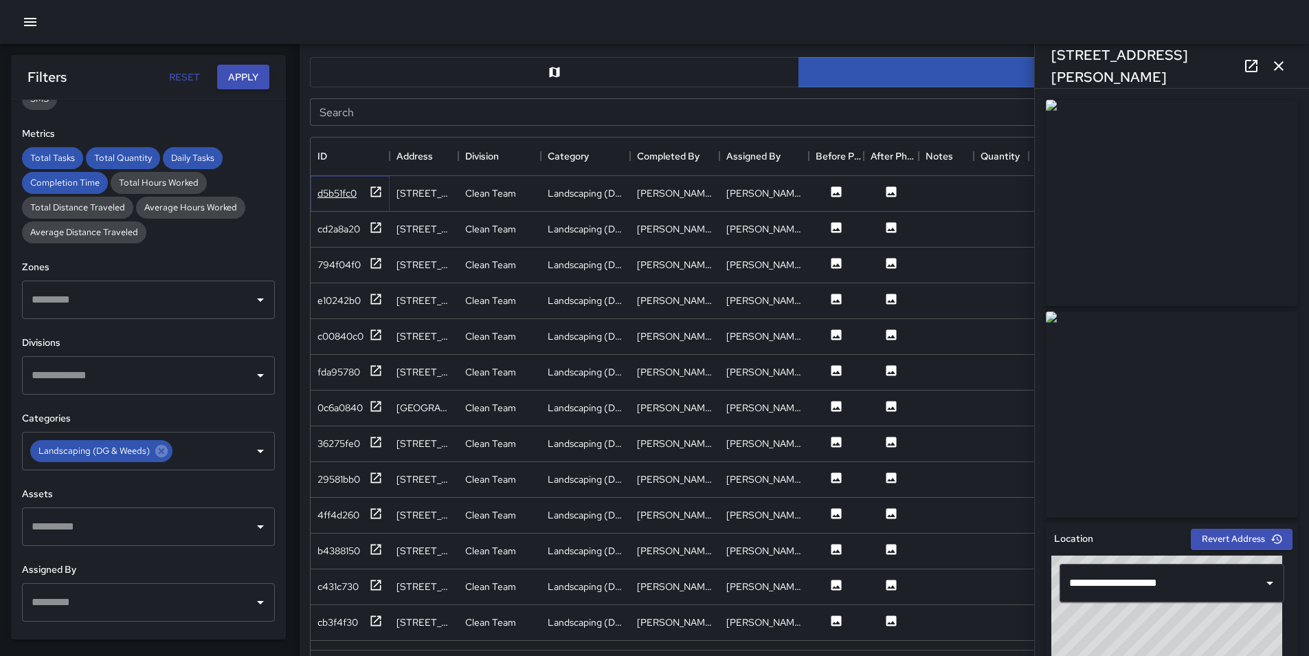
click at [348, 194] on div "d5b51fc0" at bounding box center [337, 193] width 39 height 14
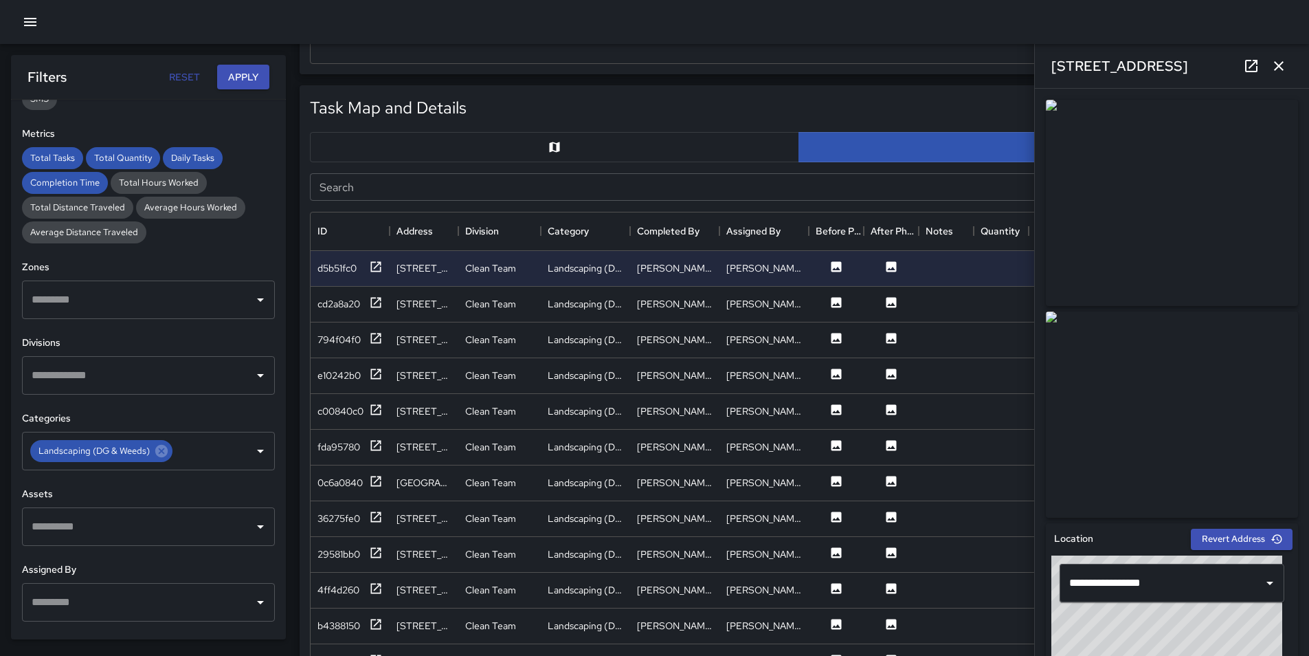
scroll to position [621, 0]
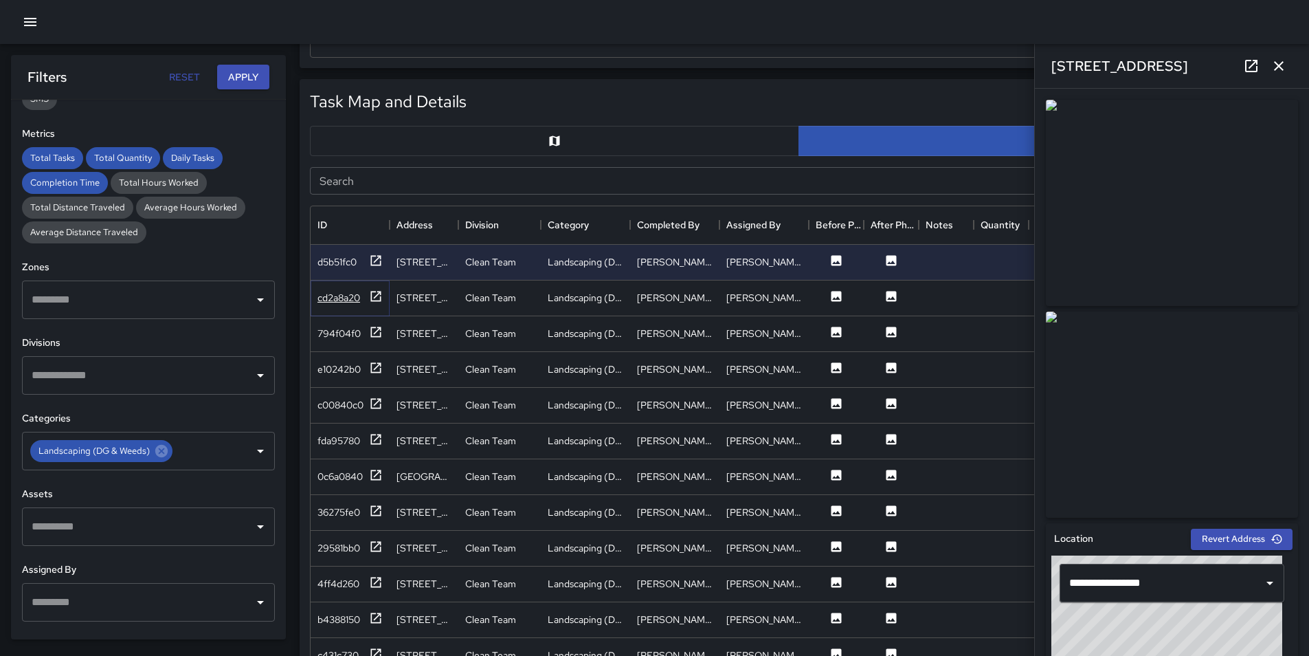
click at [350, 292] on div "cd2a8a20" at bounding box center [339, 298] width 43 height 14
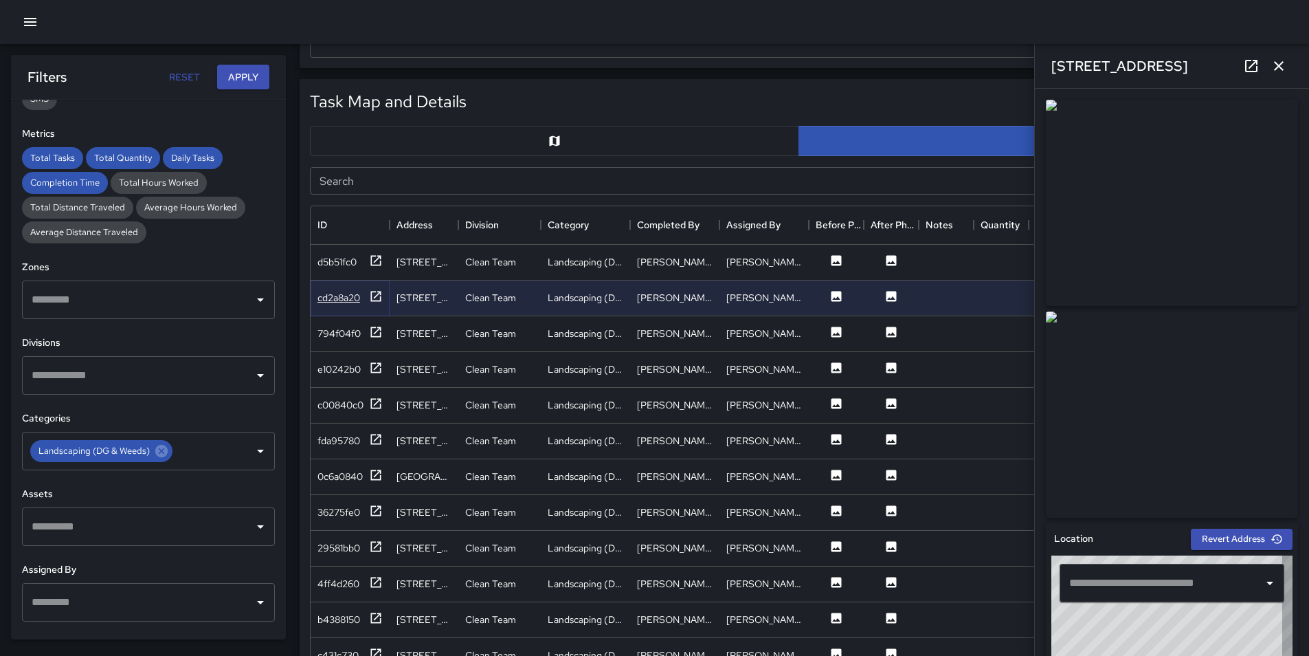
type input "**********"
click at [327, 256] on div "d5b51fc0" at bounding box center [337, 262] width 39 height 14
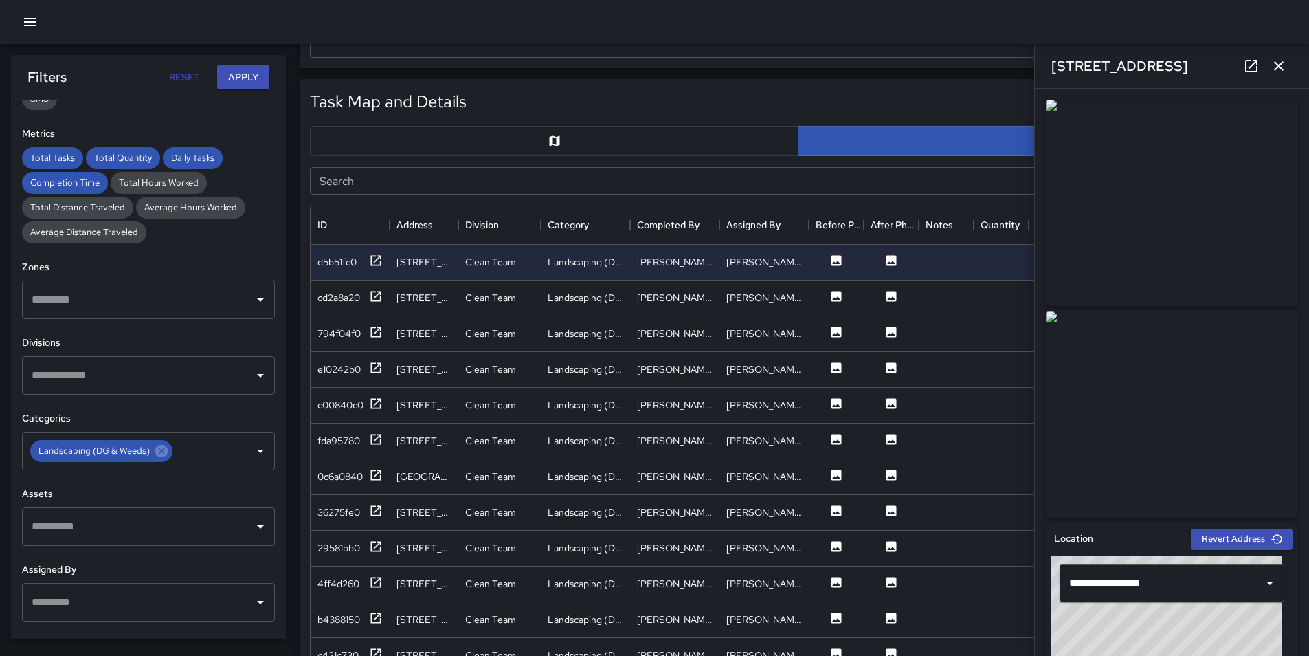
click at [1250, 63] on icon at bounding box center [1251, 66] width 16 height 16
click at [334, 298] on div "cd2a8a20" at bounding box center [339, 298] width 43 height 14
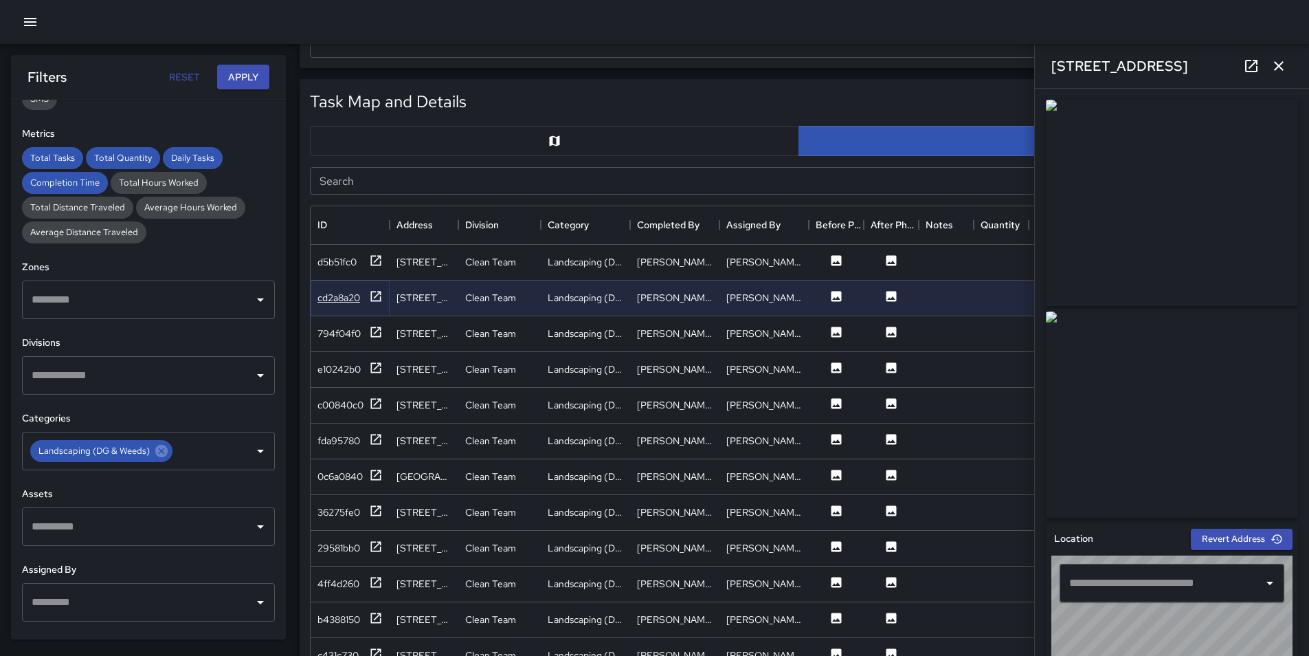
type input "**********"
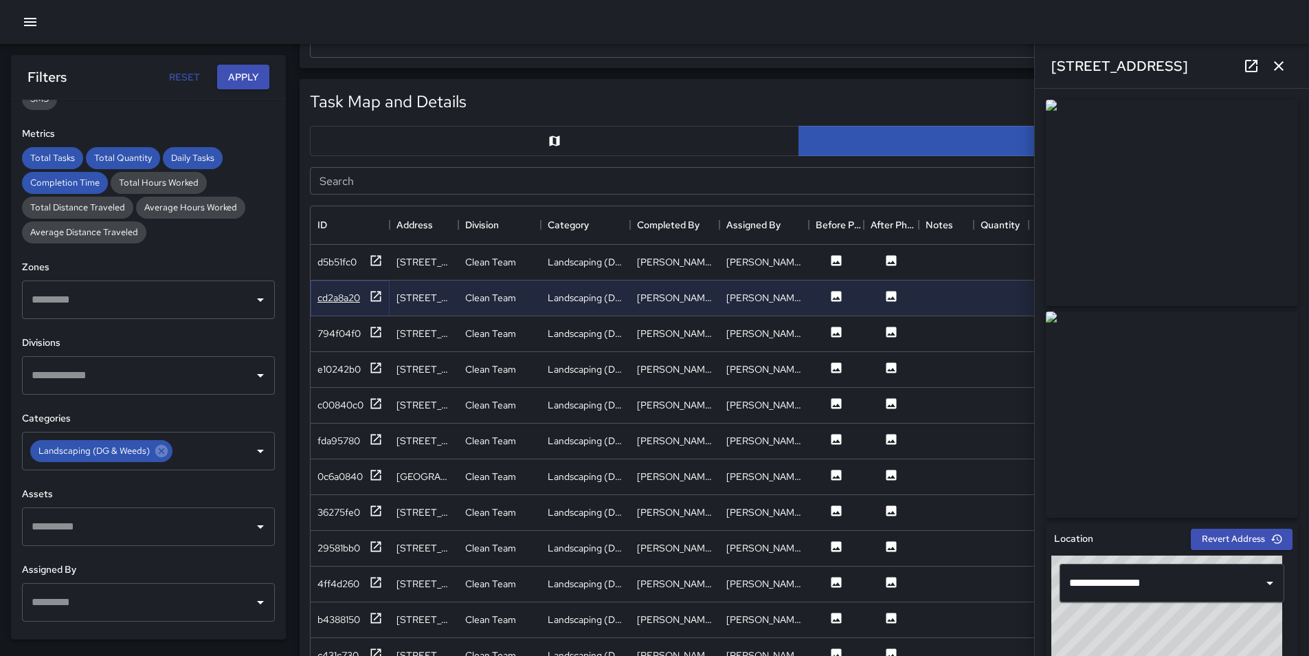
scroll to position [553, 0]
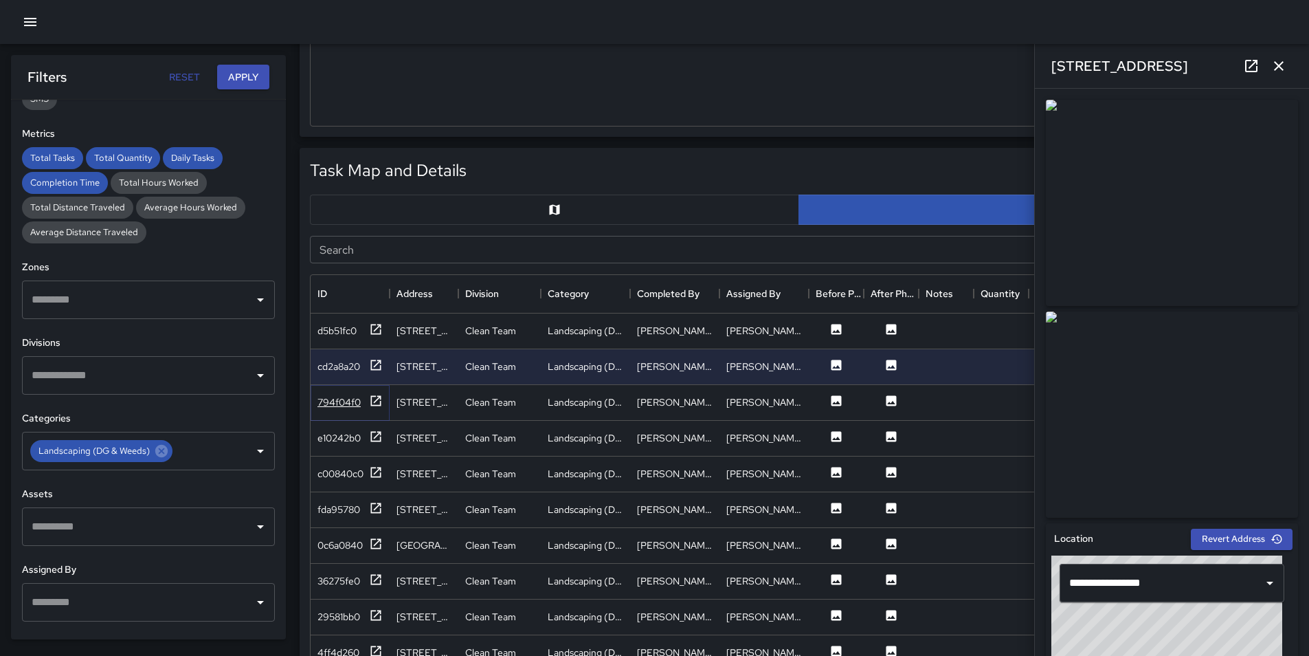
click at [348, 399] on div "794f04f0" at bounding box center [339, 402] width 43 height 14
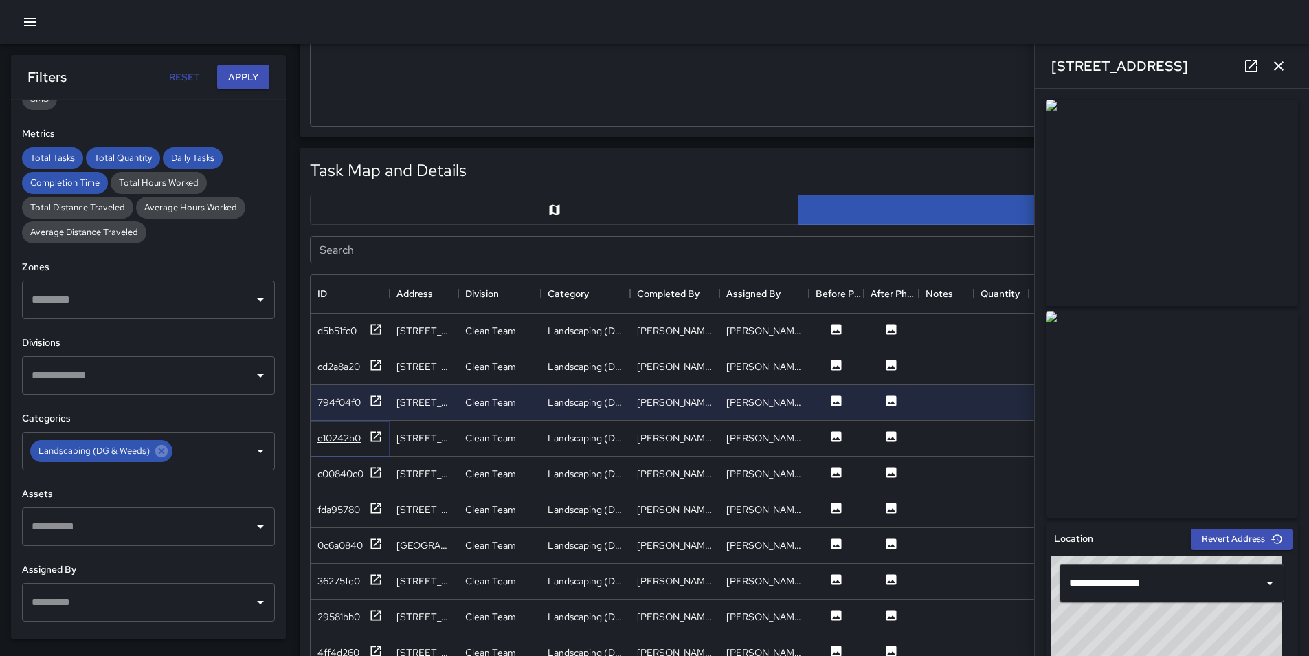
click at [336, 439] on div "e10242b0" at bounding box center [339, 438] width 43 height 14
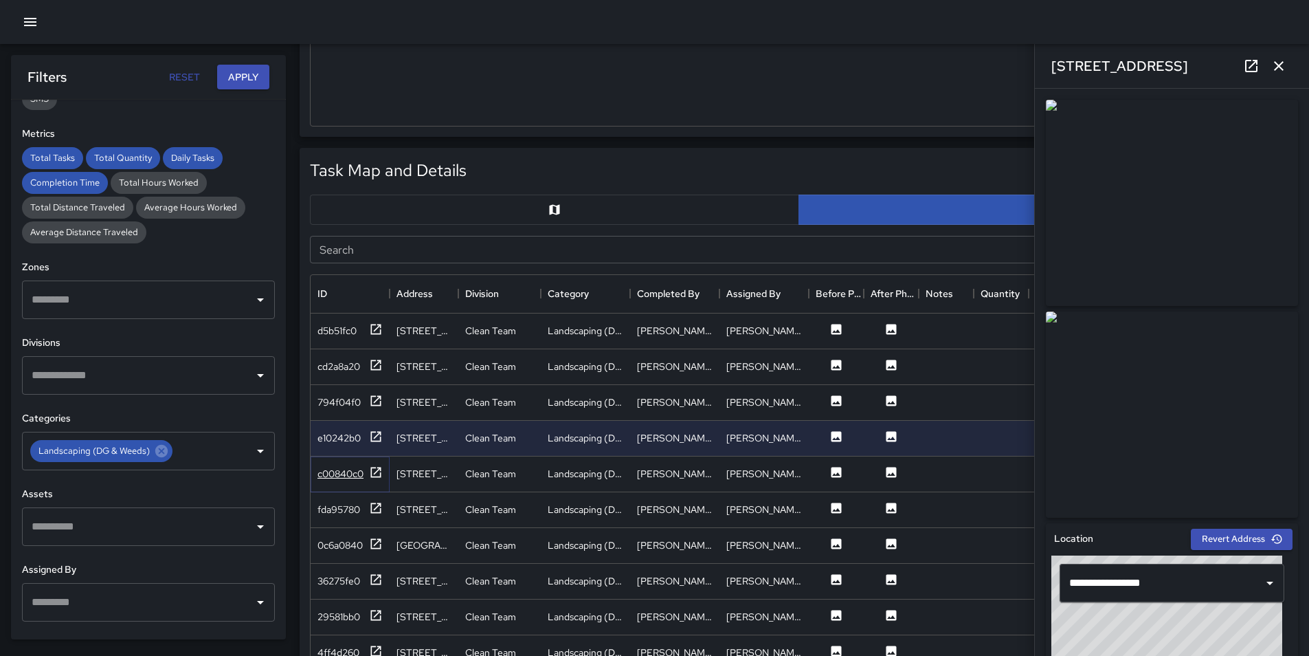
click at [345, 469] on div "c00840c0" at bounding box center [341, 474] width 46 height 14
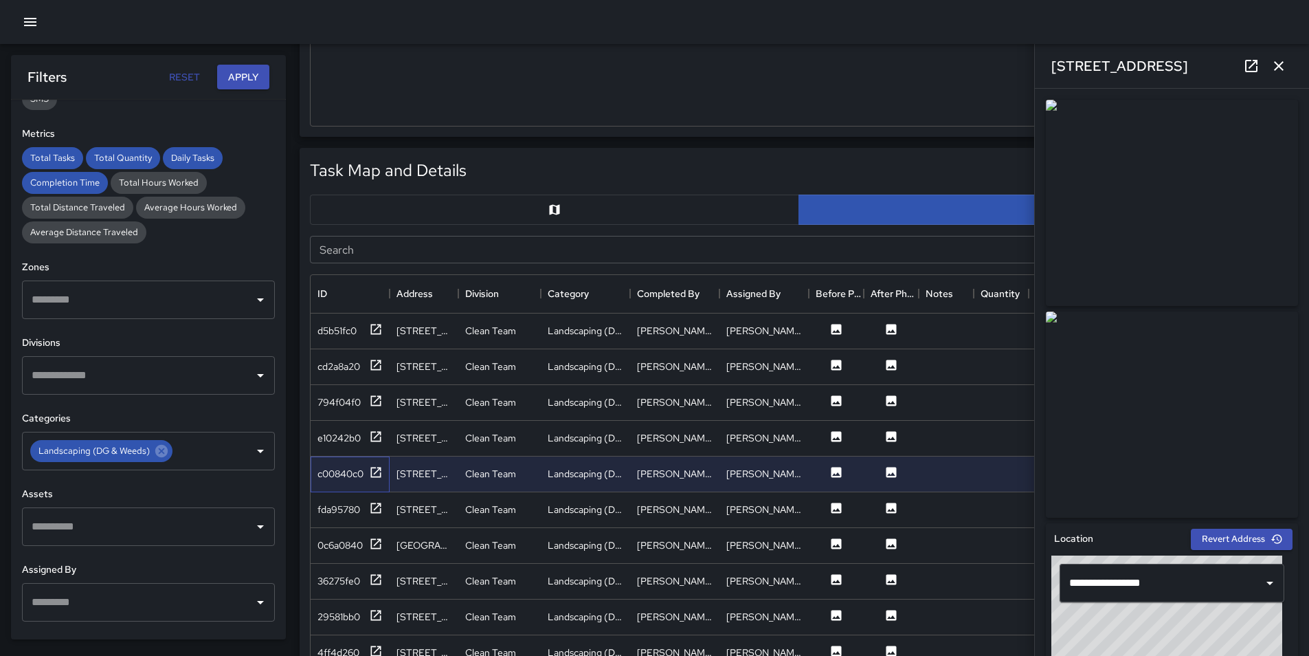
click at [343, 489] on div "c00840c0" at bounding box center [350, 474] width 79 height 36
click at [346, 502] on div "fda95780" at bounding box center [339, 509] width 43 height 14
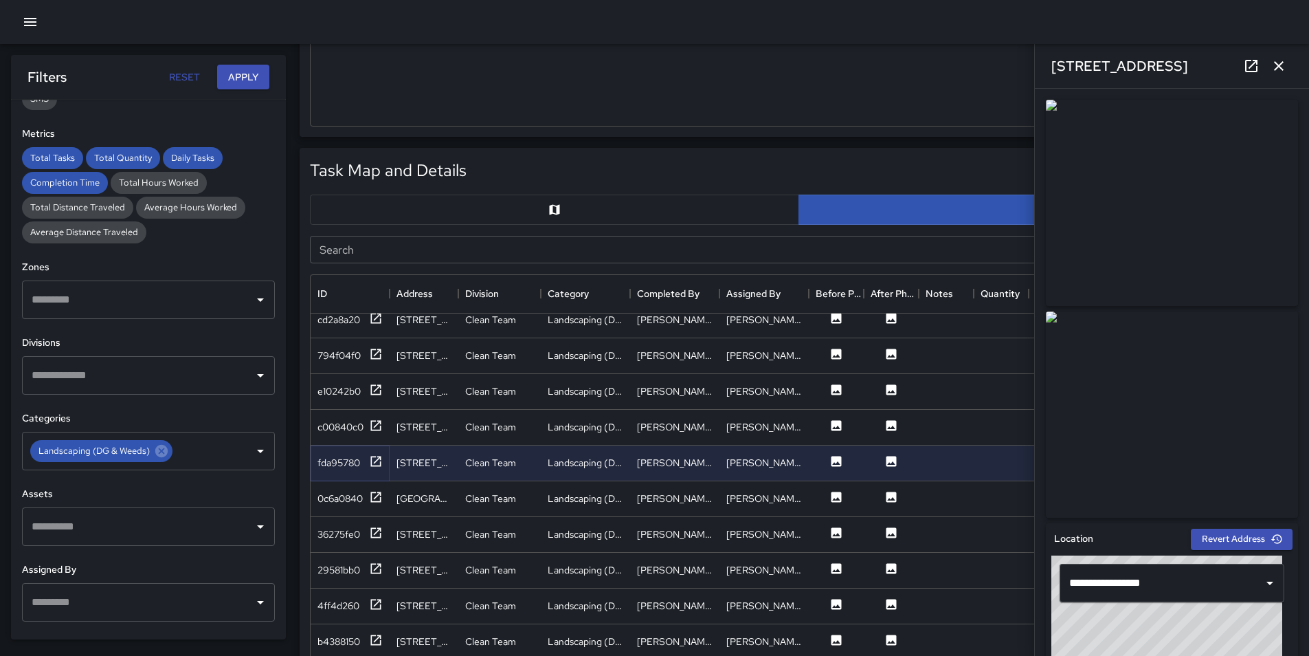
scroll to position [69, 0]
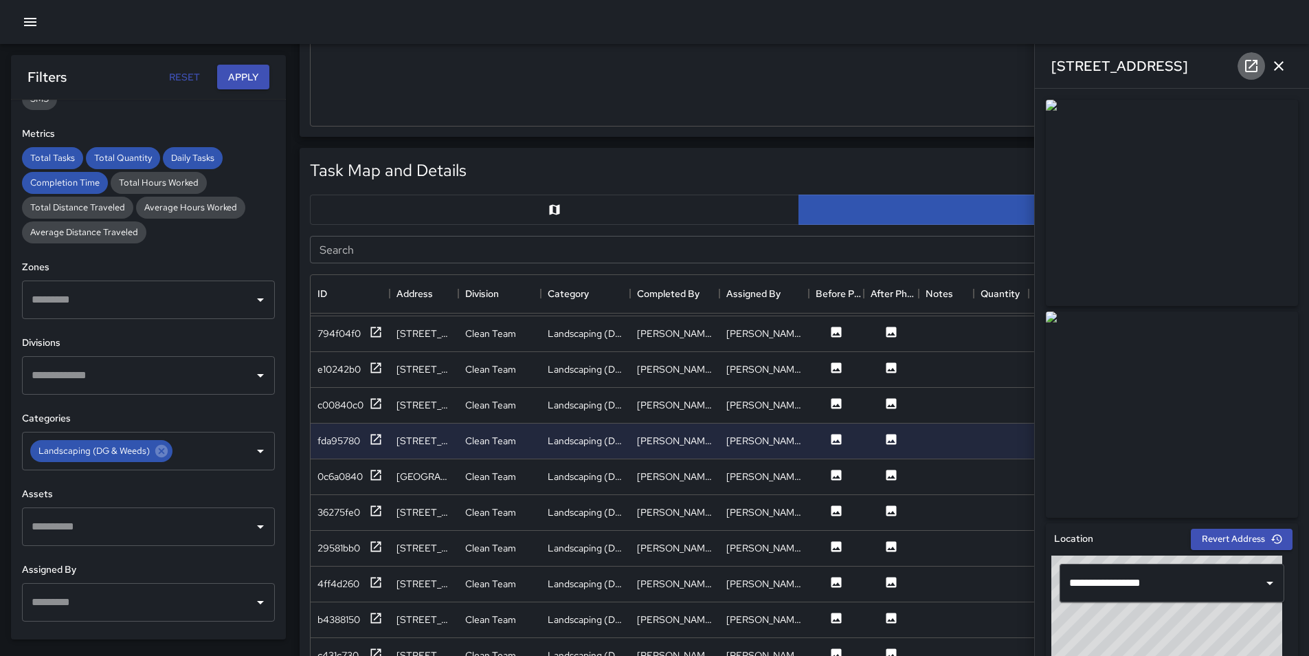
click at [1251, 65] on icon at bounding box center [1251, 66] width 16 height 16
click at [326, 478] on div "0c6a0840" at bounding box center [340, 476] width 45 height 14
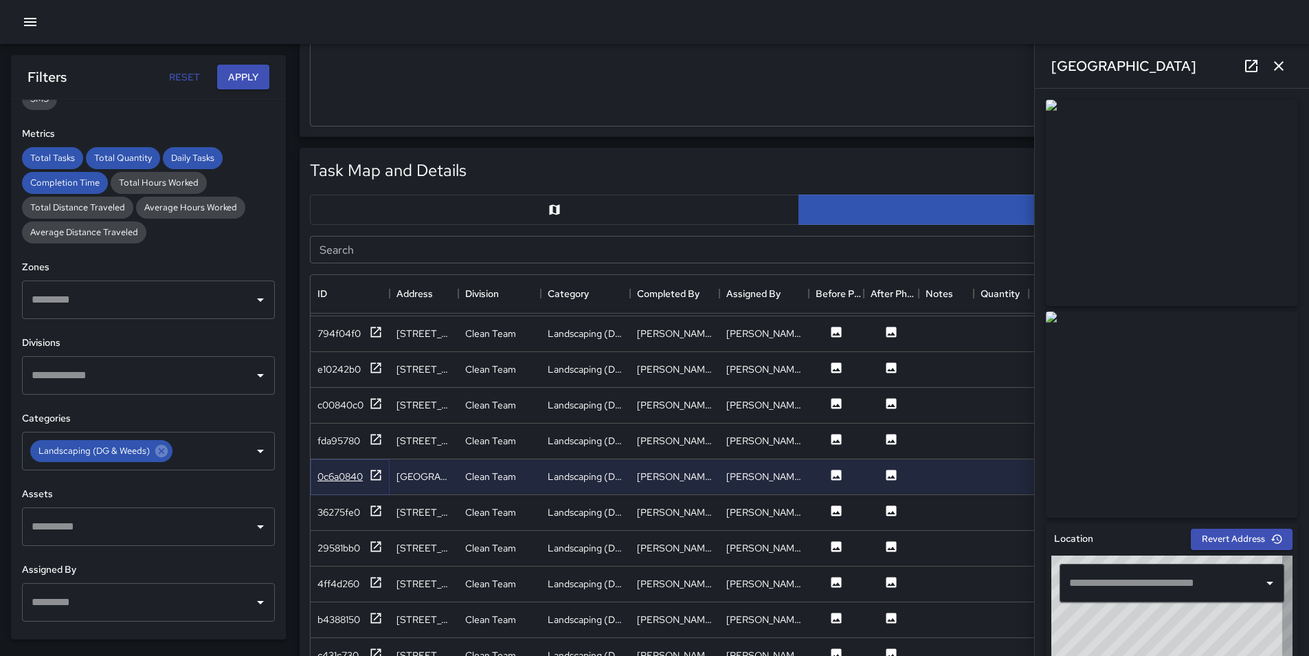
type input "**********"
click at [331, 511] on div "36275fe0" at bounding box center [339, 512] width 43 height 14
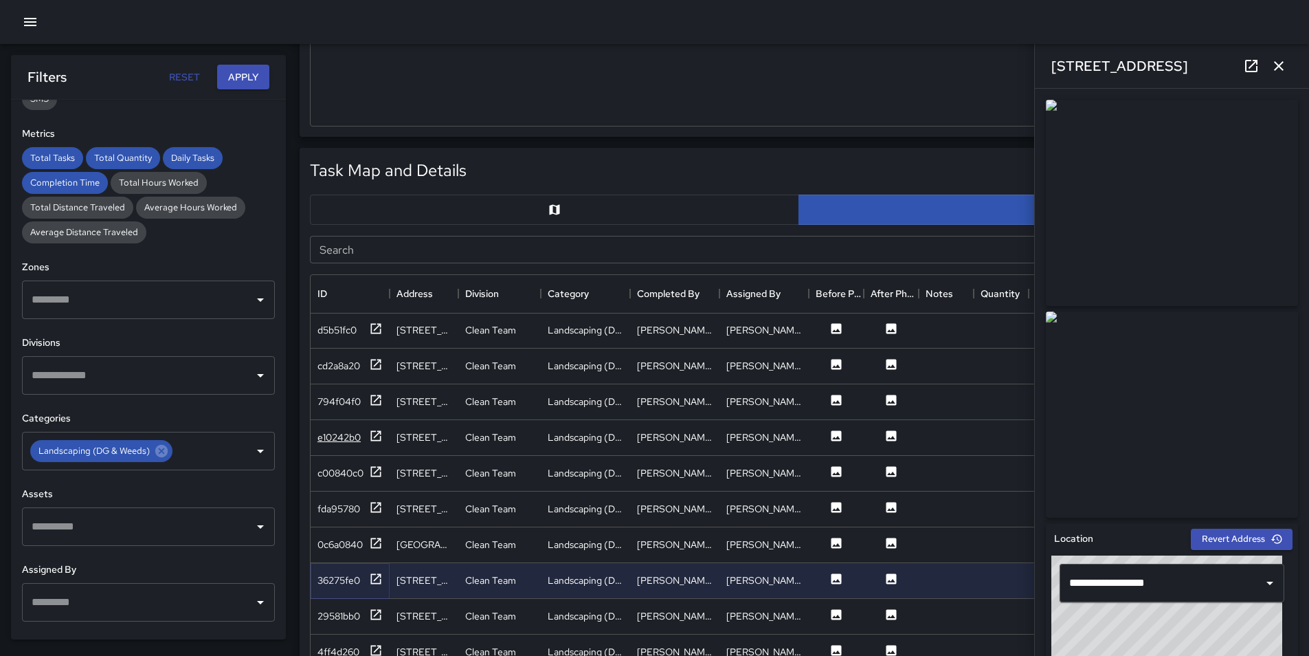
scroll to position [0, 0]
click at [345, 332] on div "d5b51fc0" at bounding box center [337, 331] width 39 height 14
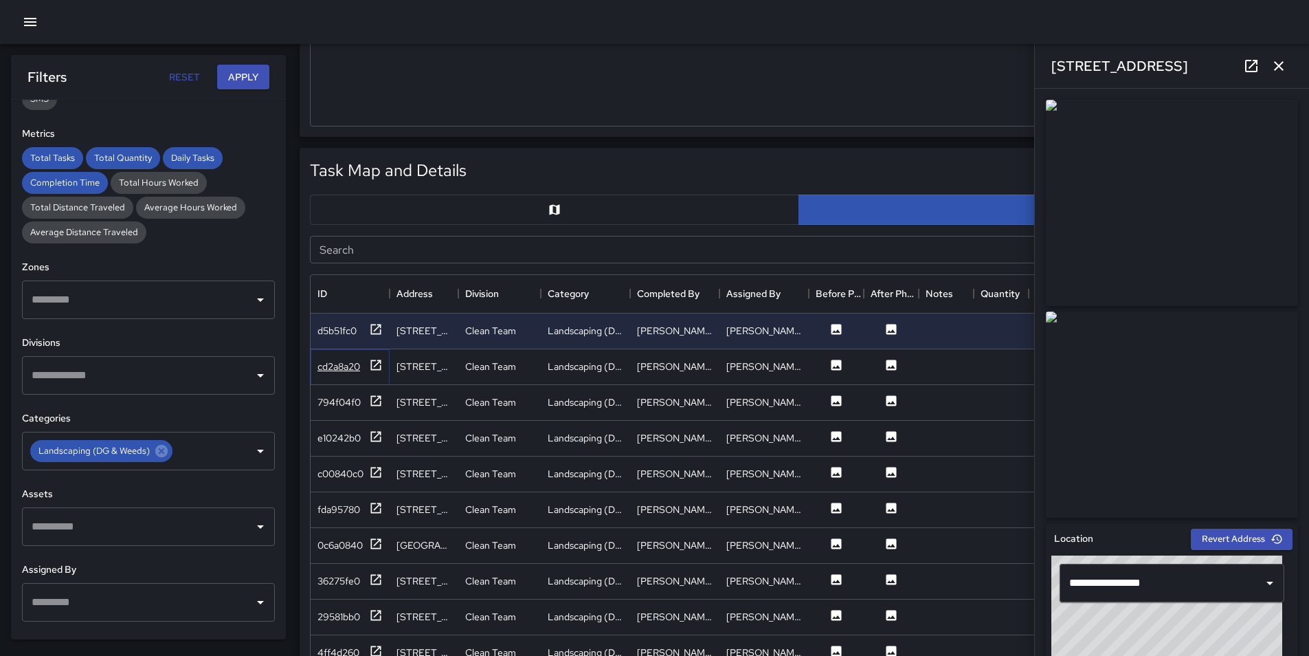
click at [342, 368] on div "cd2a8a20" at bounding box center [339, 366] width 43 height 14
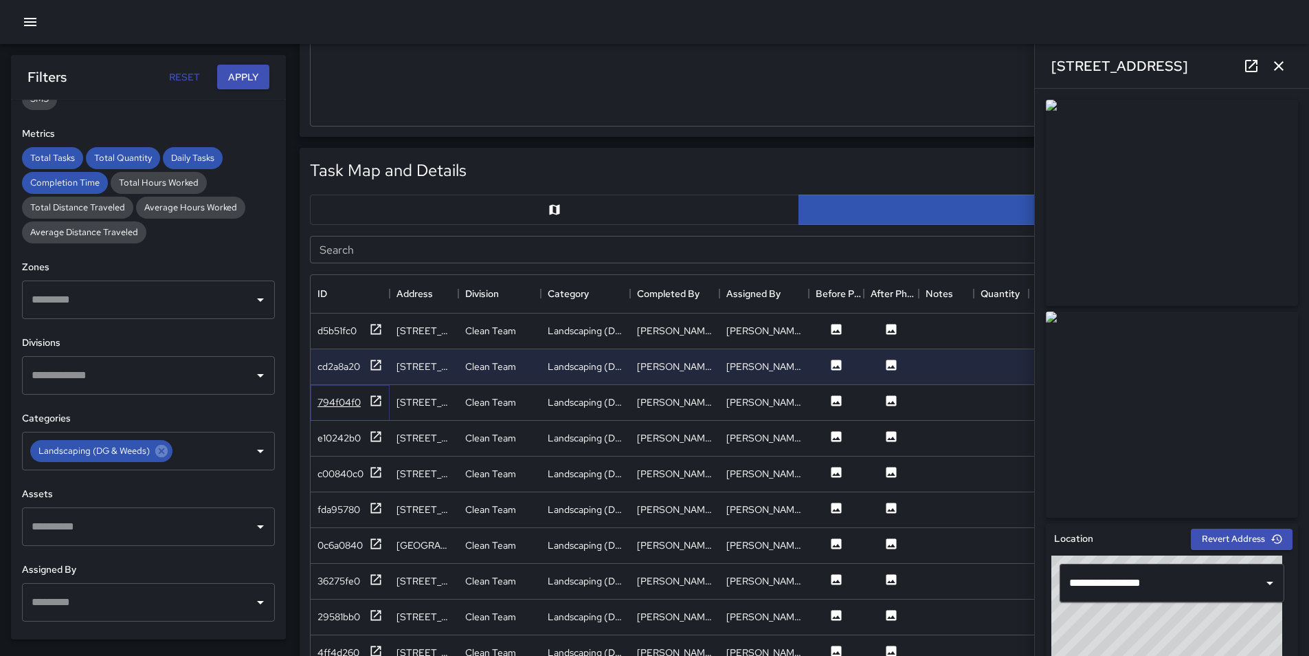
click at [346, 399] on div "794f04f0" at bounding box center [339, 402] width 43 height 14
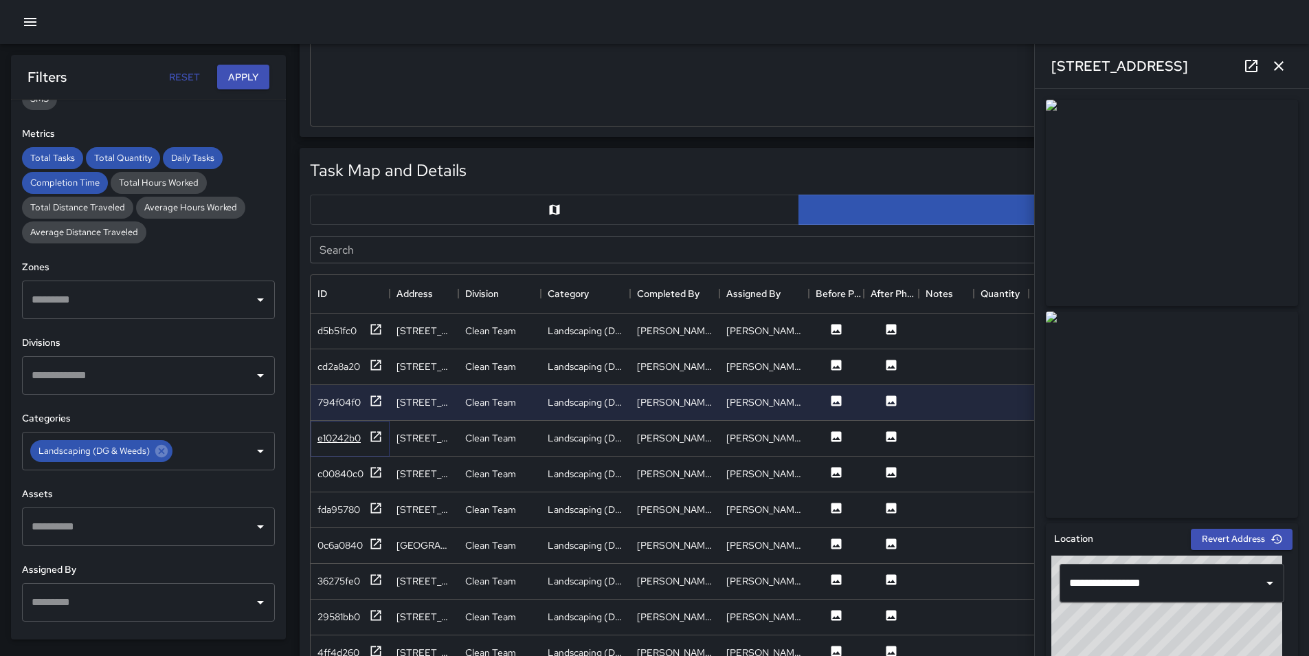
click at [351, 432] on div "e10242b0" at bounding box center [339, 438] width 43 height 14
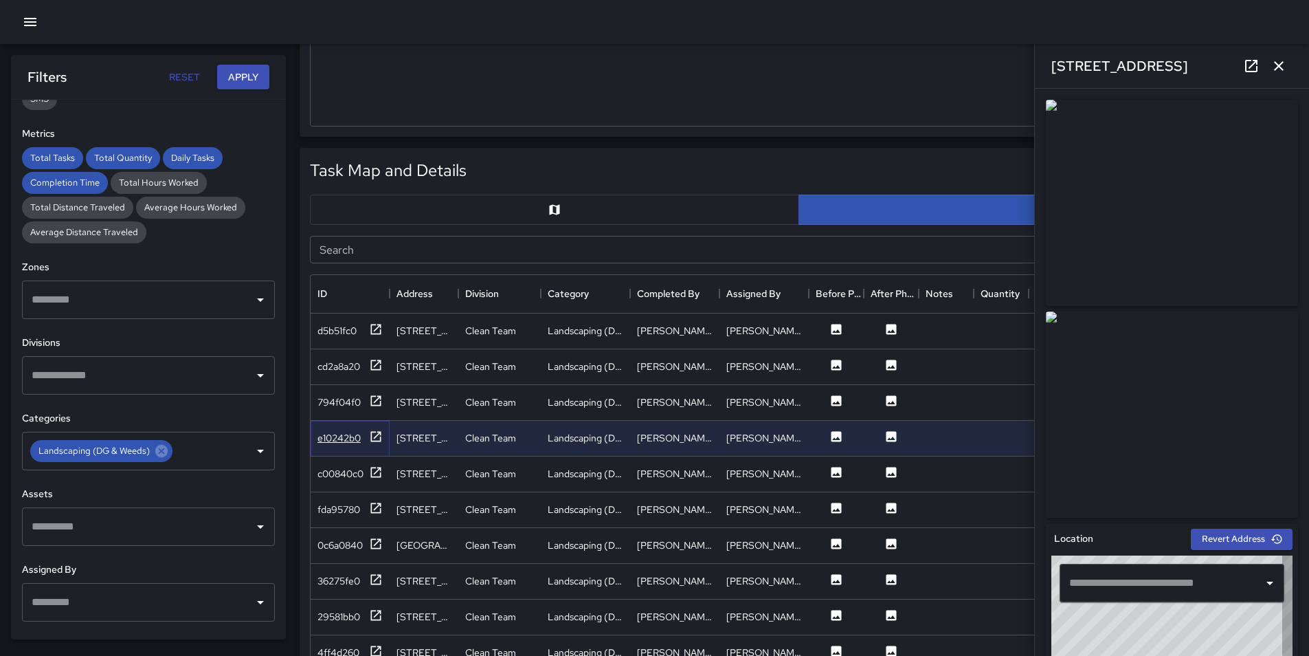
type input "**********"
click at [336, 475] on div "c00840c0" at bounding box center [341, 474] width 46 height 14
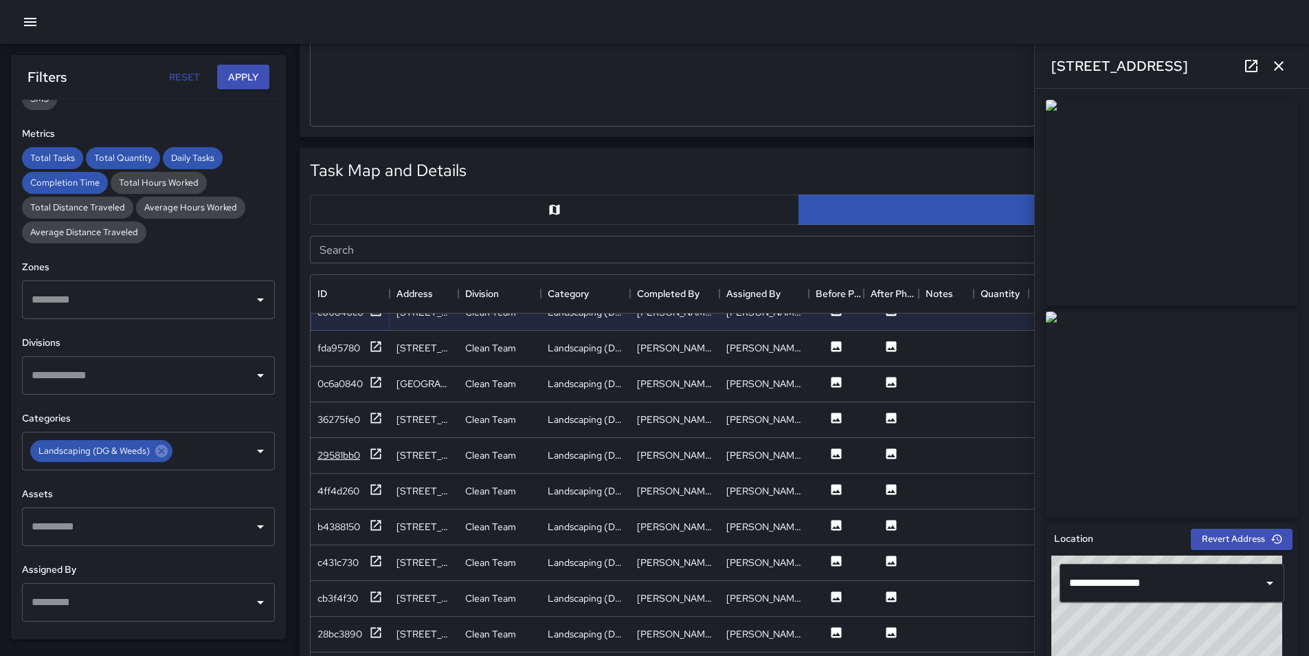
scroll to position [137, 0]
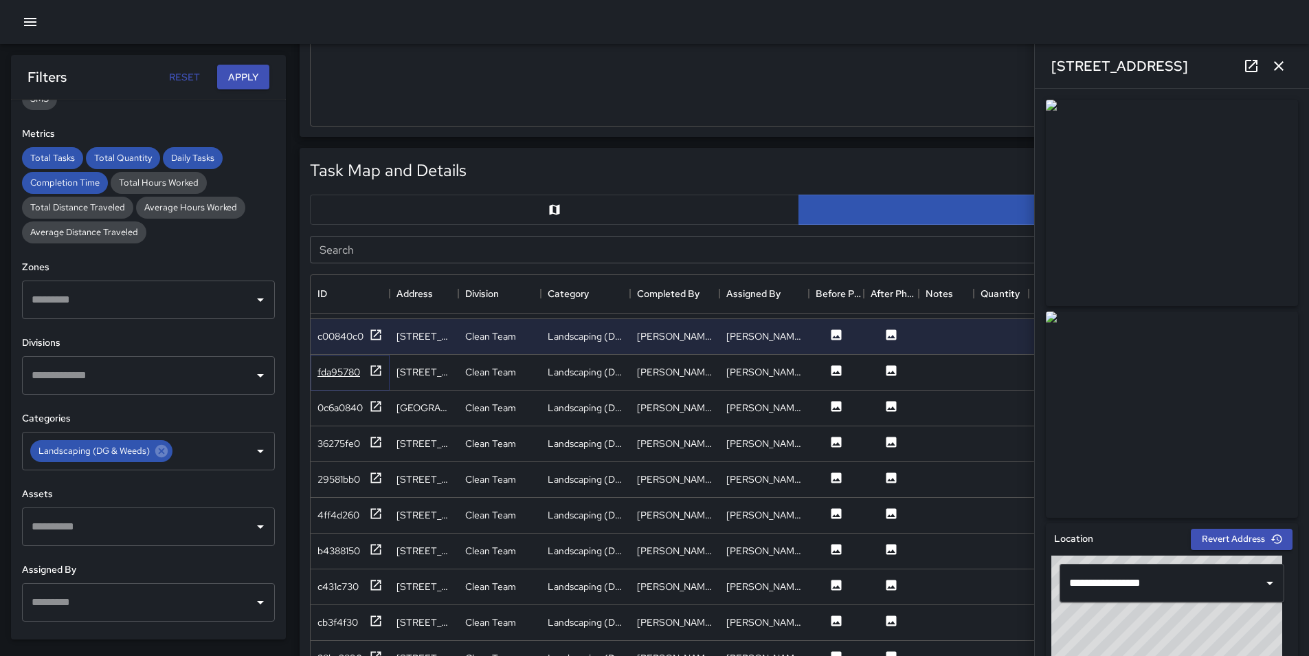
click at [331, 377] on div "fda95780" at bounding box center [339, 372] width 43 height 14
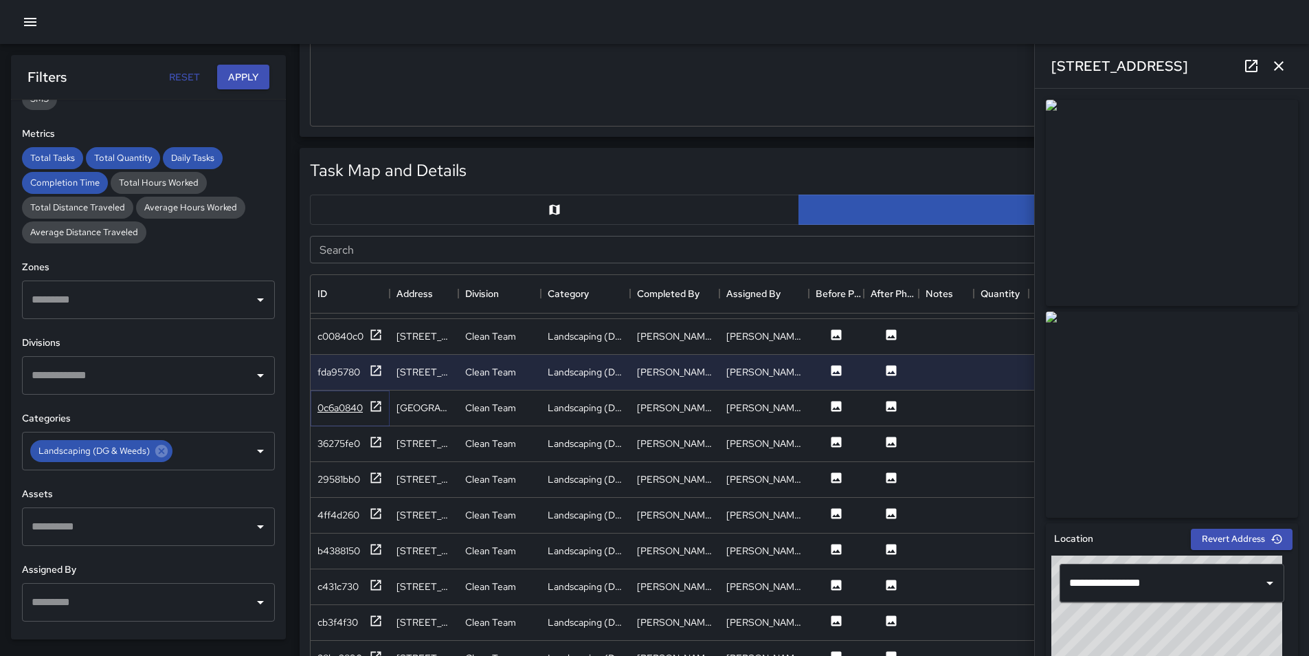
click at [335, 409] on div "0c6a0840" at bounding box center [340, 408] width 45 height 14
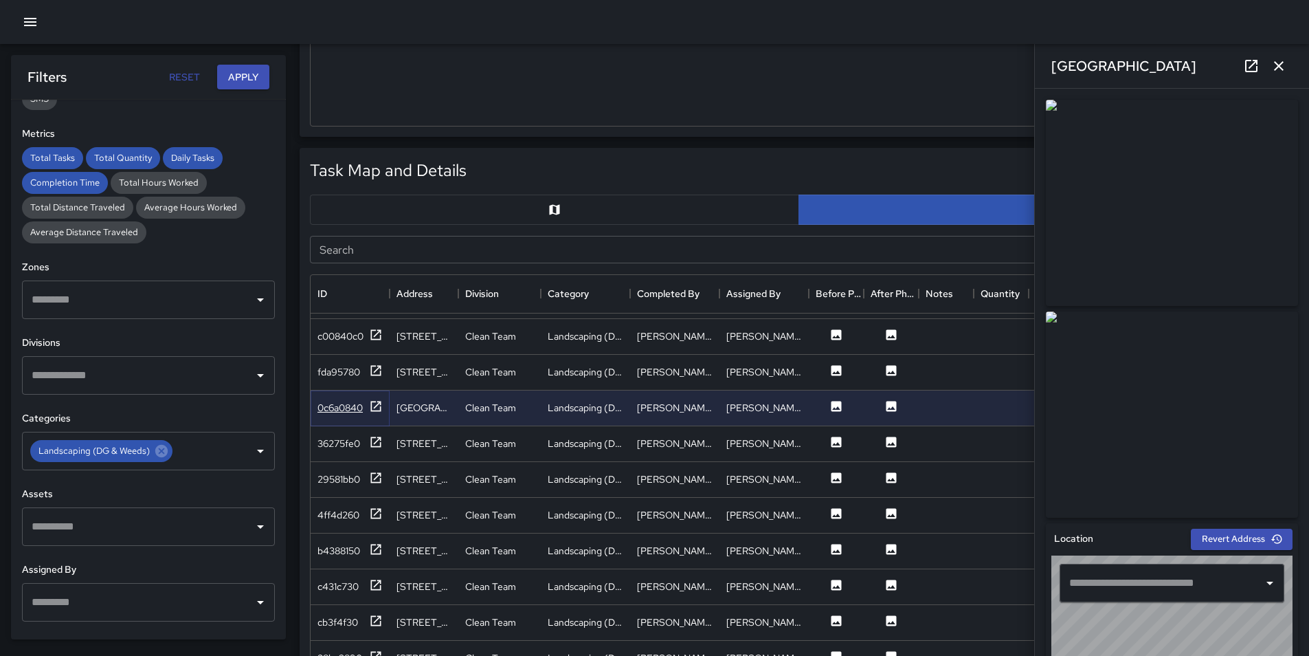
type input "**********"
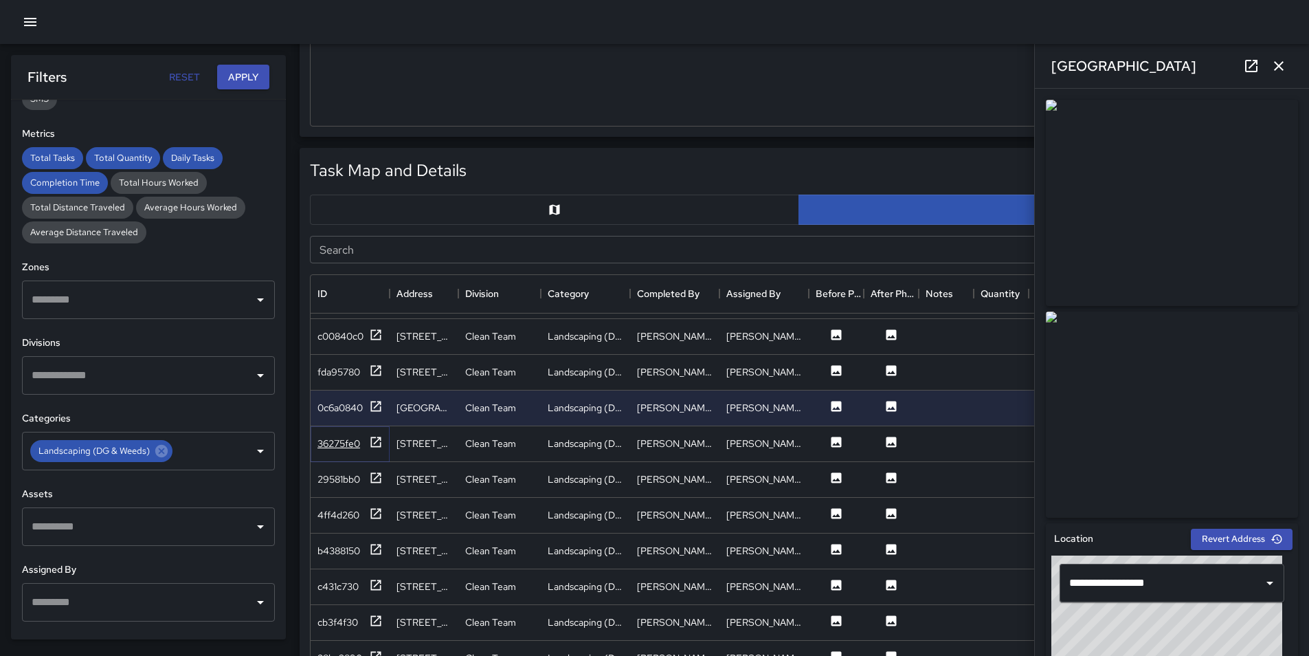
click at [342, 450] on div "36275fe0" at bounding box center [339, 443] width 43 height 14
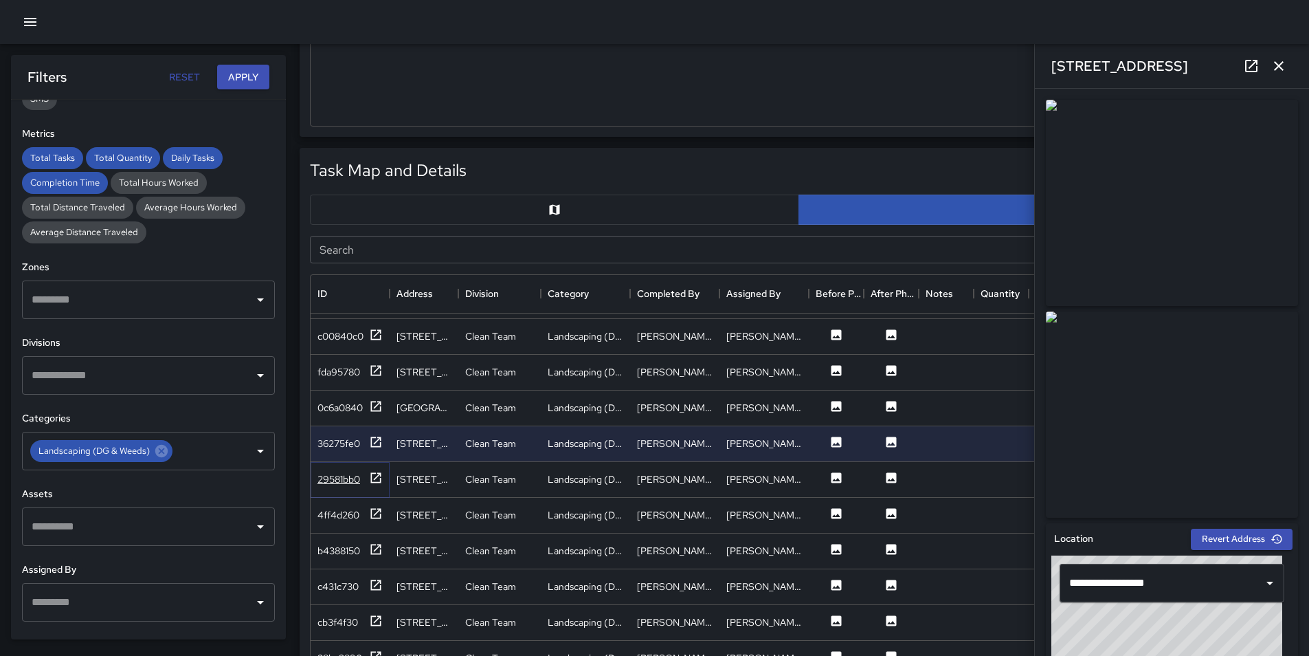
click at [337, 485] on div "29581bb0" at bounding box center [339, 479] width 43 height 14
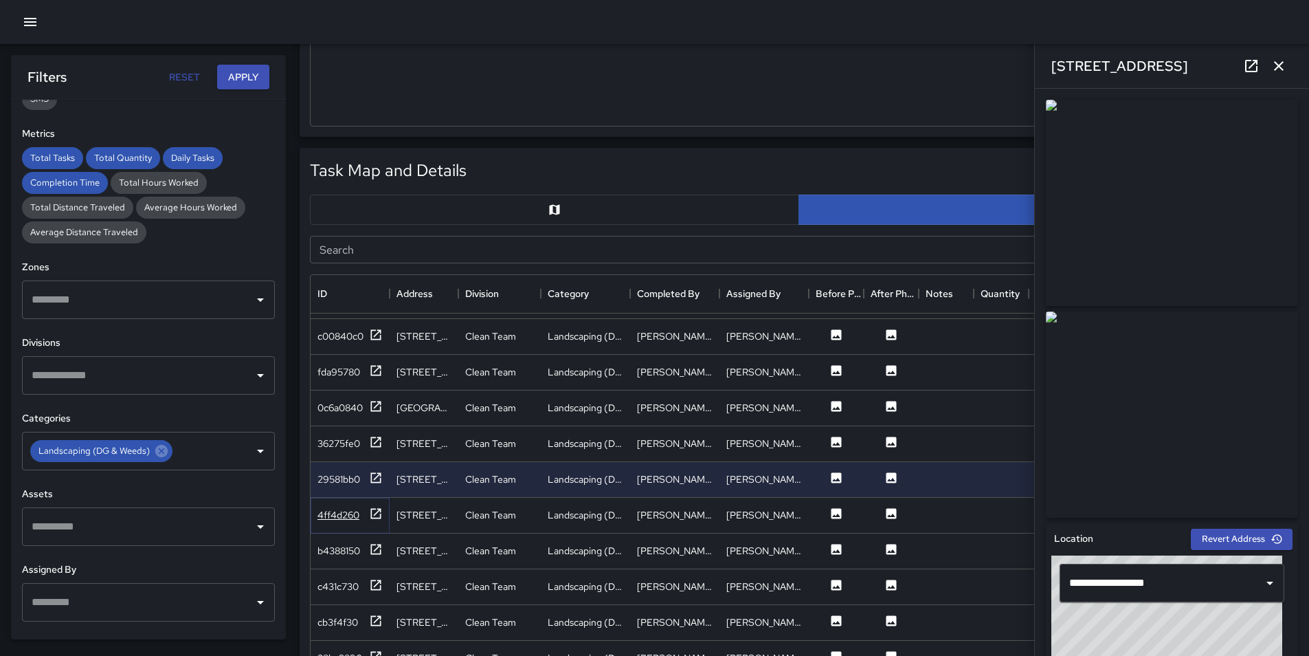
click at [337, 513] on div "4ff4d260" at bounding box center [339, 515] width 42 height 14
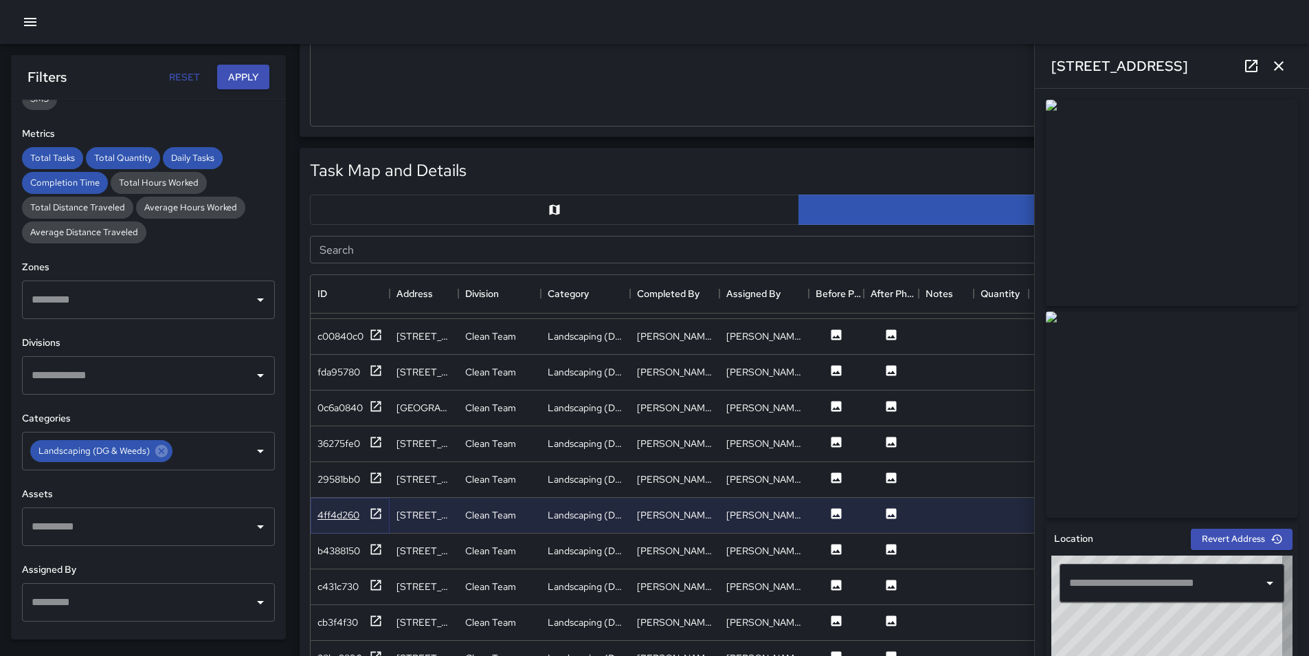
type input "**********"
click at [336, 545] on div "b4388150" at bounding box center [339, 551] width 43 height 14
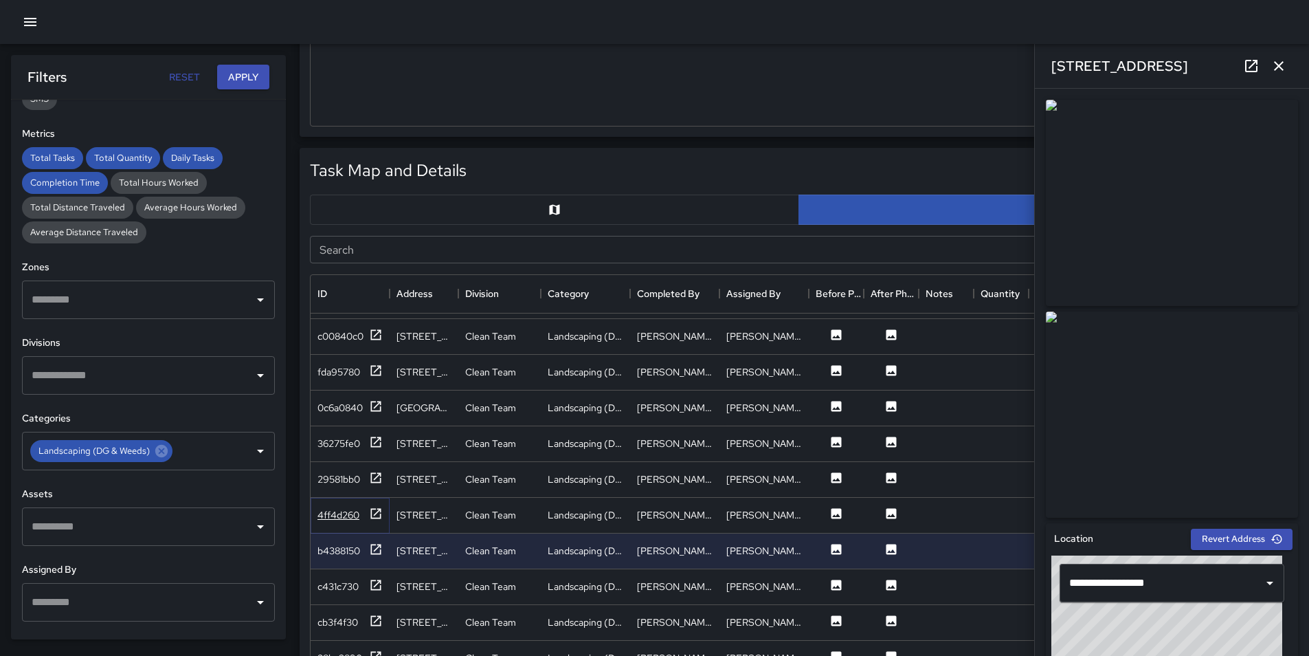
click at [340, 515] on div "4ff4d260" at bounding box center [339, 515] width 42 height 14
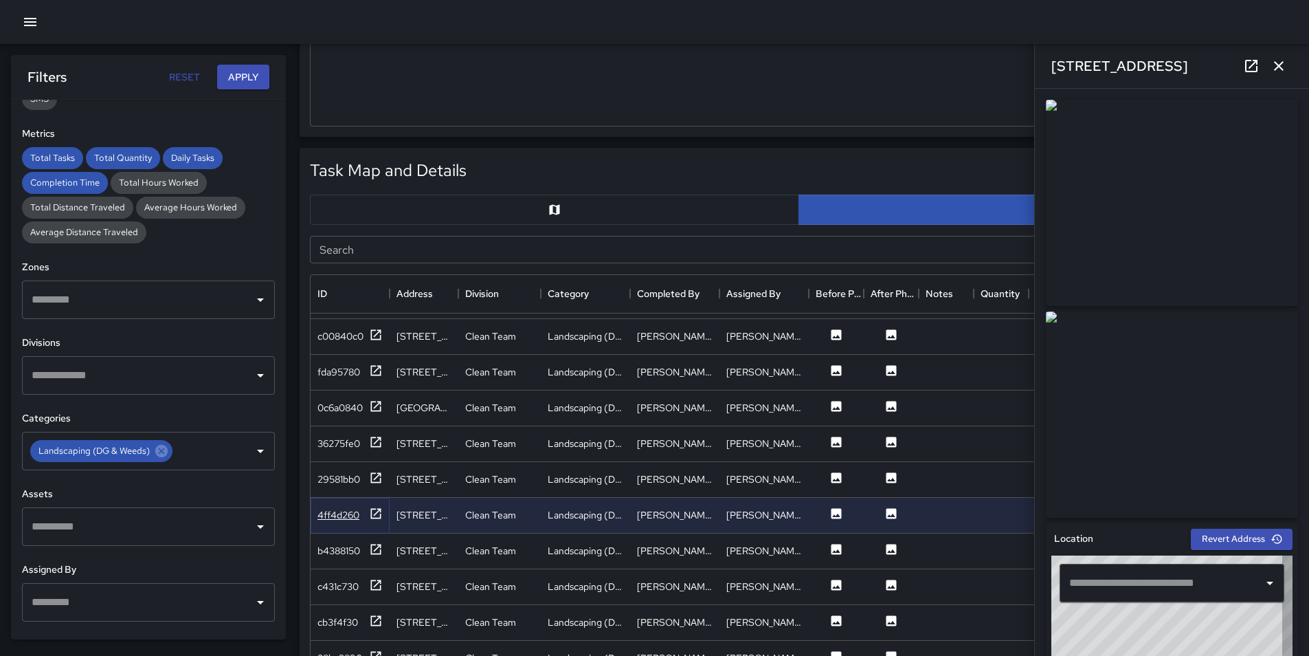
type input "**********"
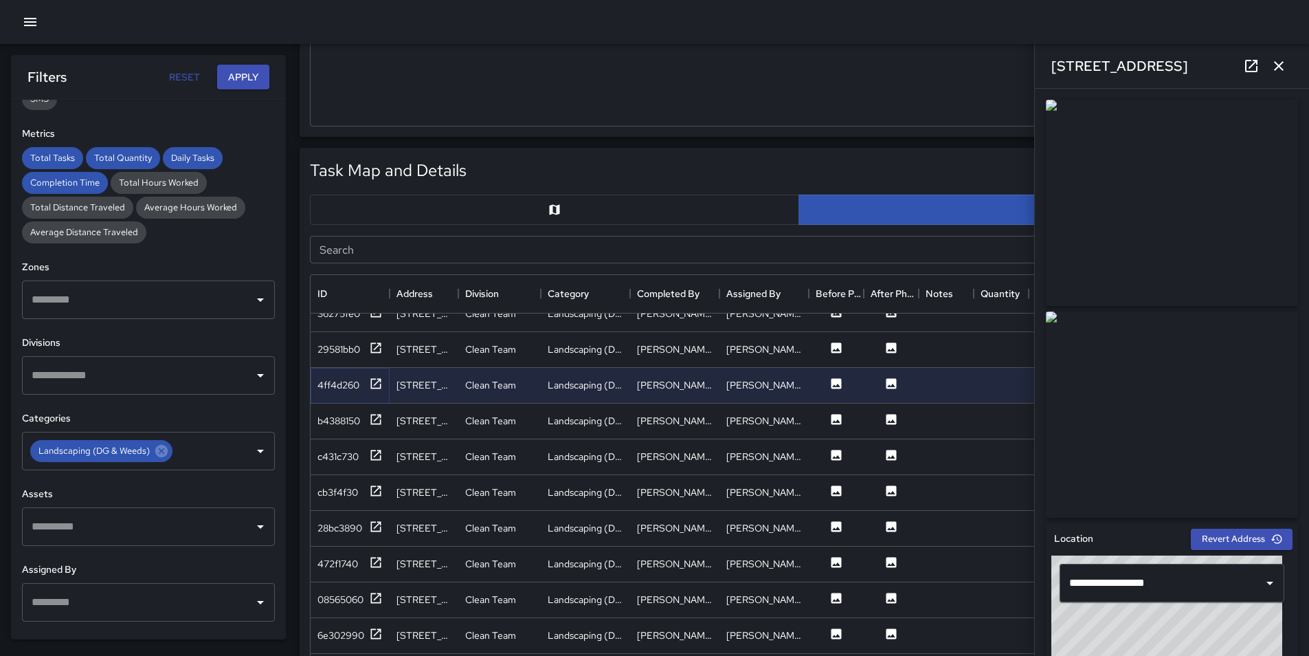
scroll to position [344, 0]
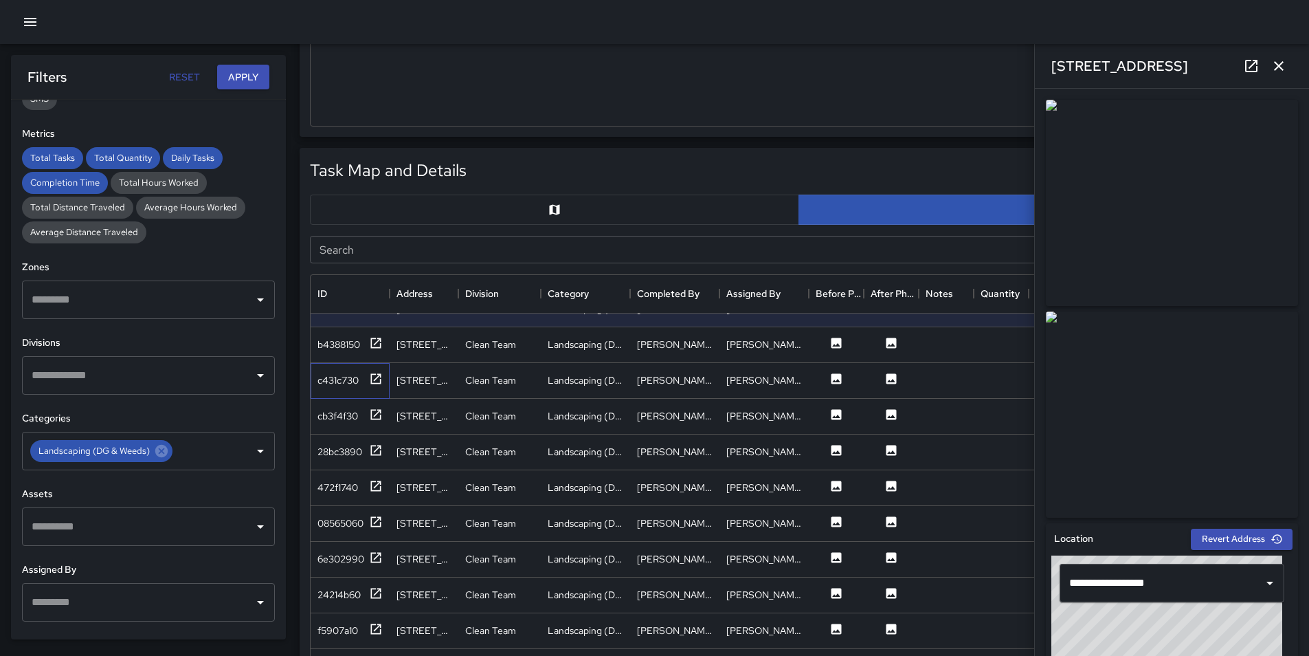
click at [345, 394] on div "c431c730" at bounding box center [350, 381] width 79 height 36
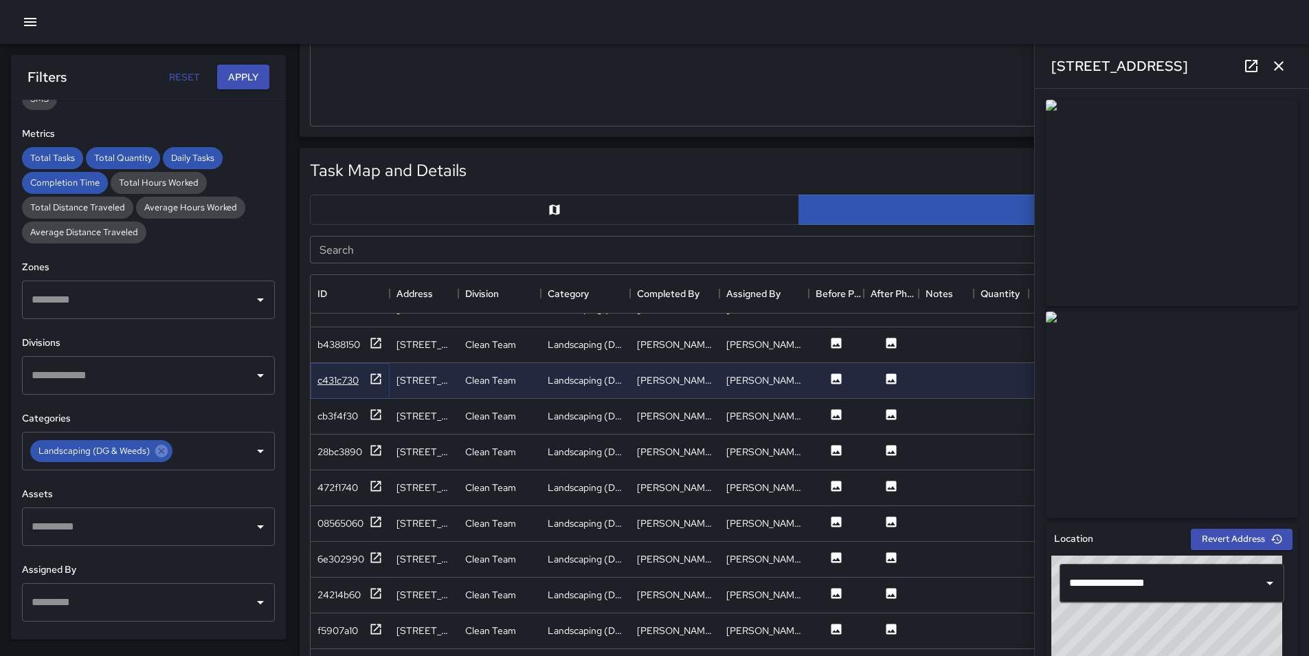
click at [345, 379] on div "c431c730" at bounding box center [338, 380] width 41 height 14
type input "**********"
click at [341, 419] on div "cb3f4f30" at bounding box center [338, 416] width 41 height 14
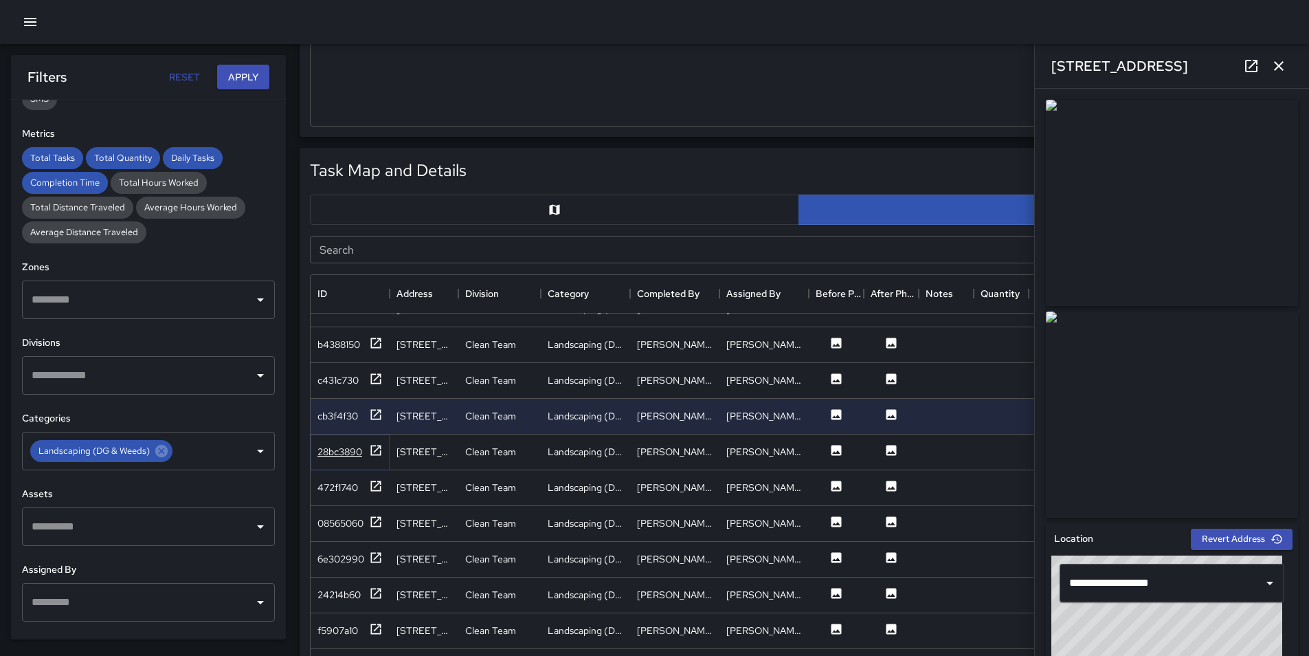
click at [335, 458] on div "28bc3890" at bounding box center [340, 452] width 45 height 14
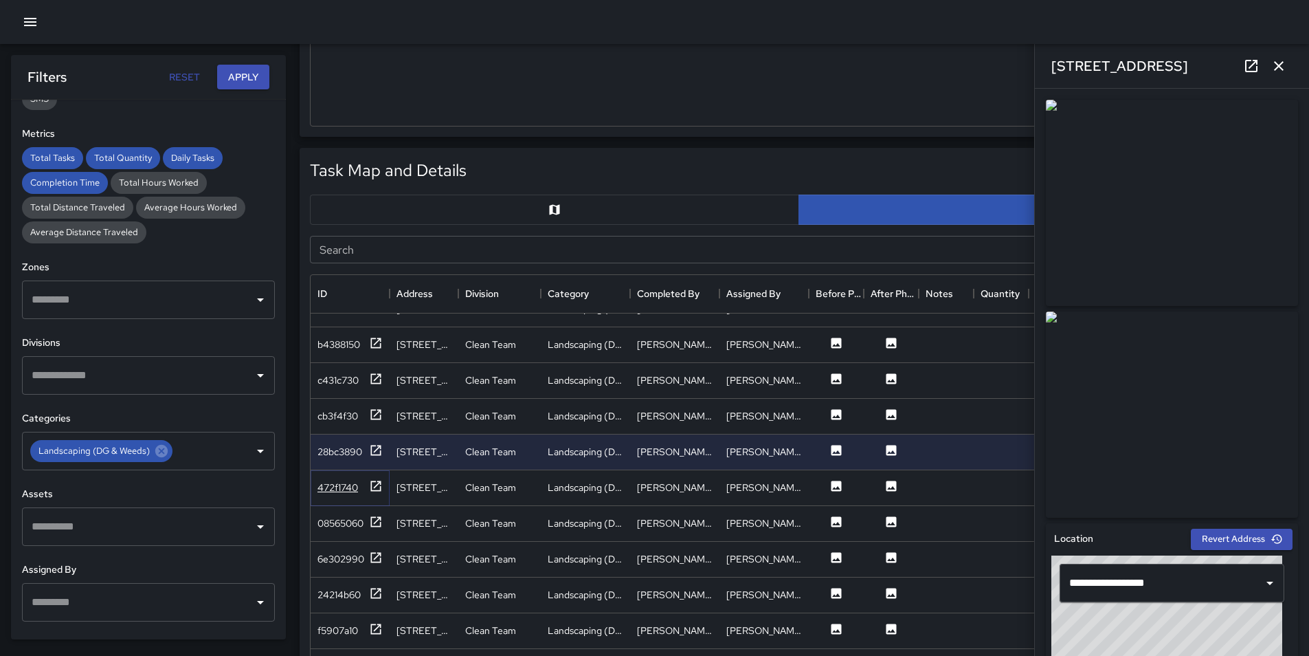
click at [342, 492] on div "472f1740" at bounding box center [338, 487] width 41 height 14
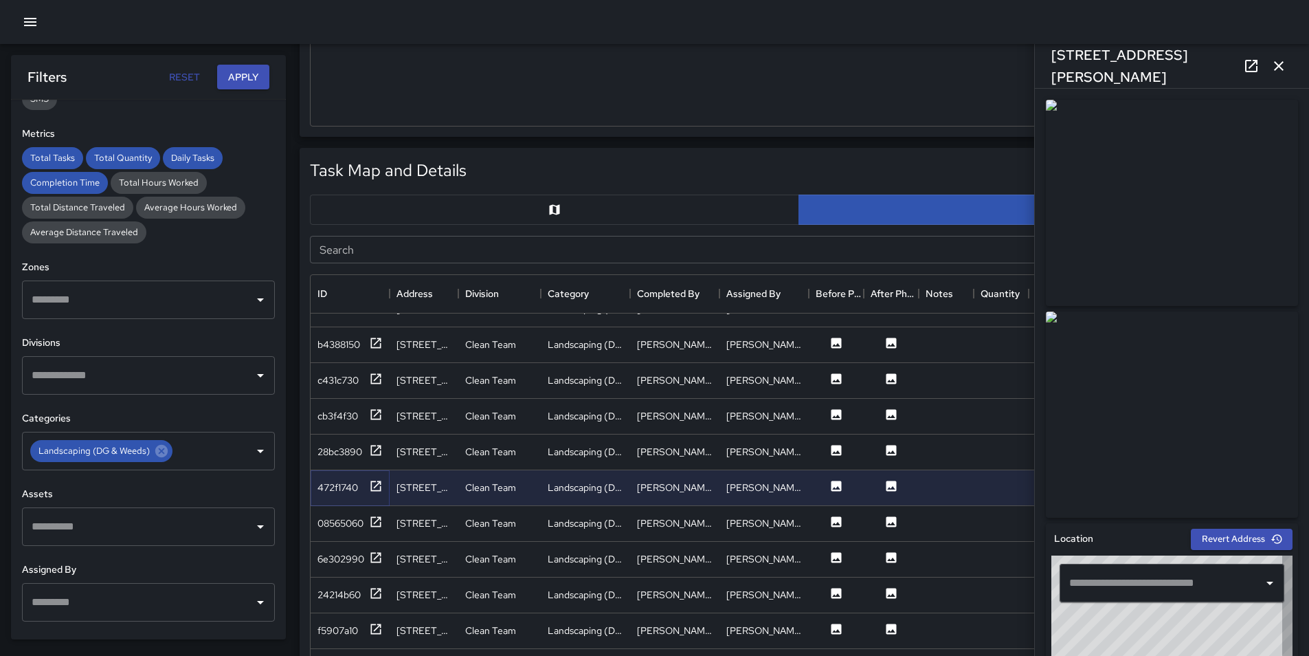
type input "**********"
click at [340, 529] on div "08565060" at bounding box center [341, 523] width 46 height 14
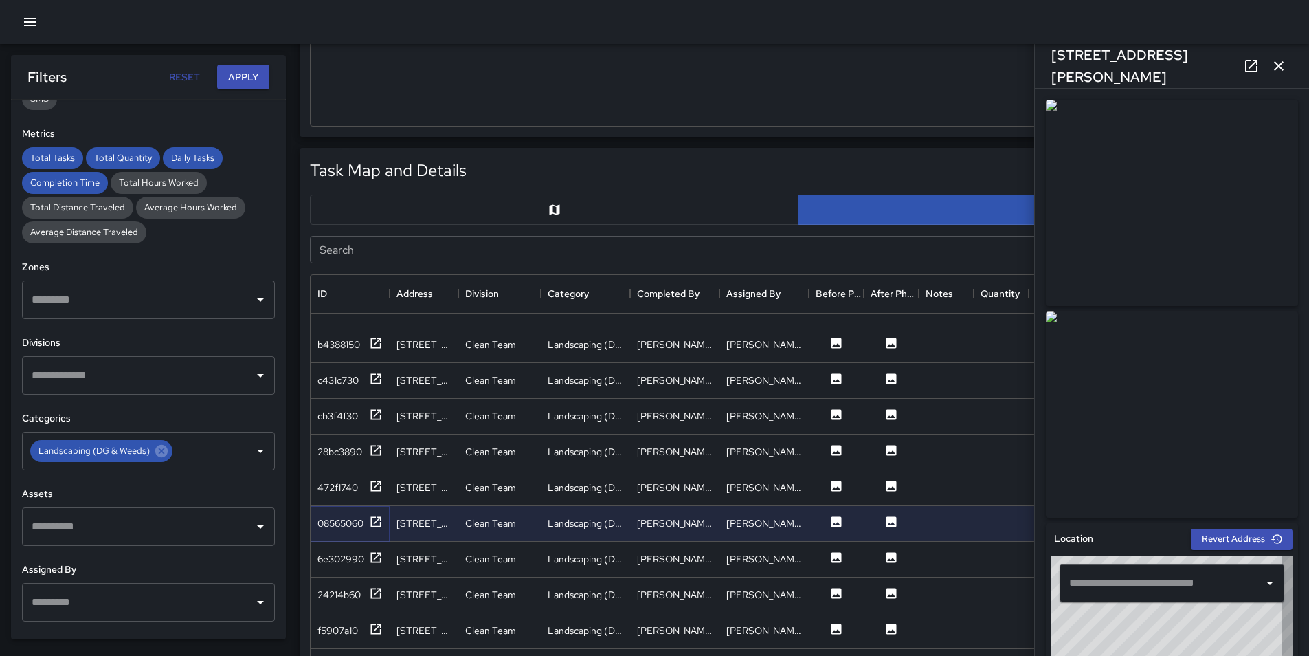
type input "**********"
click at [329, 567] on div "6e302990" at bounding box center [350, 559] width 65 height 17
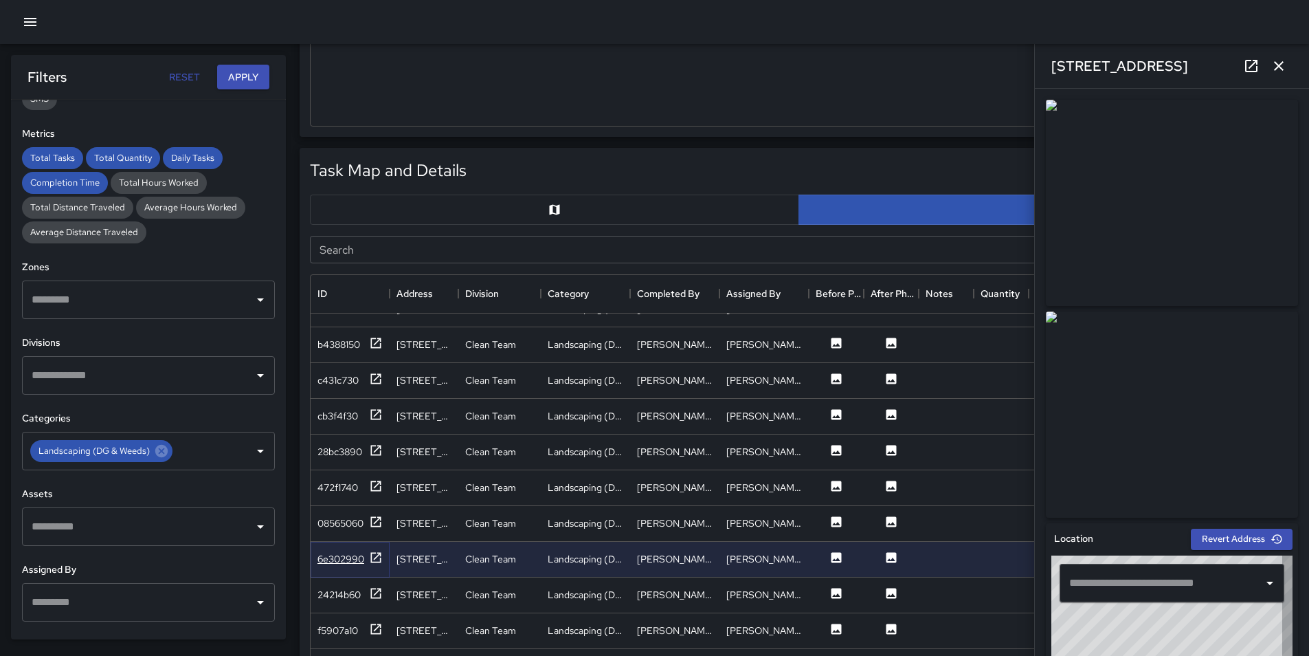
type input "**********"
click at [322, 597] on div "24214b60" at bounding box center [339, 595] width 43 height 14
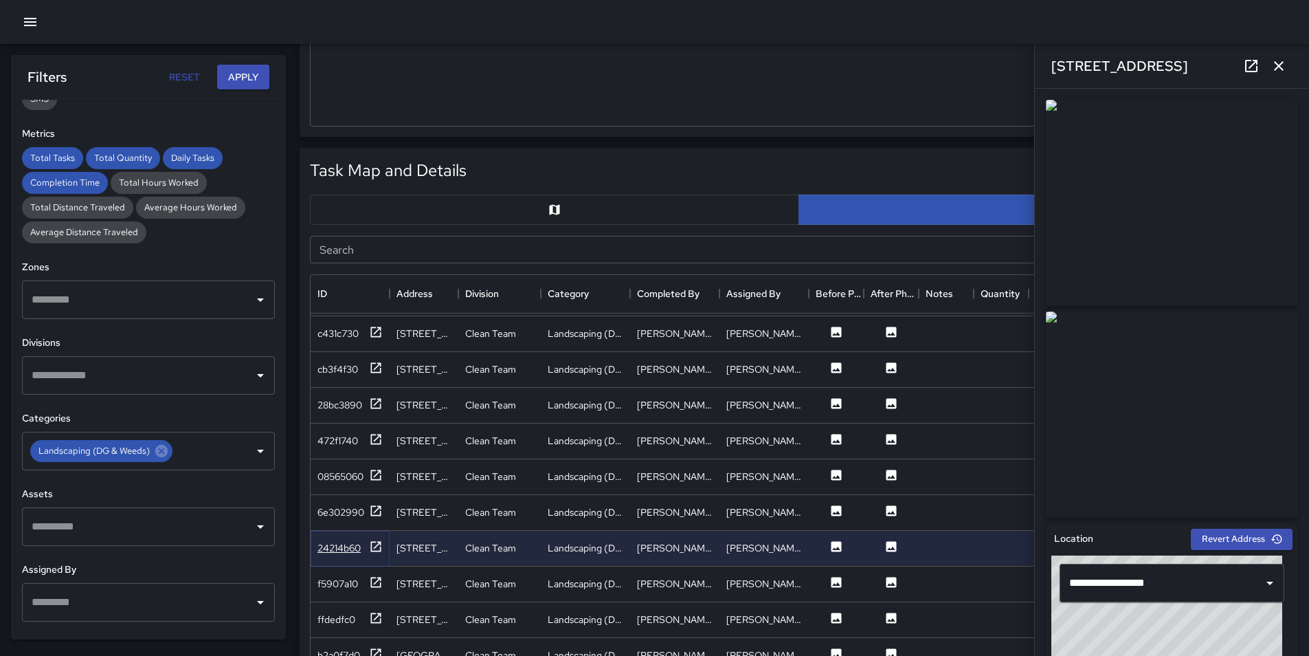
scroll to position [412, 0]
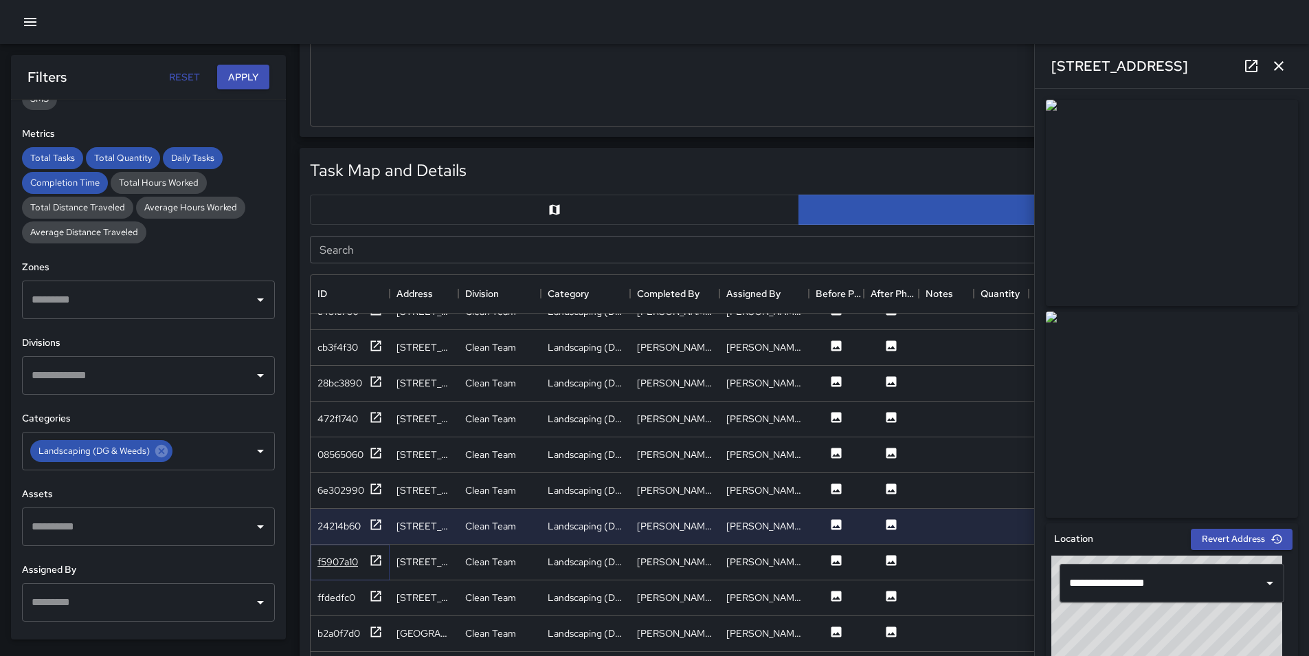
click at [333, 565] on div "f5907a10" at bounding box center [338, 562] width 41 height 14
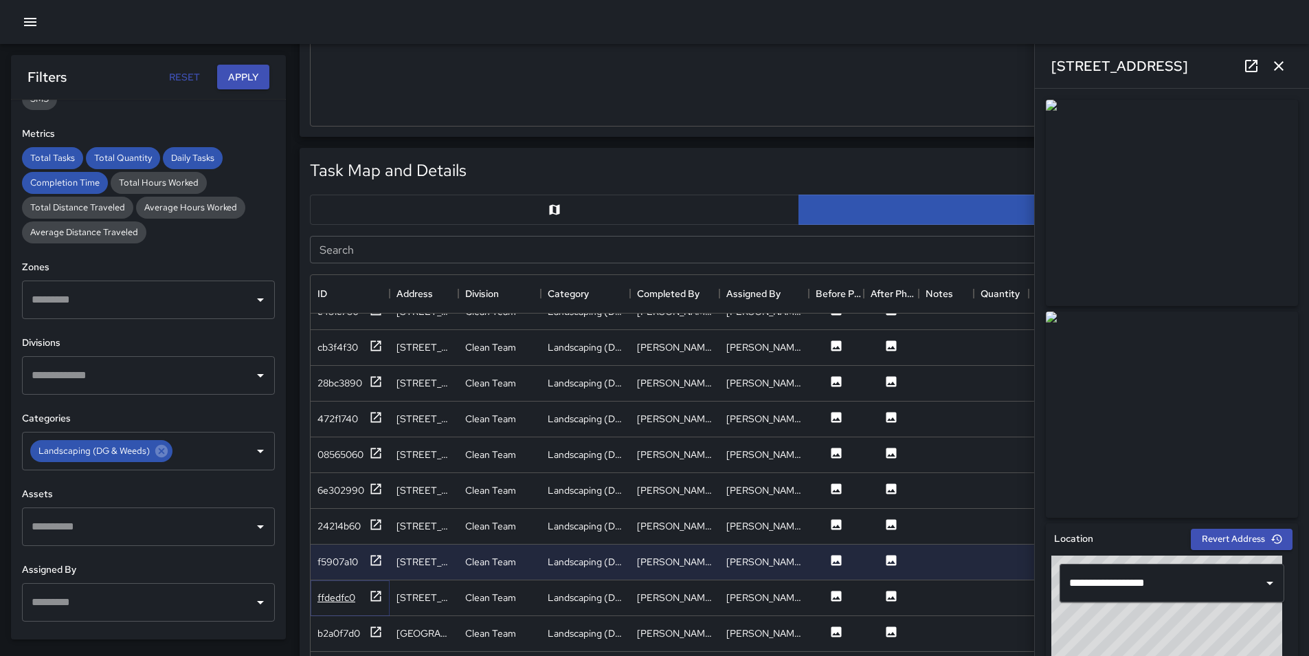
click at [341, 601] on div "ffdedfc0" at bounding box center [337, 597] width 38 height 14
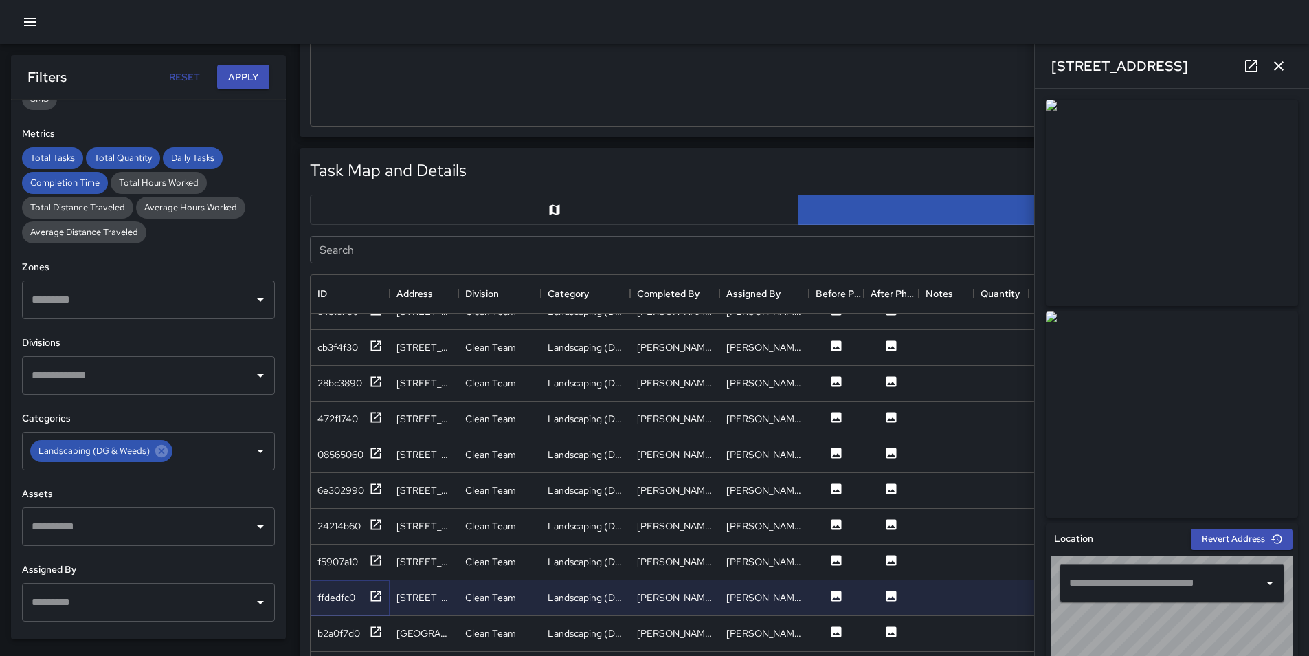
type input "**********"
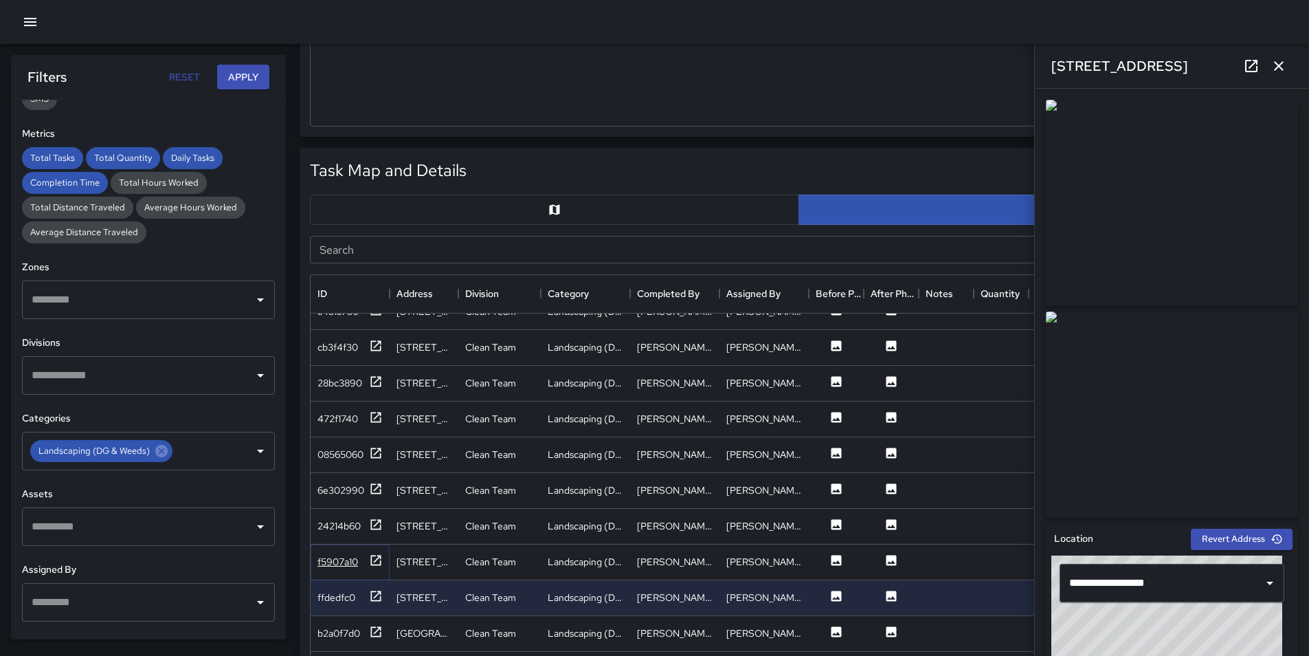
click at [338, 564] on div "f5907a10" at bounding box center [338, 562] width 41 height 14
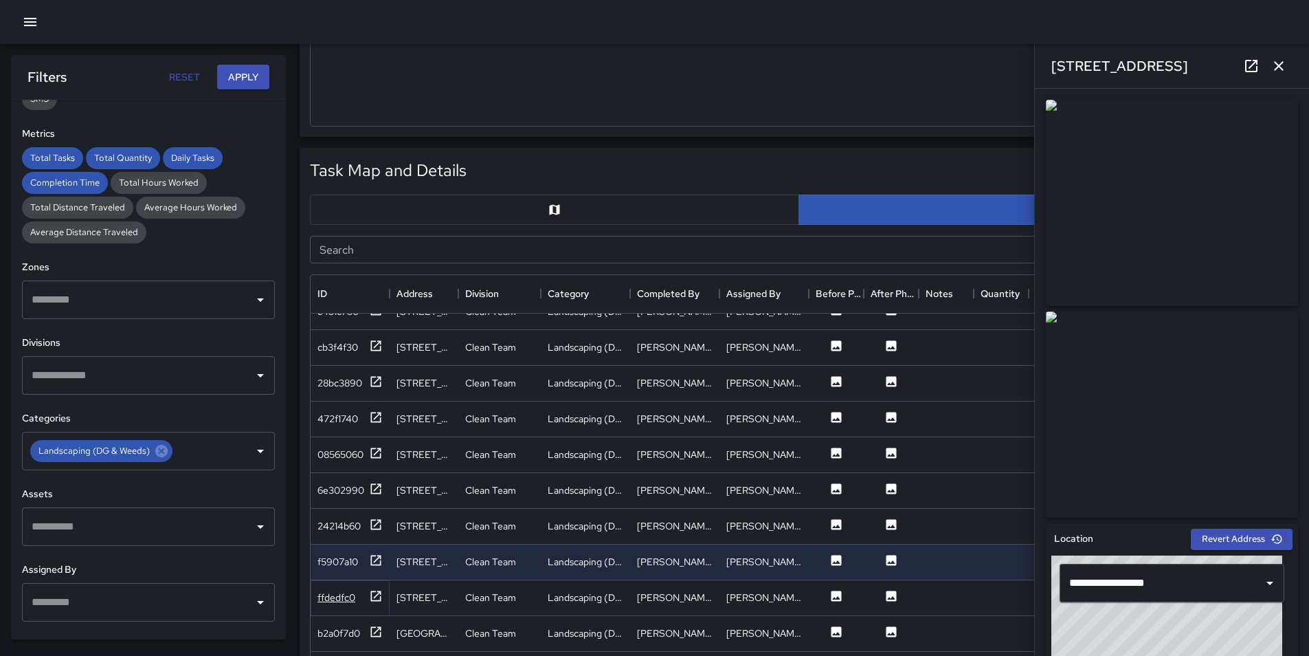
click at [339, 599] on div "ffdedfc0" at bounding box center [337, 597] width 38 height 14
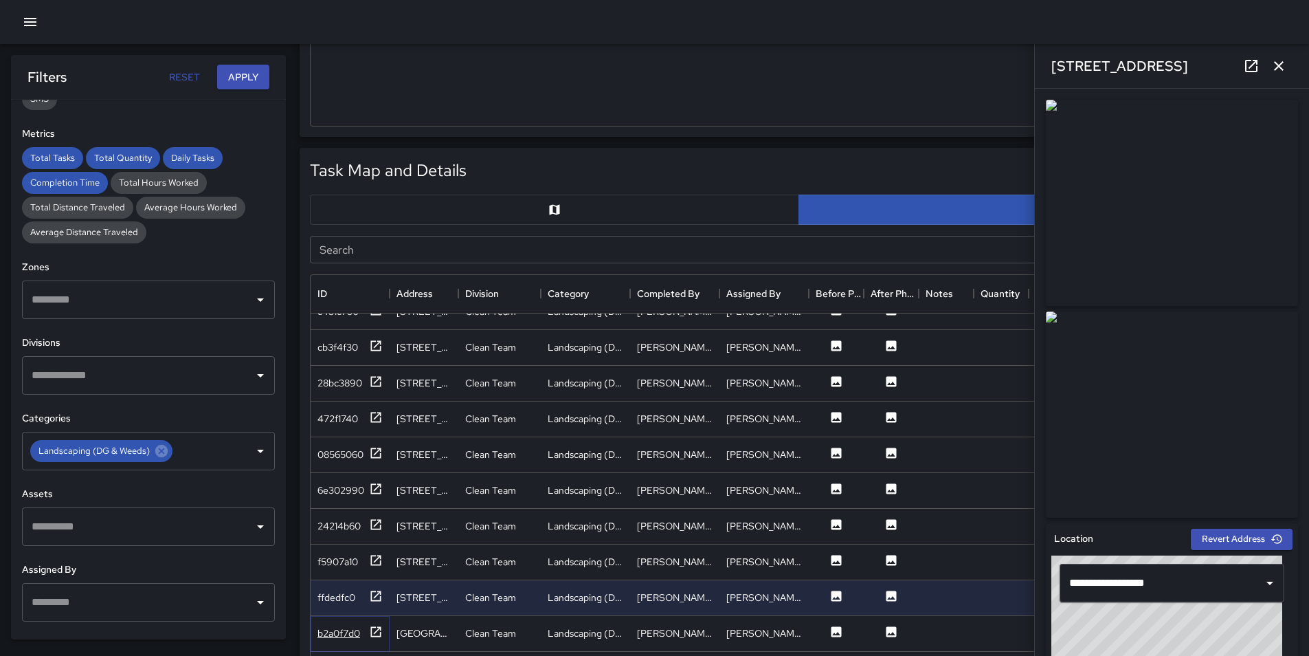
click at [342, 639] on div "b2a0f7d0" at bounding box center [339, 633] width 43 height 14
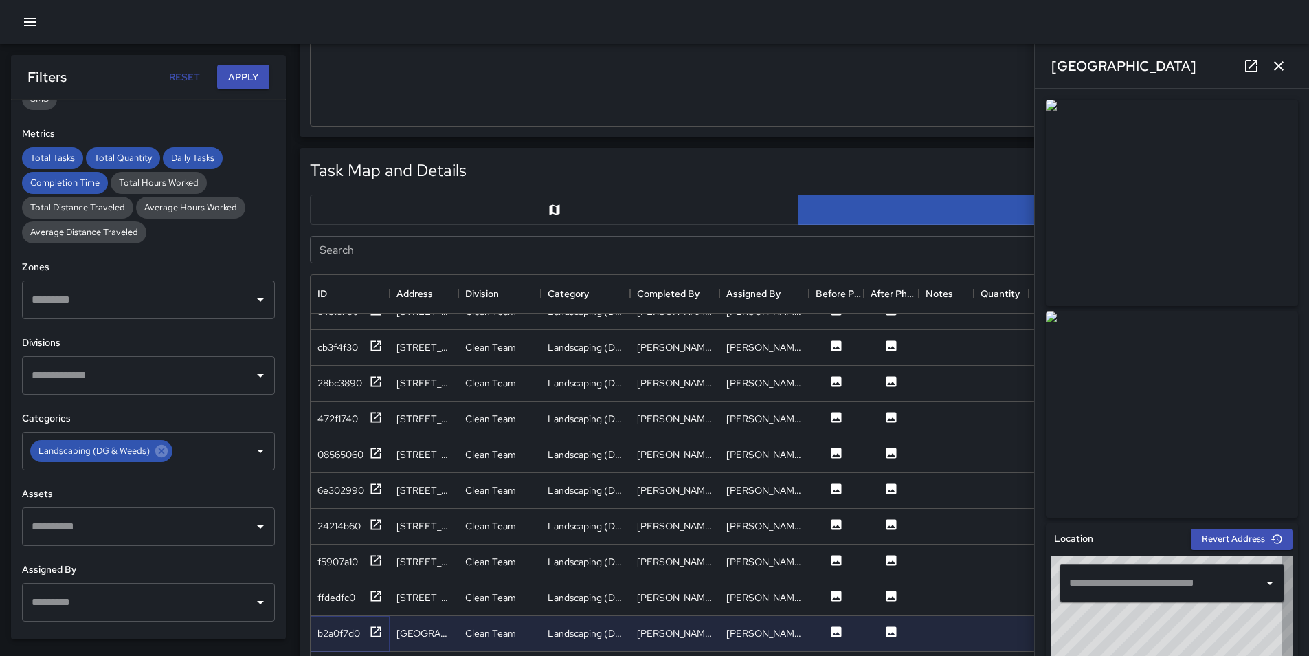
type input "**********"
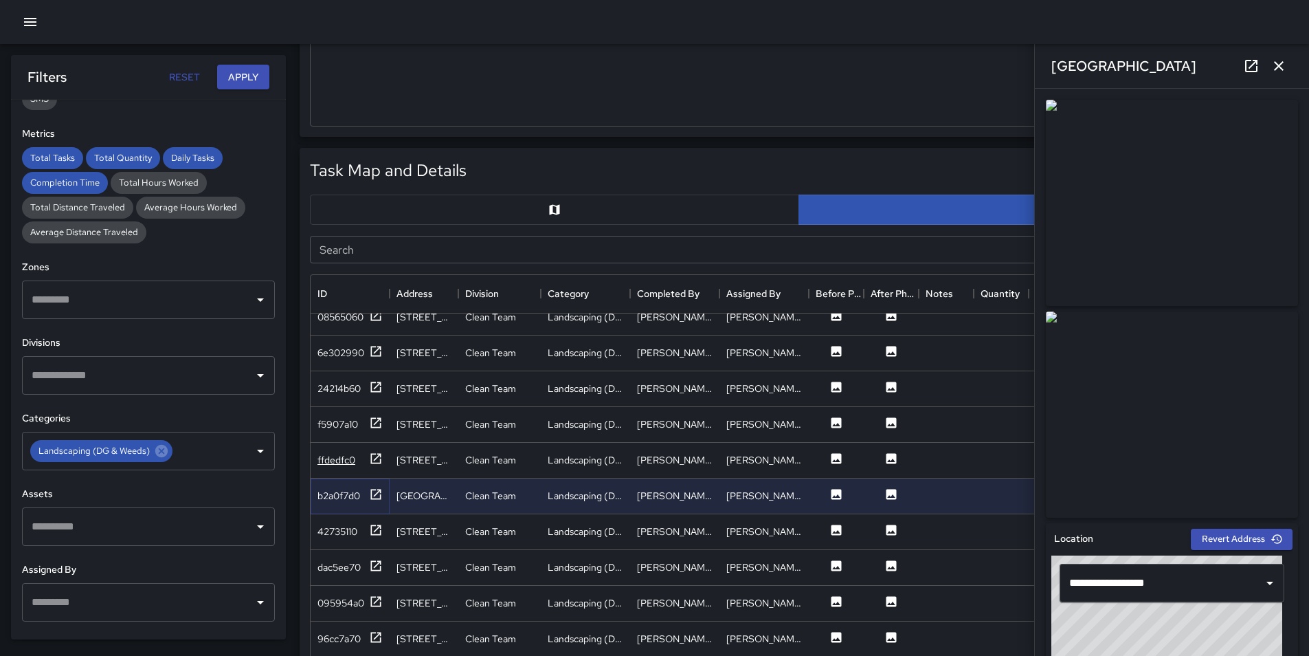
scroll to position [619, 0]
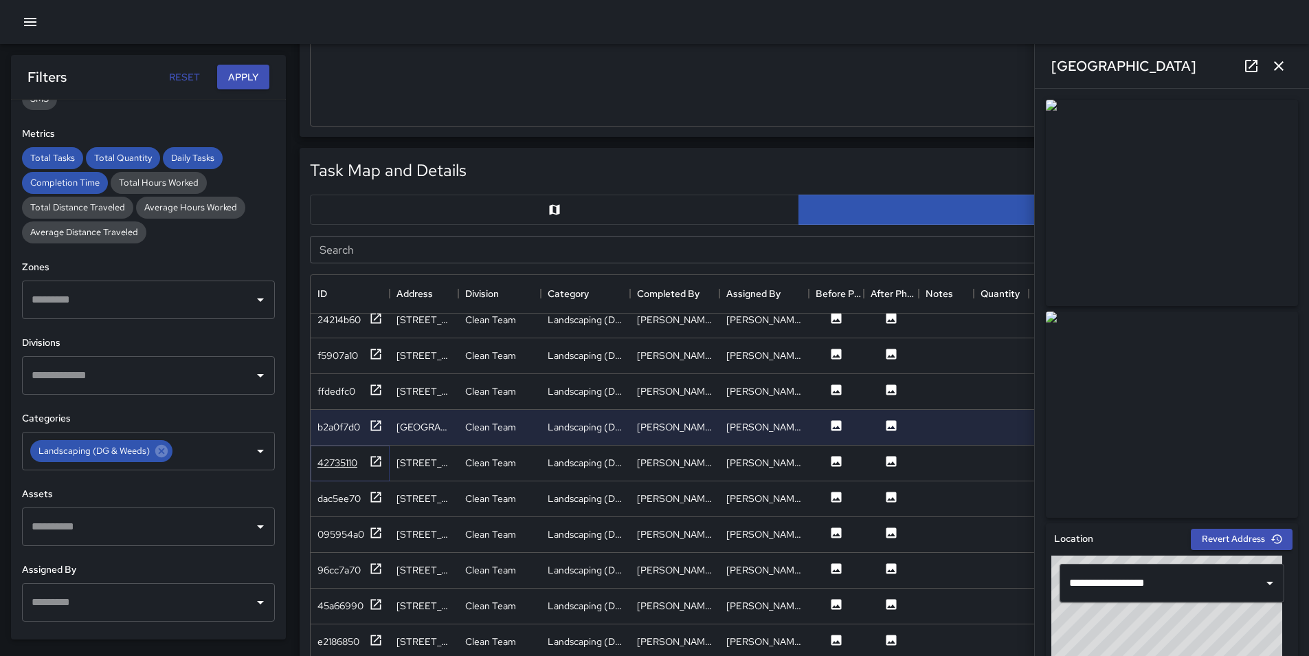
click at [342, 463] on div "42735110" at bounding box center [338, 463] width 40 height 14
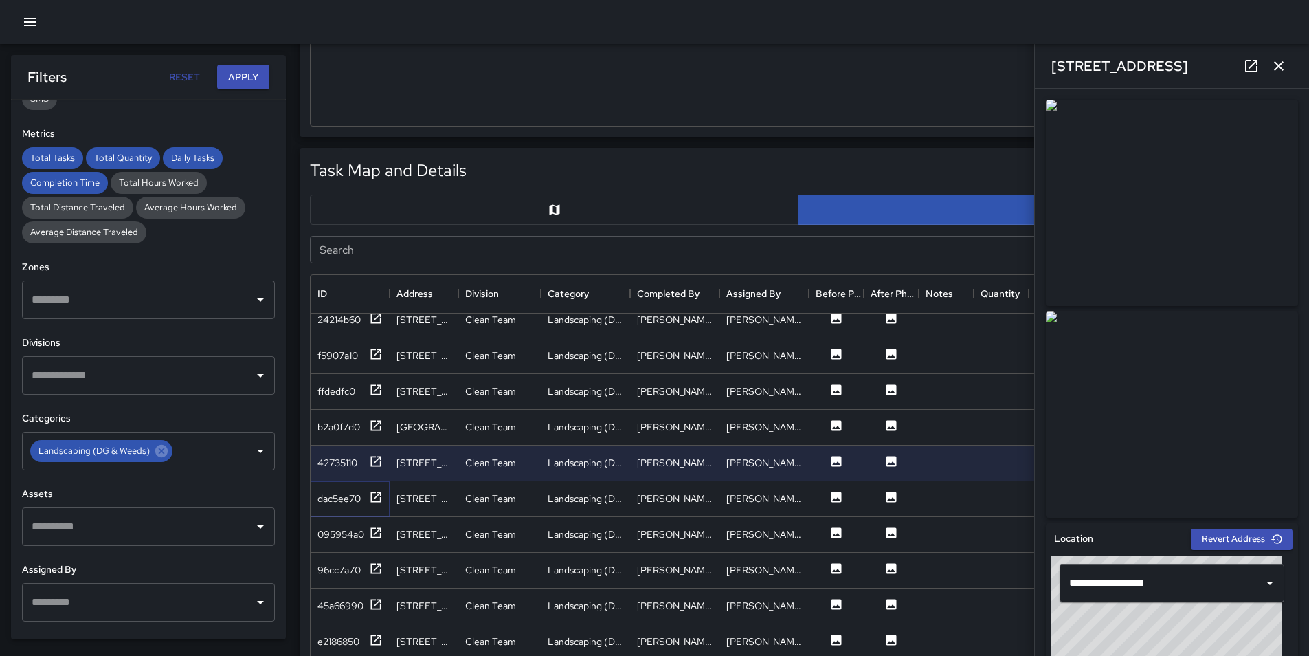
click at [320, 498] on div "dac5ee70" at bounding box center [339, 498] width 43 height 14
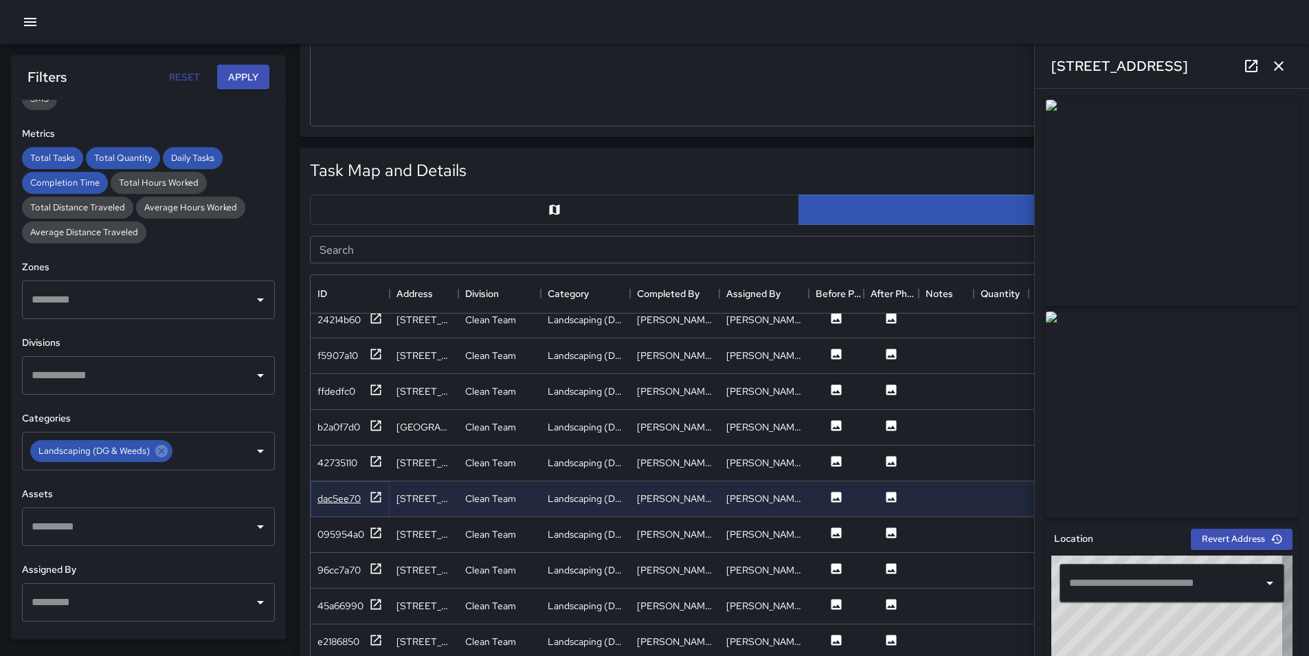
type input "**********"
click at [342, 533] on div "095954a0" at bounding box center [341, 534] width 47 height 14
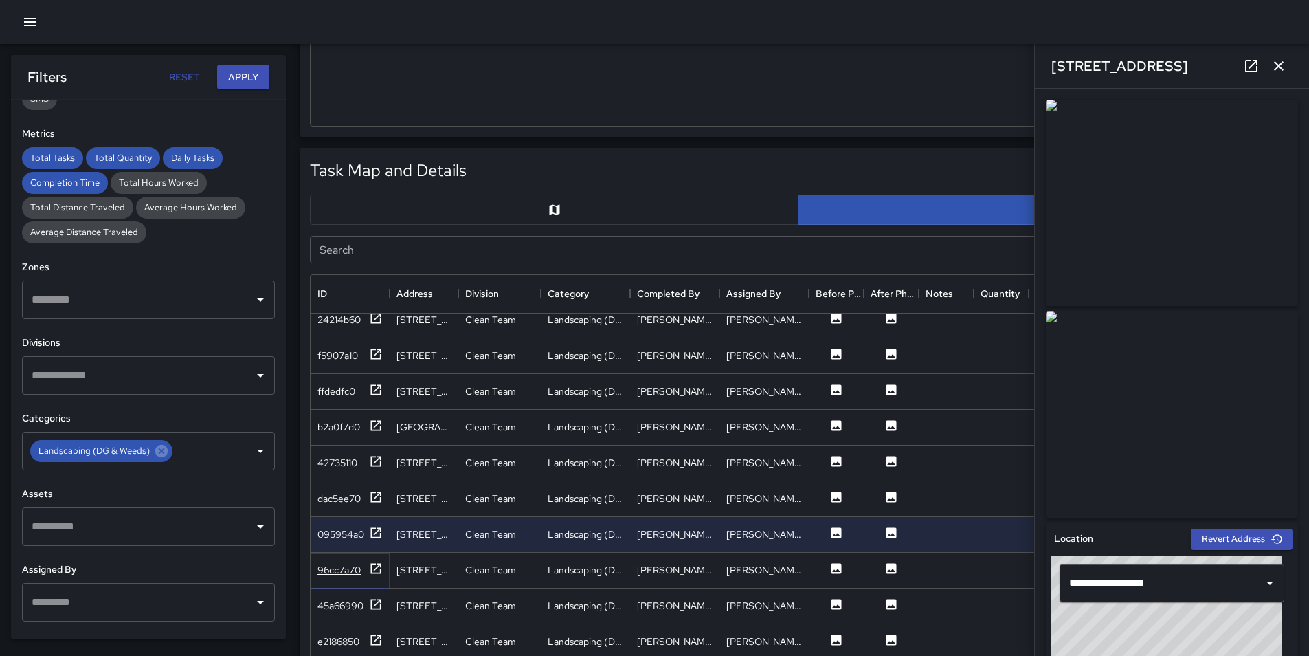
click at [340, 572] on div "96cc7a70" at bounding box center [339, 570] width 43 height 14
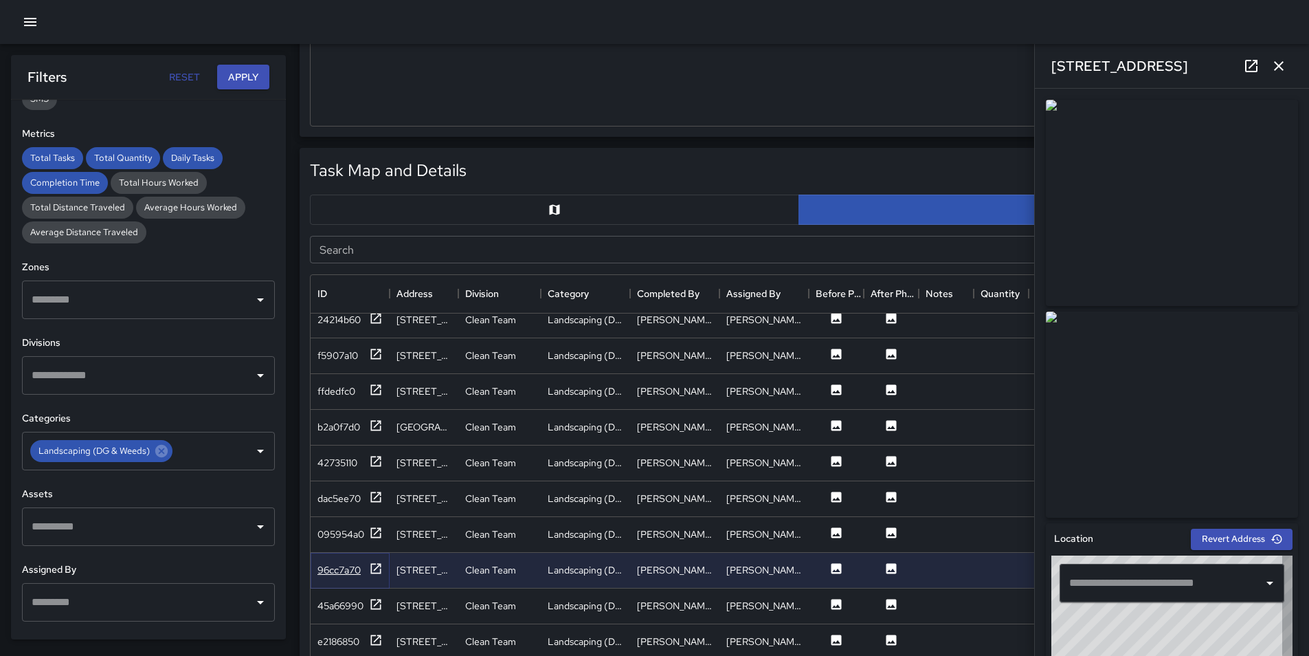
type input "**********"
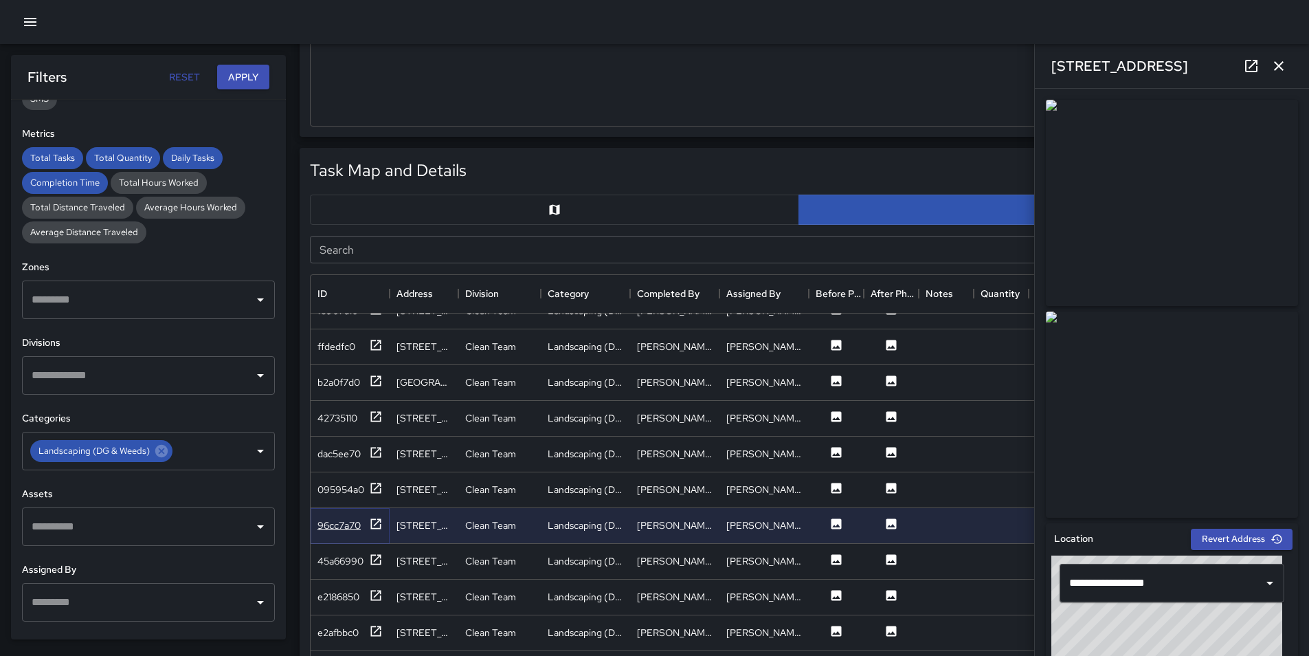
scroll to position [687, 0]
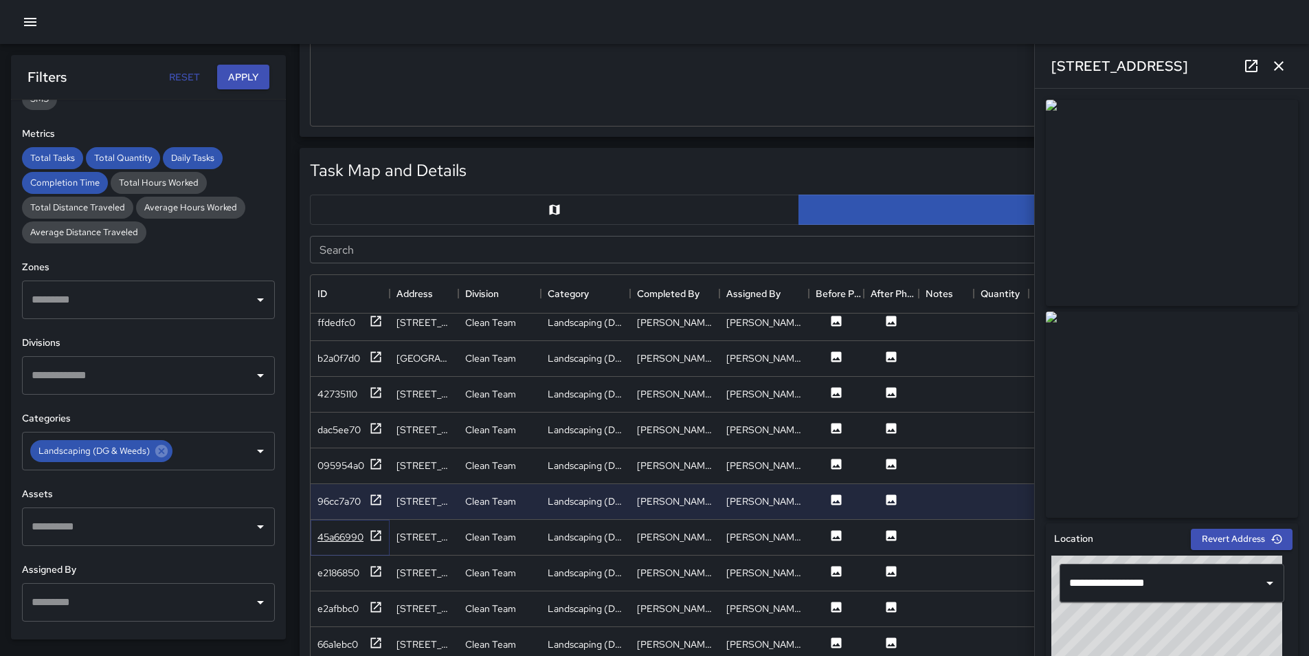
click at [343, 533] on div "45a66990" at bounding box center [341, 537] width 46 height 14
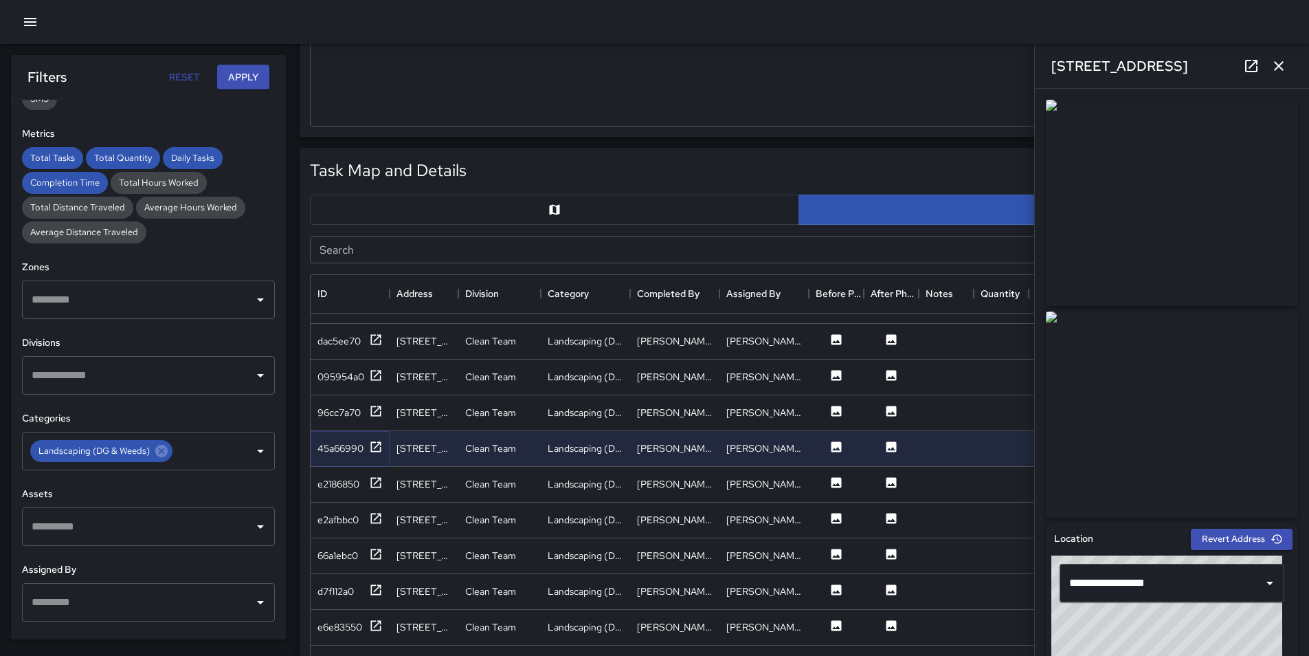
scroll to position [823, 0]
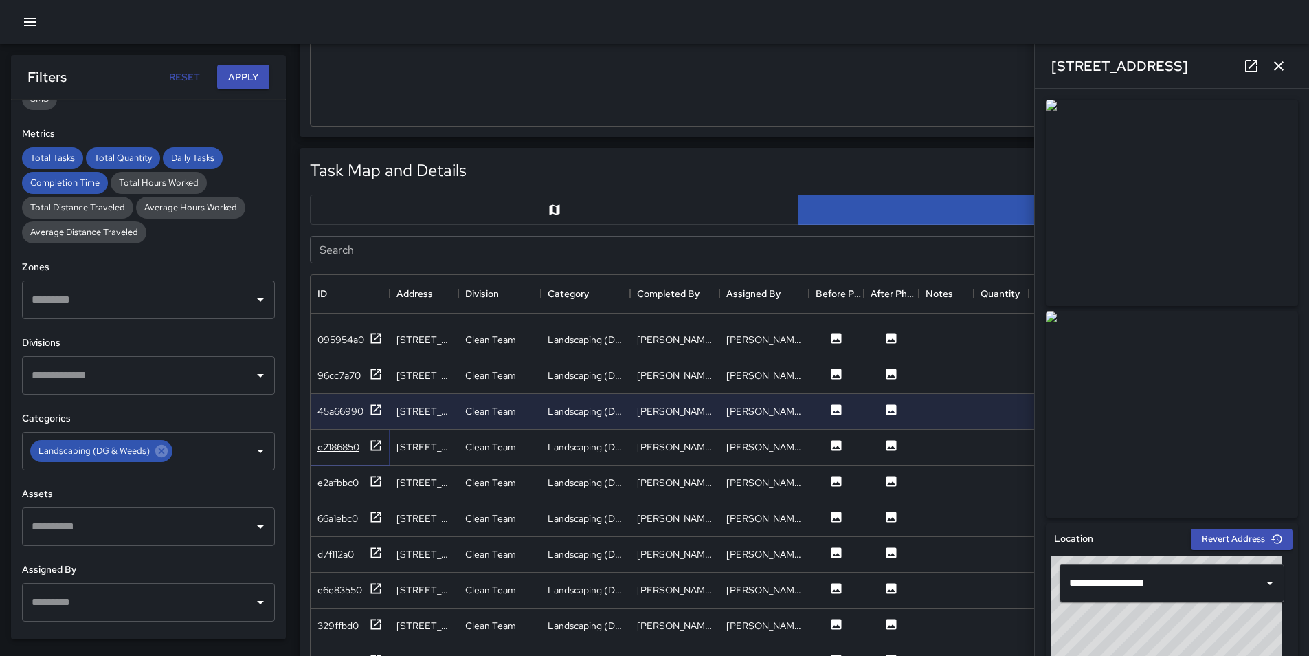
click at [332, 440] on div "e2186850" at bounding box center [339, 447] width 42 height 14
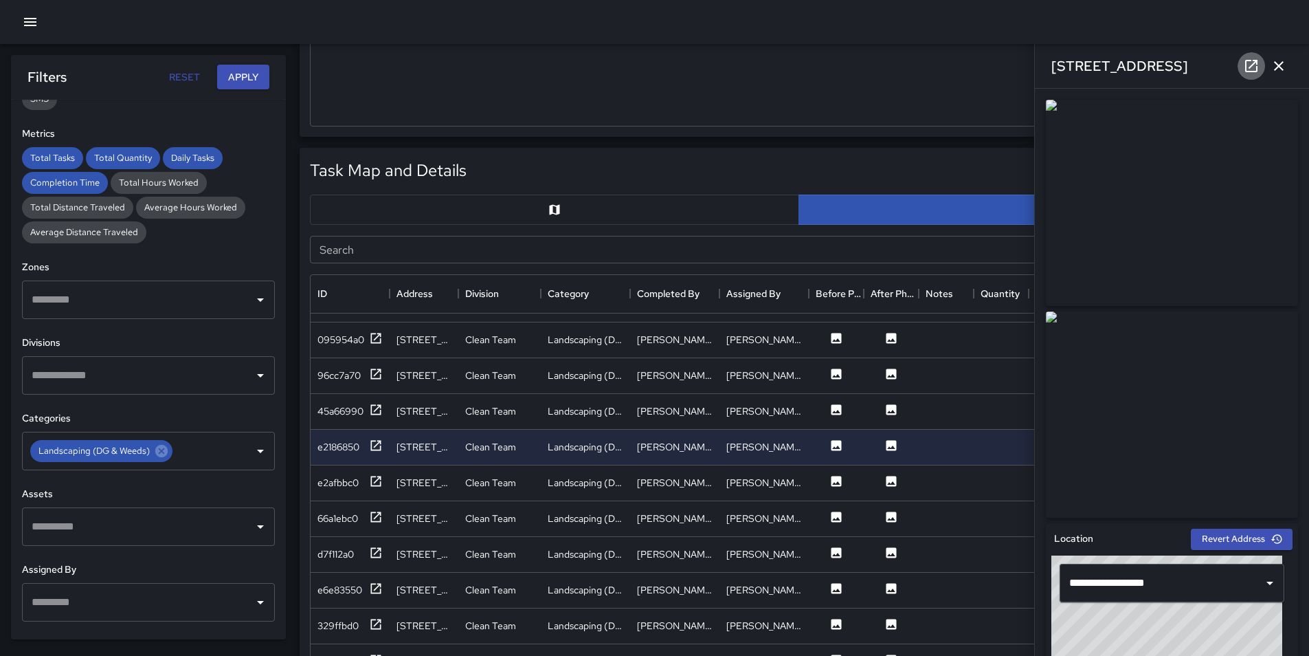
click at [1250, 65] on icon at bounding box center [1251, 66] width 16 height 16
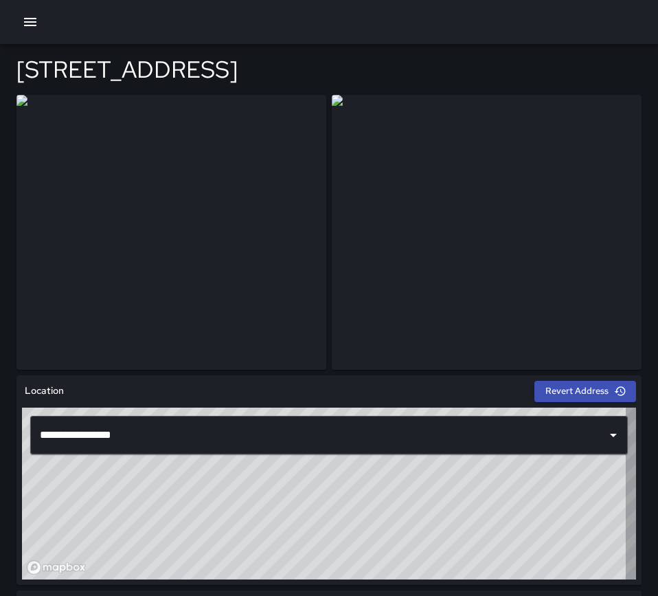
type input "**********"
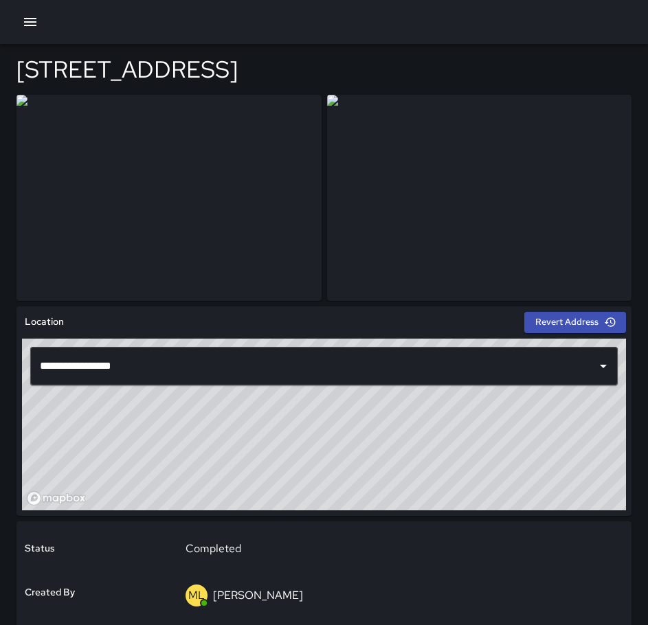
type input "**********"
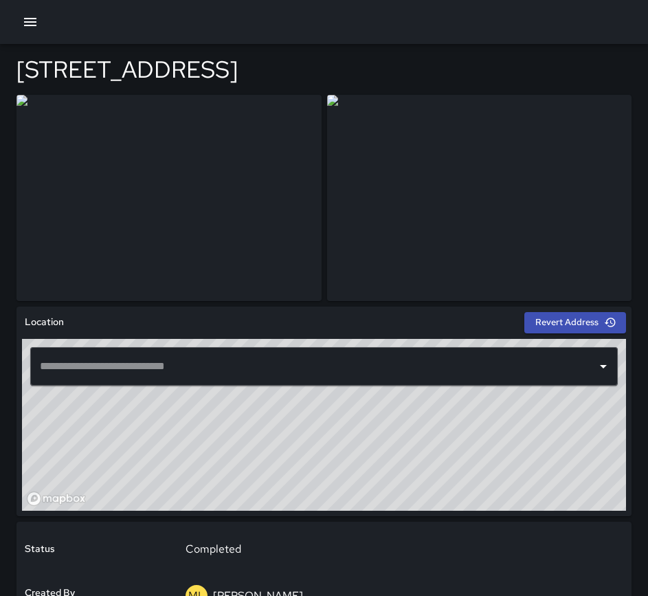
type input "**********"
